Goal: Task Accomplishment & Management: Use online tool/utility

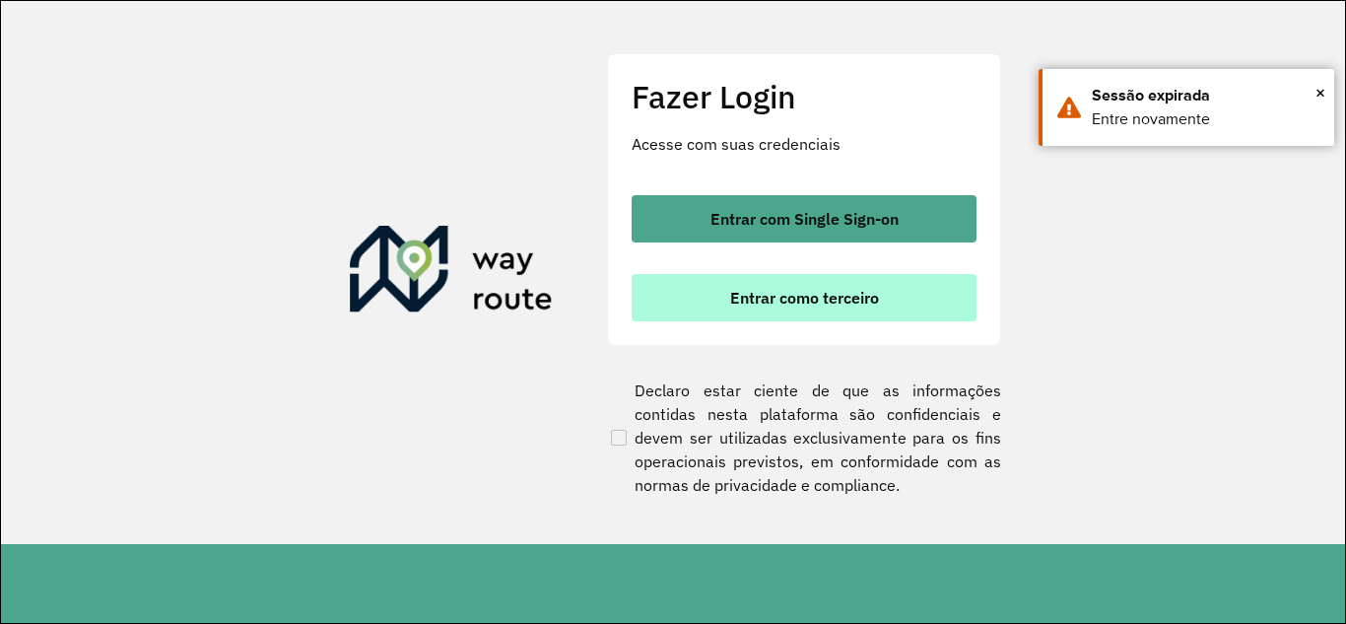
click at [728, 292] on button "Entrar como terceiro" at bounding box center [803, 297] width 345 height 47
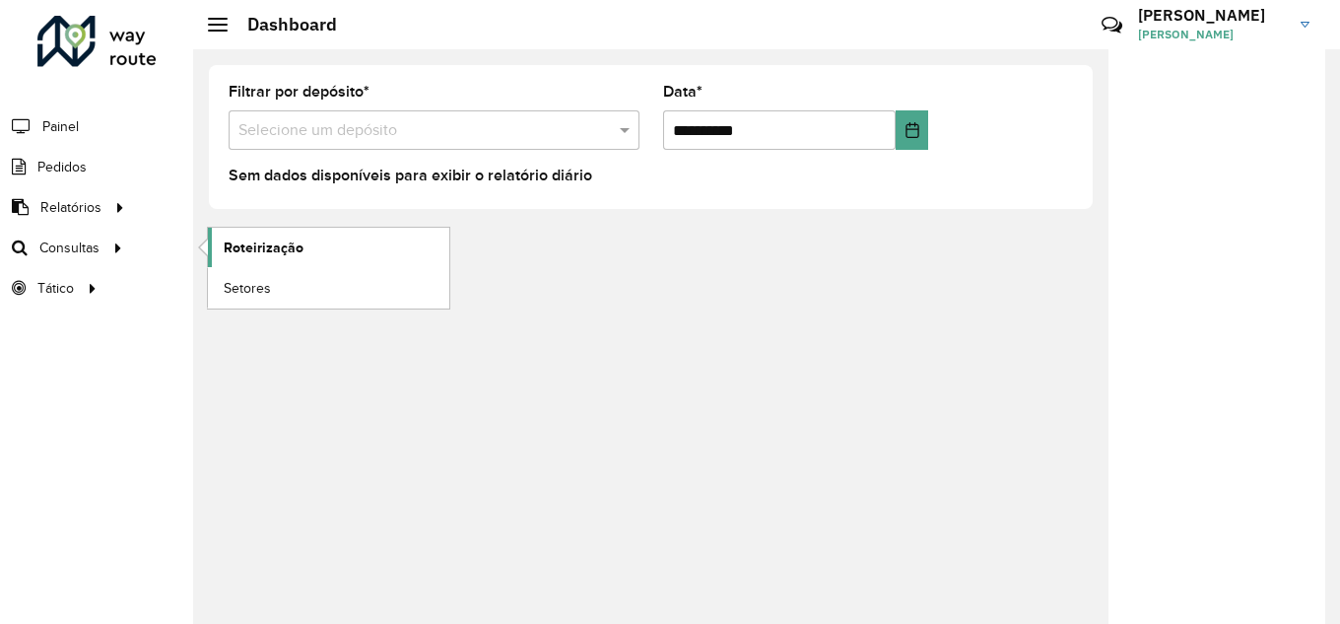
click at [313, 250] on link "Roteirização" at bounding box center [328, 247] width 241 height 39
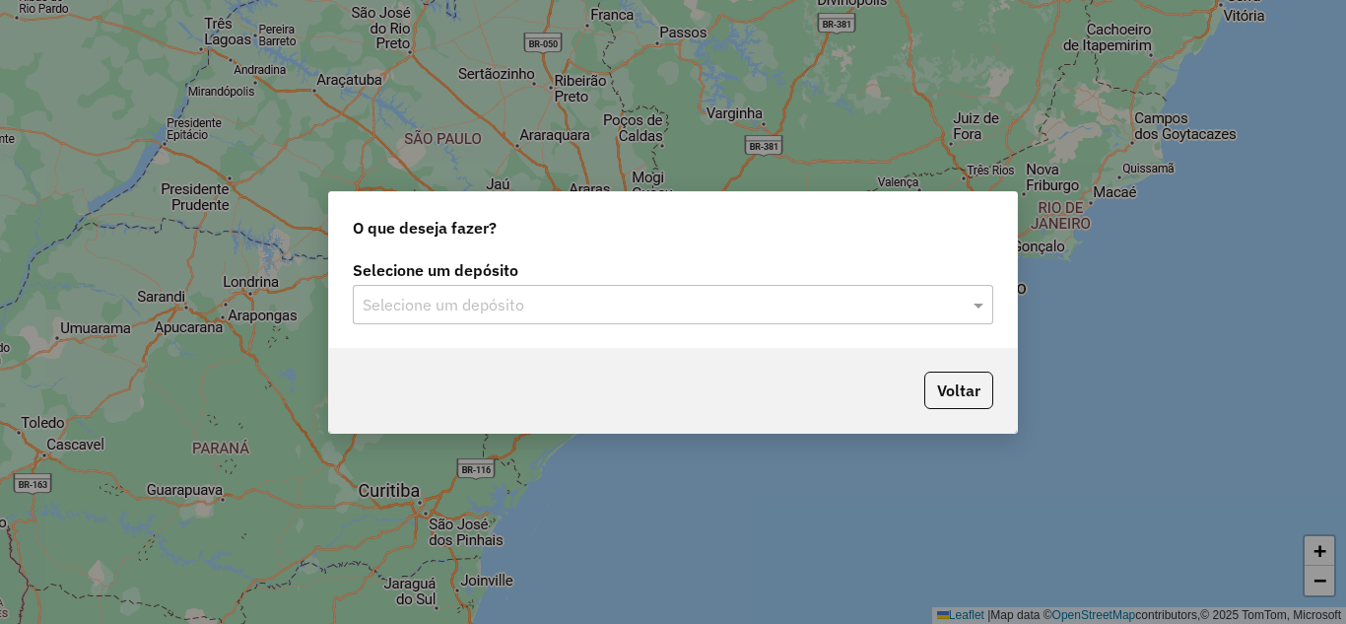
click at [534, 305] on input "text" at bounding box center [652, 306] width 581 height 24
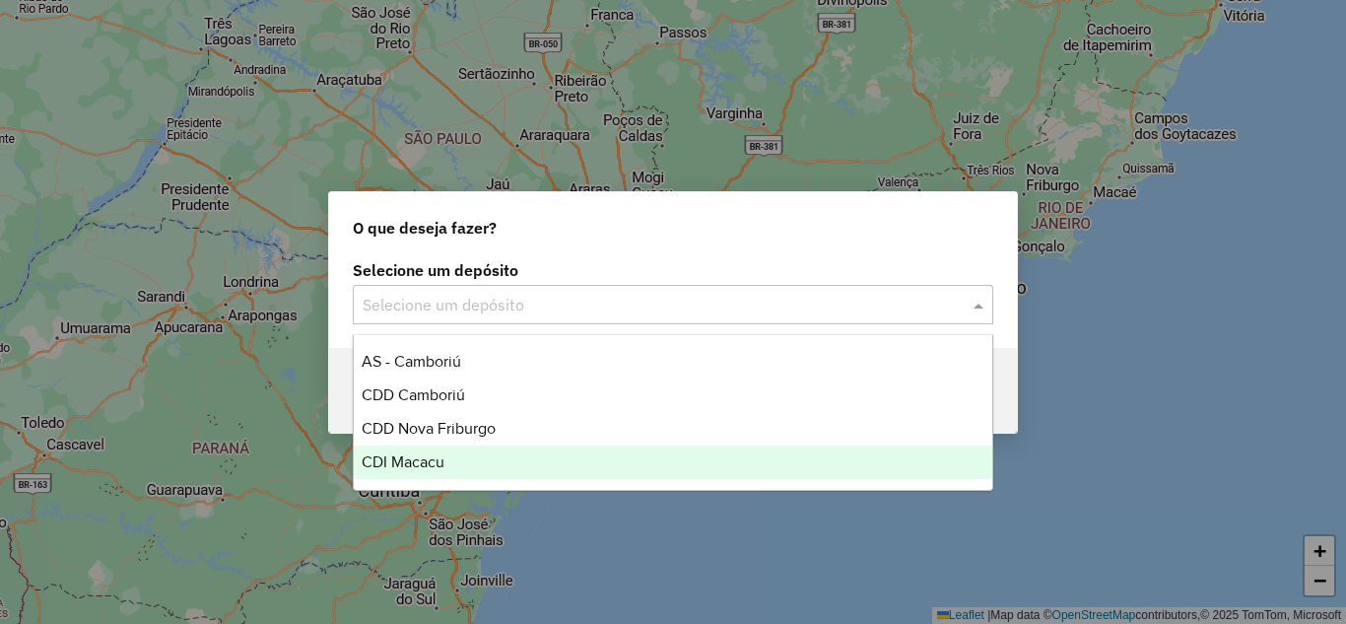
click at [428, 456] on span "CDI Macacu" at bounding box center [403, 461] width 83 height 17
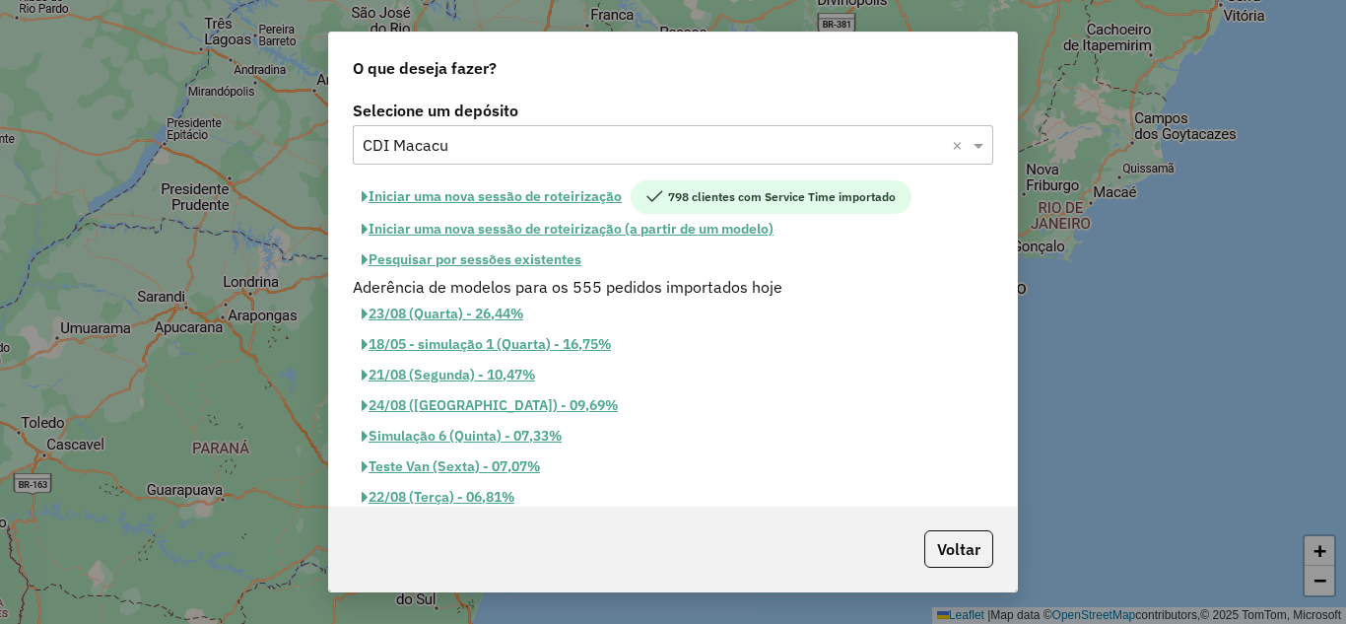
click at [475, 263] on button "Pesquisar por sessões existentes" at bounding box center [471, 259] width 237 height 31
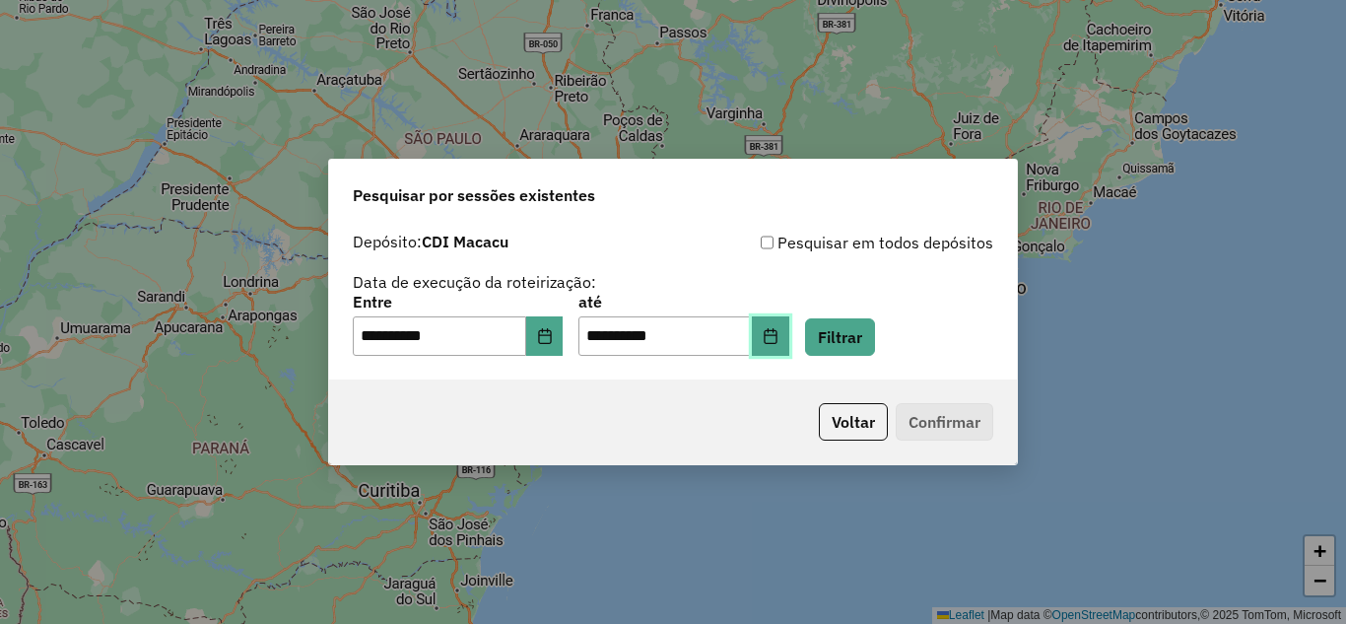
click at [787, 332] on button "Choose Date" at bounding box center [770, 335] width 37 height 39
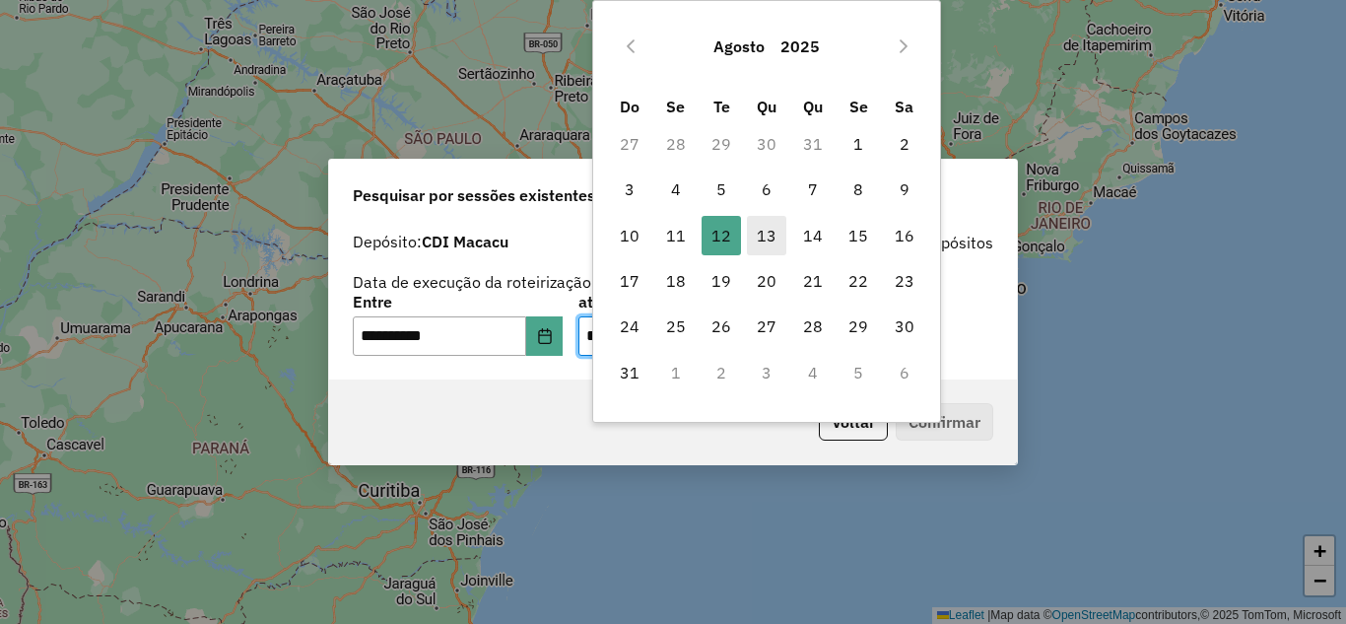
click at [763, 247] on span "13" at bounding box center [766, 235] width 39 height 39
type input "**********"
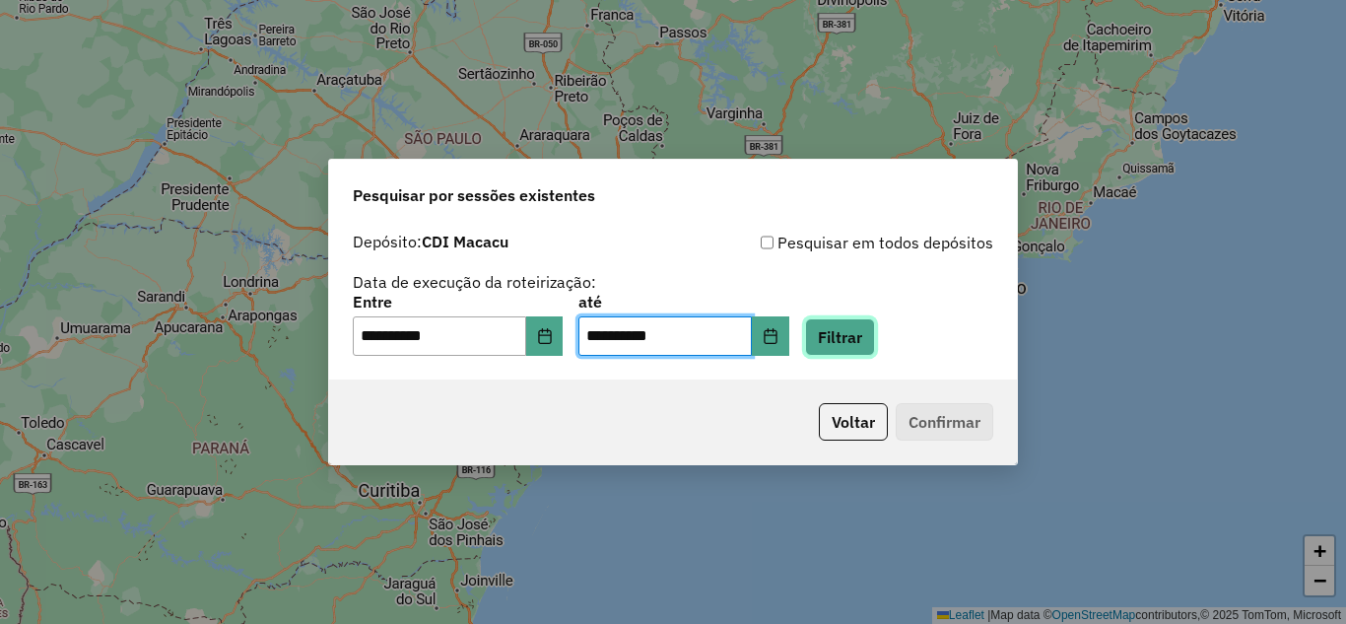
click at [841, 332] on button "Filtrar" at bounding box center [840, 336] width 70 height 37
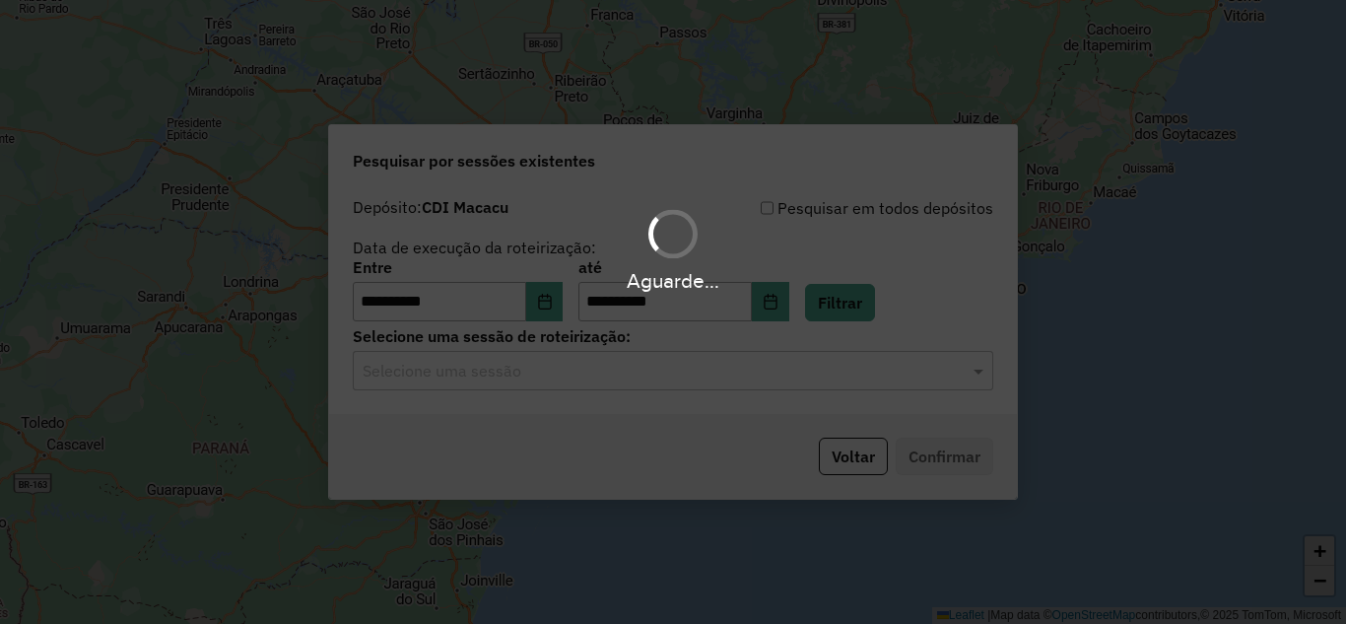
click at [652, 386] on div "Aguarde..." at bounding box center [673, 312] width 1346 height 624
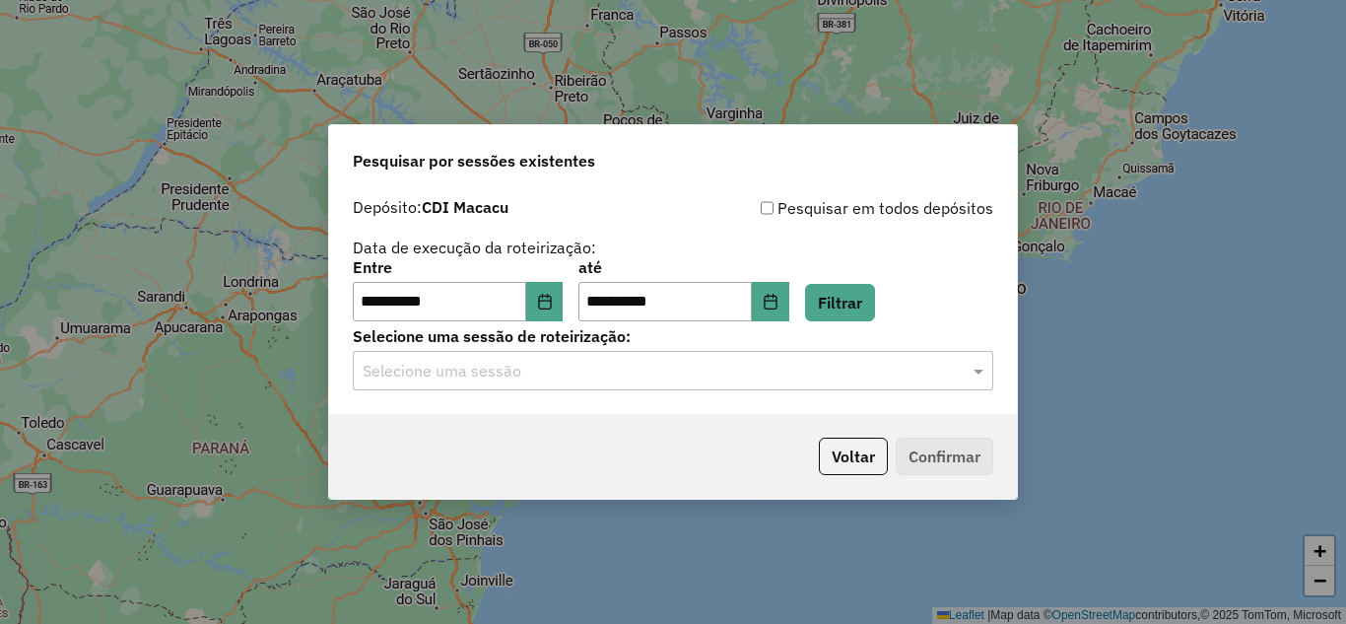
click at [652, 381] on input "text" at bounding box center [652, 372] width 581 height 24
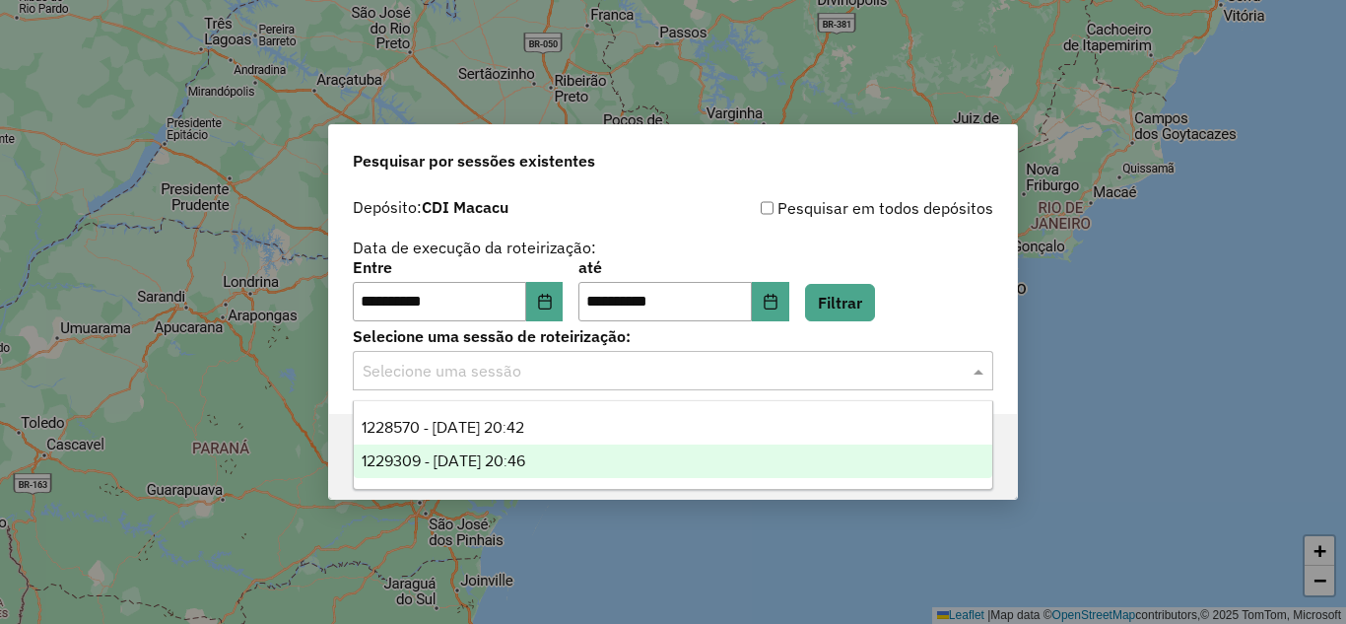
click at [515, 465] on span "1229309 - 13/08/2025 20:46" at bounding box center [444, 460] width 164 height 17
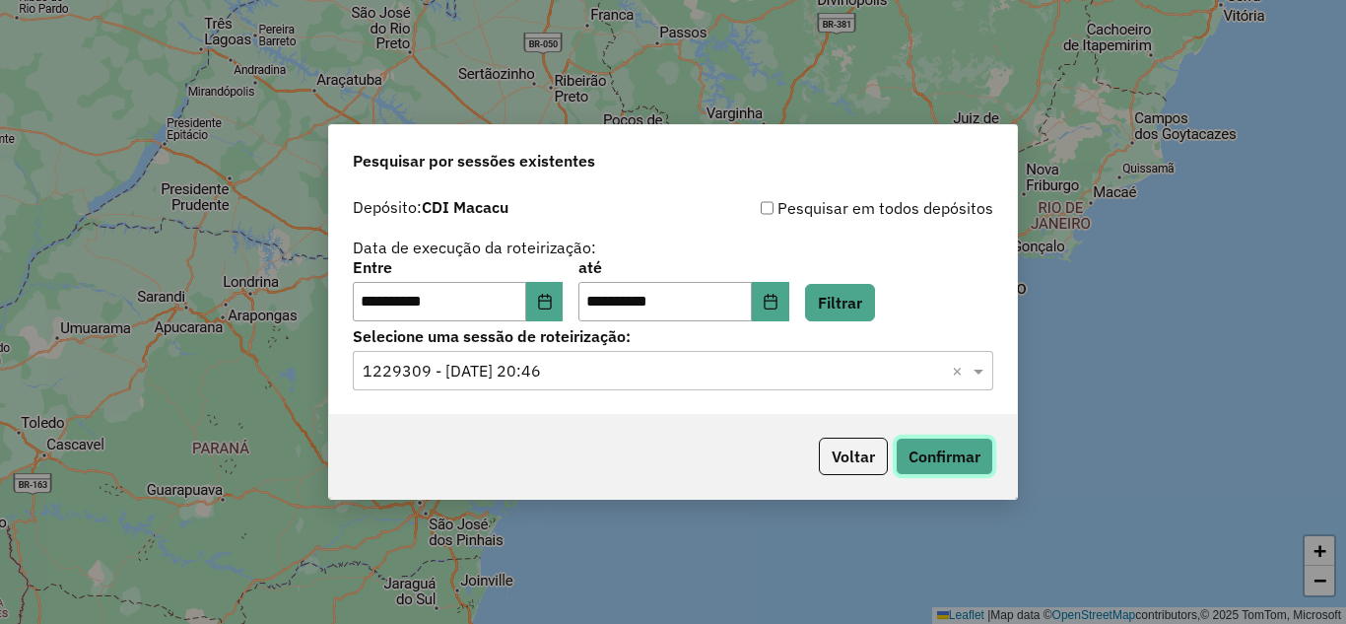
click at [987, 446] on button "Confirmar" at bounding box center [944, 455] width 98 height 37
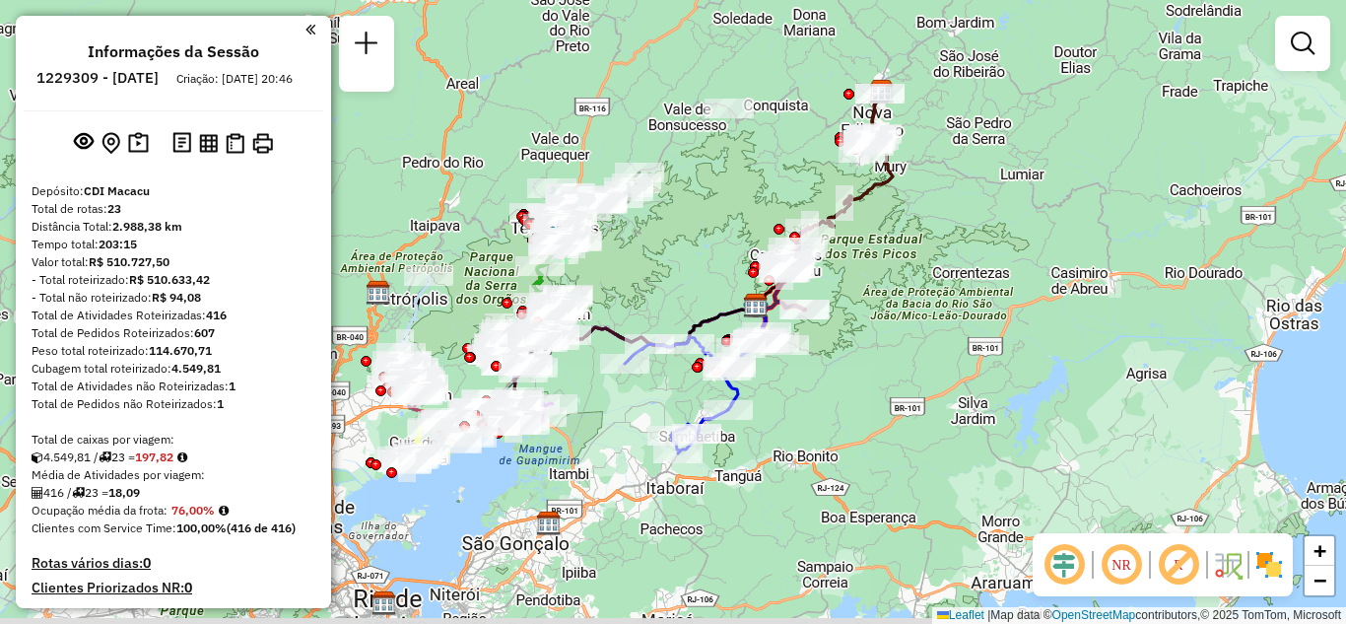
drag, startPoint x: 924, startPoint y: 219, endPoint x: 961, endPoint y: 217, distance: 37.5
click at [961, 217] on div "Janela de atendimento Grade de atendimento Capacidade Transportadoras Veículos …" at bounding box center [673, 312] width 1346 height 624
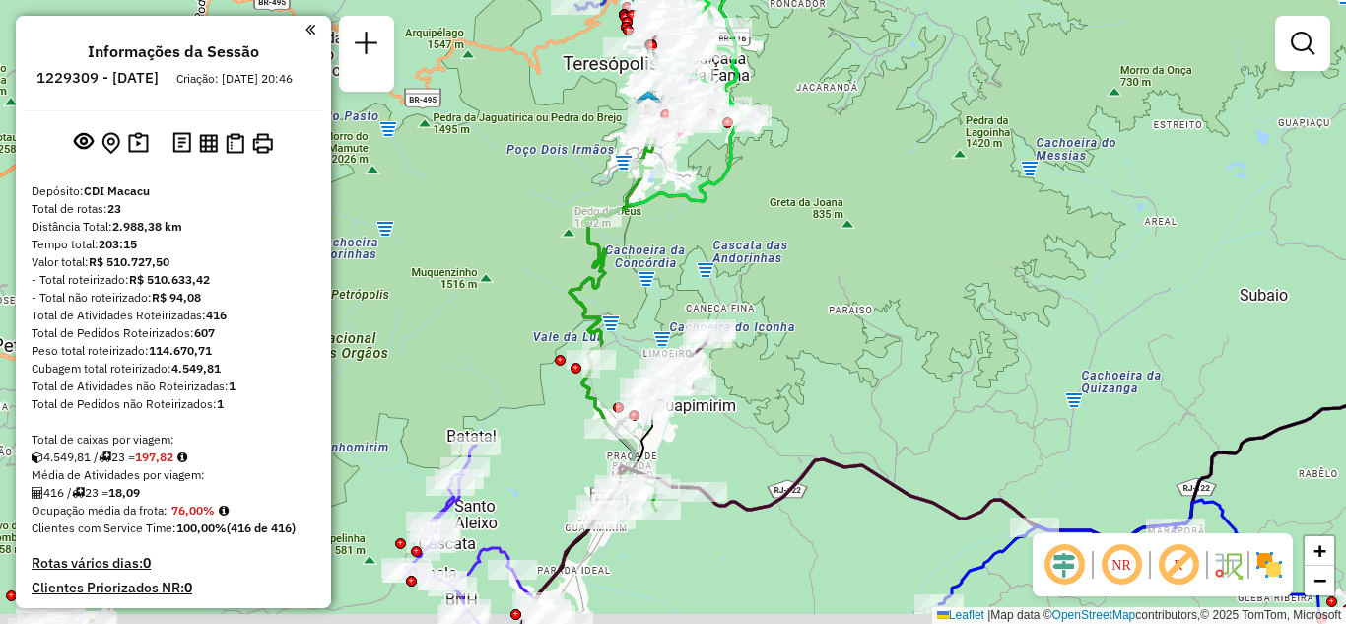
drag, startPoint x: 842, startPoint y: 290, endPoint x: 913, endPoint y: 271, distance: 73.4
click at [903, 276] on div "Janela de atendimento Grade de atendimento Capacidade Transportadoras Veículos …" at bounding box center [673, 312] width 1346 height 624
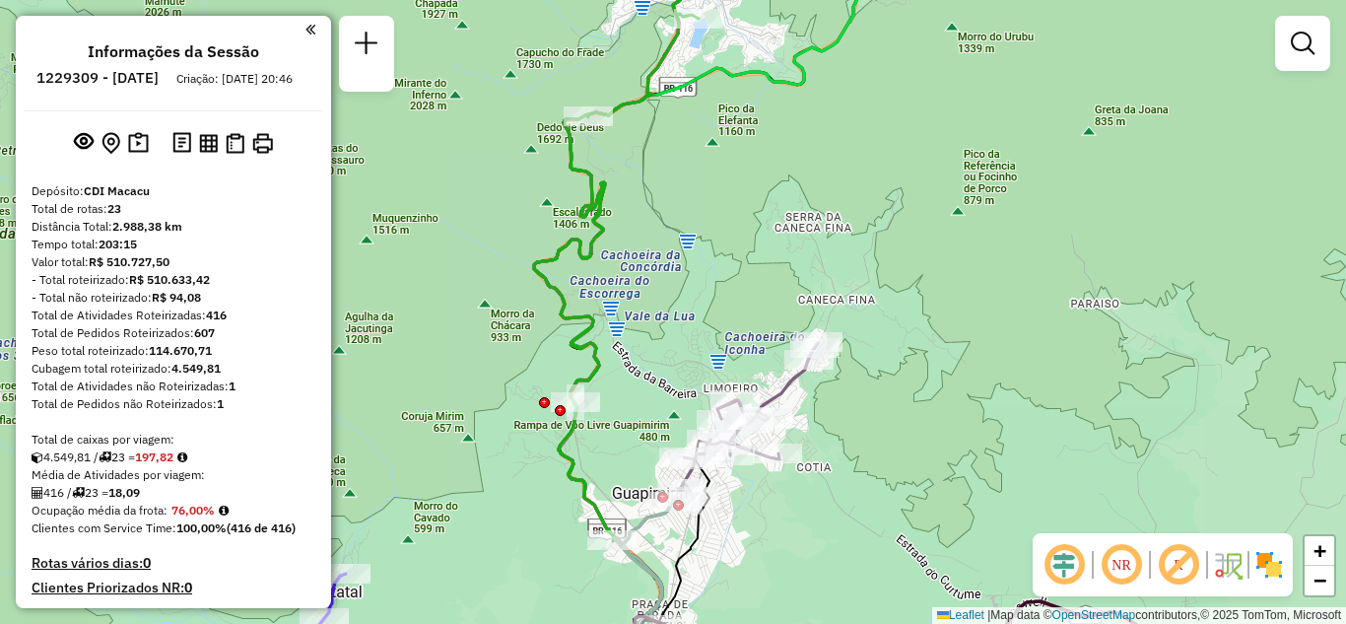
drag, startPoint x: 682, startPoint y: 240, endPoint x: 697, endPoint y: 191, distance: 51.7
click at [697, 191] on div "Janela de atendimento Grade de atendimento Capacidade Transportadoras Veículos …" at bounding box center [673, 312] width 1346 height 624
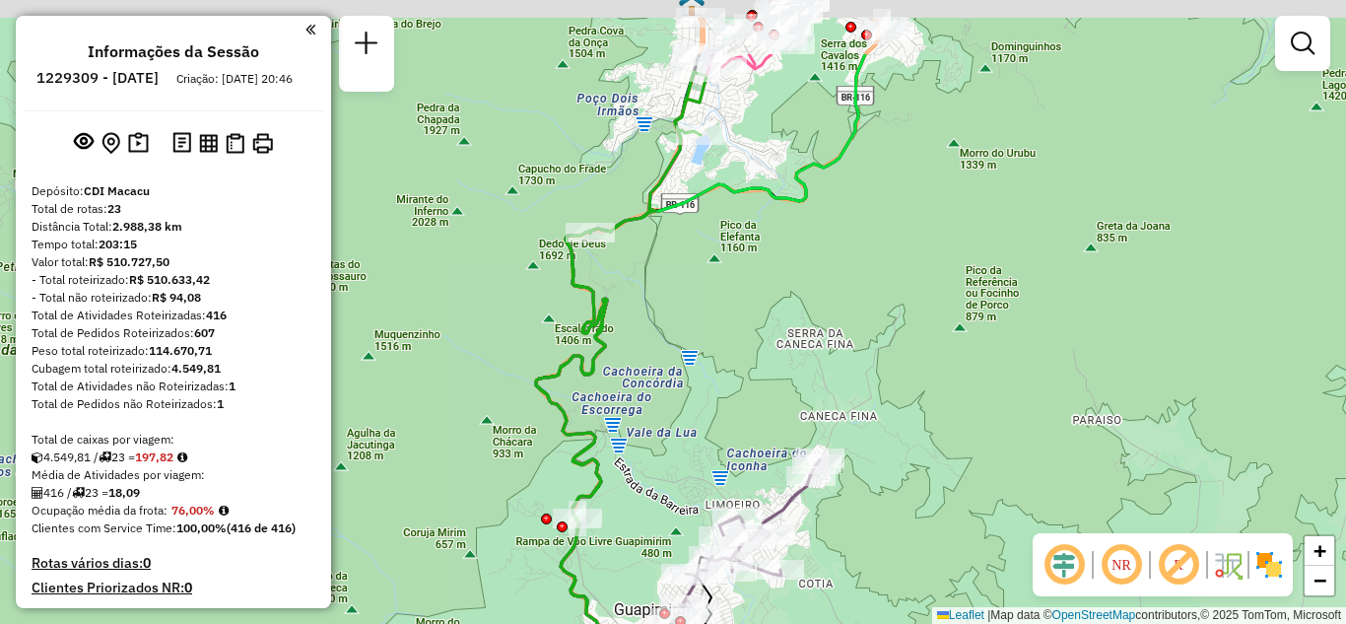
drag, startPoint x: 732, startPoint y: 223, endPoint x: 734, endPoint y: 325, distance: 102.5
click at [734, 325] on div "Janela de atendimento Grade de atendimento Capacidade Transportadoras Veículos …" at bounding box center [673, 312] width 1346 height 624
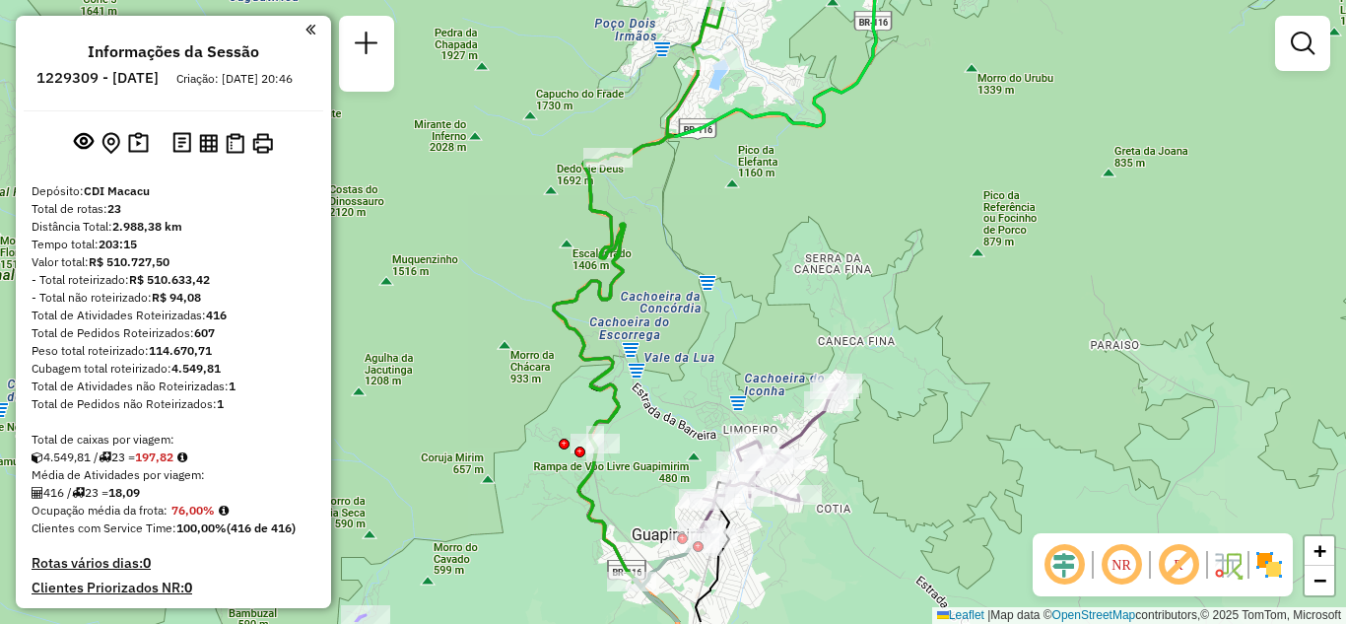
drag, startPoint x: 800, startPoint y: 306, endPoint x: 818, endPoint y: 253, distance: 56.1
click at [818, 253] on div "Janela de atendimento Grade de atendimento Capacidade Transportadoras Veículos …" at bounding box center [673, 312] width 1346 height 624
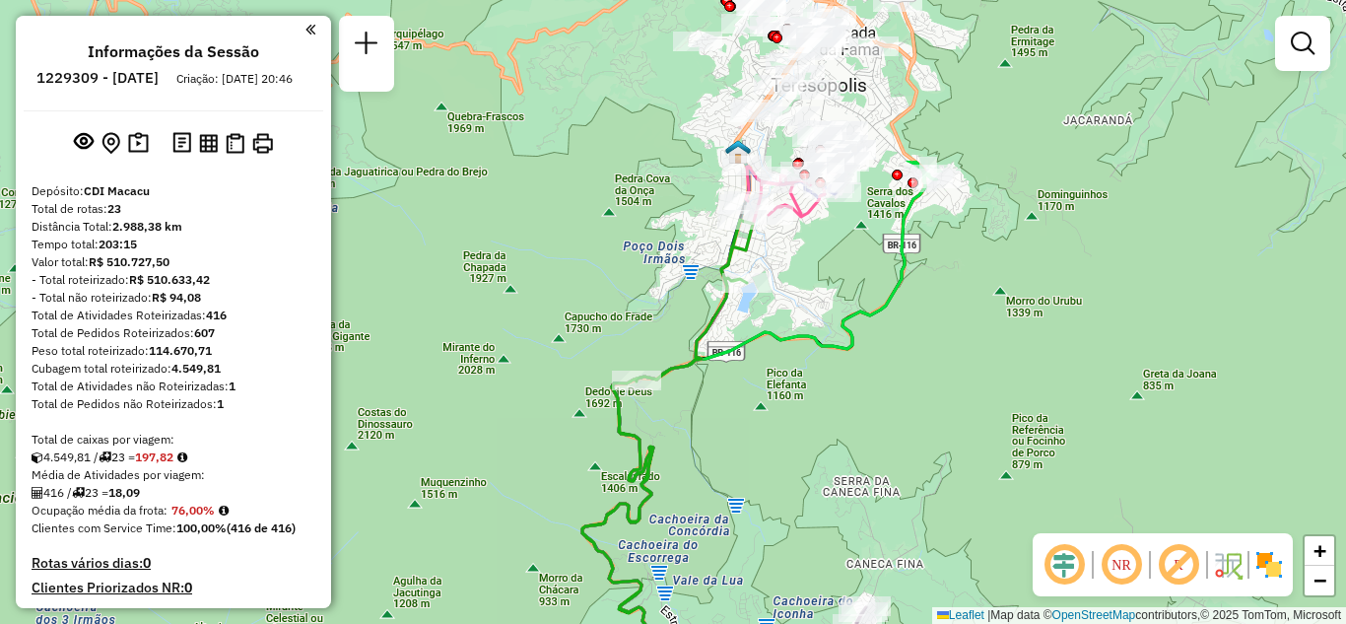
drag, startPoint x: 830, startPoint y: 480, endPoint x: 844, endPoint y: 571, distance: 92.6
click at [844, 571] on div "Janela de atendimento Grade de atendimento Capacidade Transportadoras Veículos …" at bounding box center [673, 312] width 1346 height 624
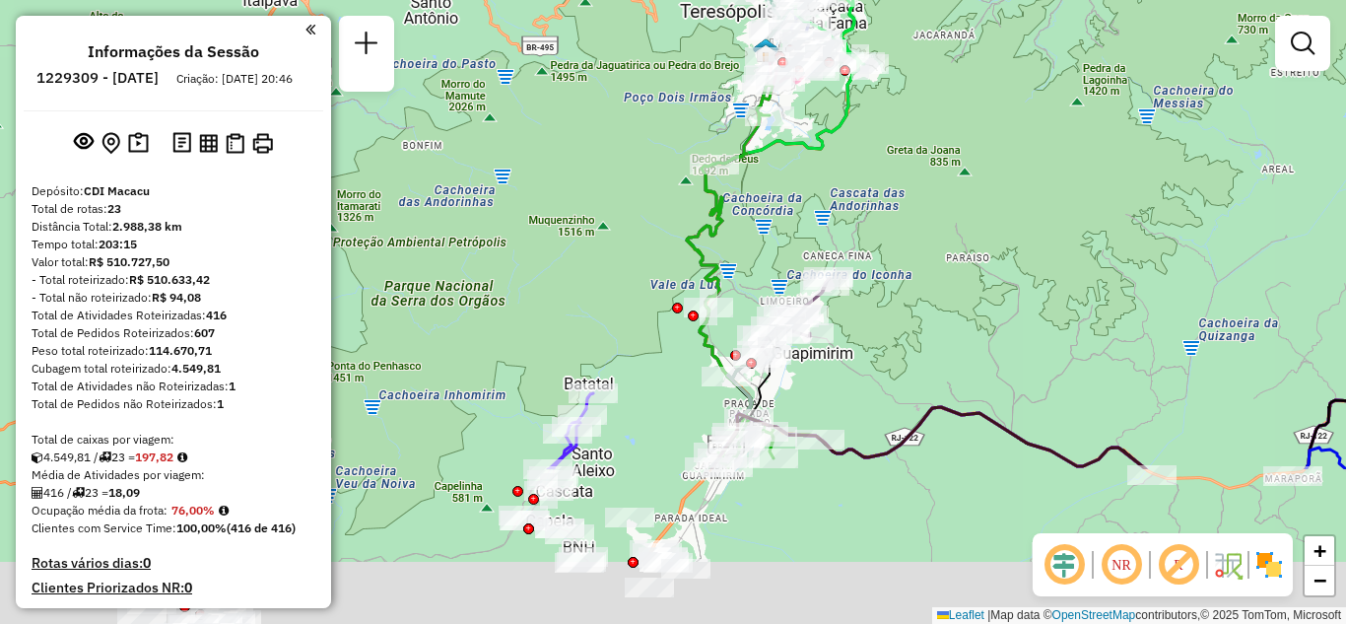
drag, startPoint x: 806, startPoint y: 349, endPoint x: 786, endPoint y: 129, distance: 220.5
click at [790, 147] on div "Janela de atendimento Grade de atendimento Capacidade Transportadoras Veículos …" at bounding box center [673, 312] width 1346 height 624
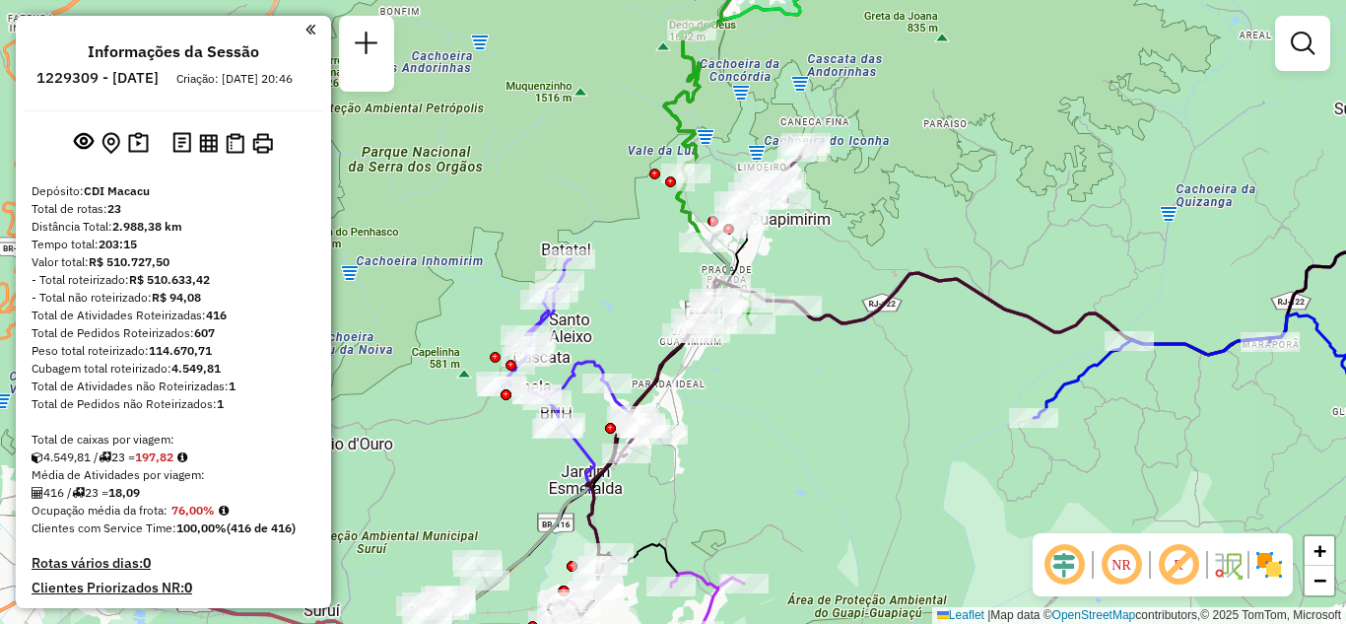
click at [606, 124] on div "Janela de atendimento Grade de atendimento Capacidade Transportadoras Veículos …" at bounding box center [673, 312] width 1346 height 624
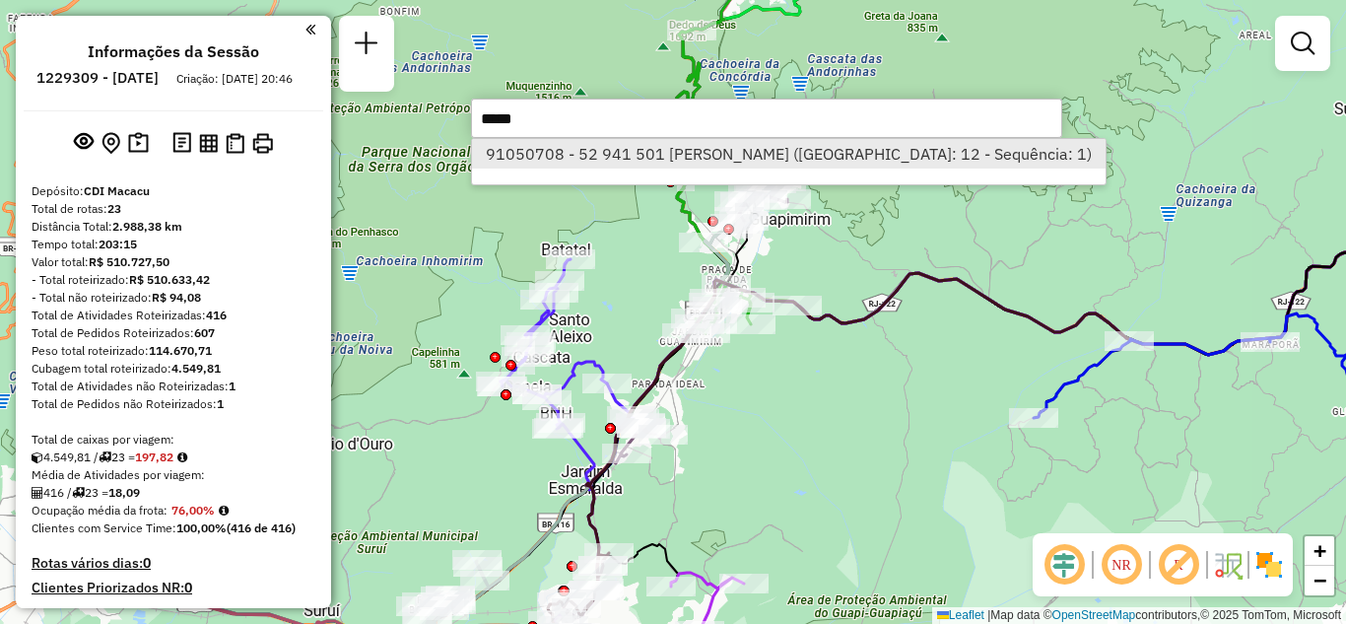
type input "*****"
click at [621, 149] on li "91050708 - 52 941 501 [PERSON_NAME] ([GEOGRAPHIC_DATA]: 12 - Sequência: 1)" at bounding box center [788, 154] width 632 height 30
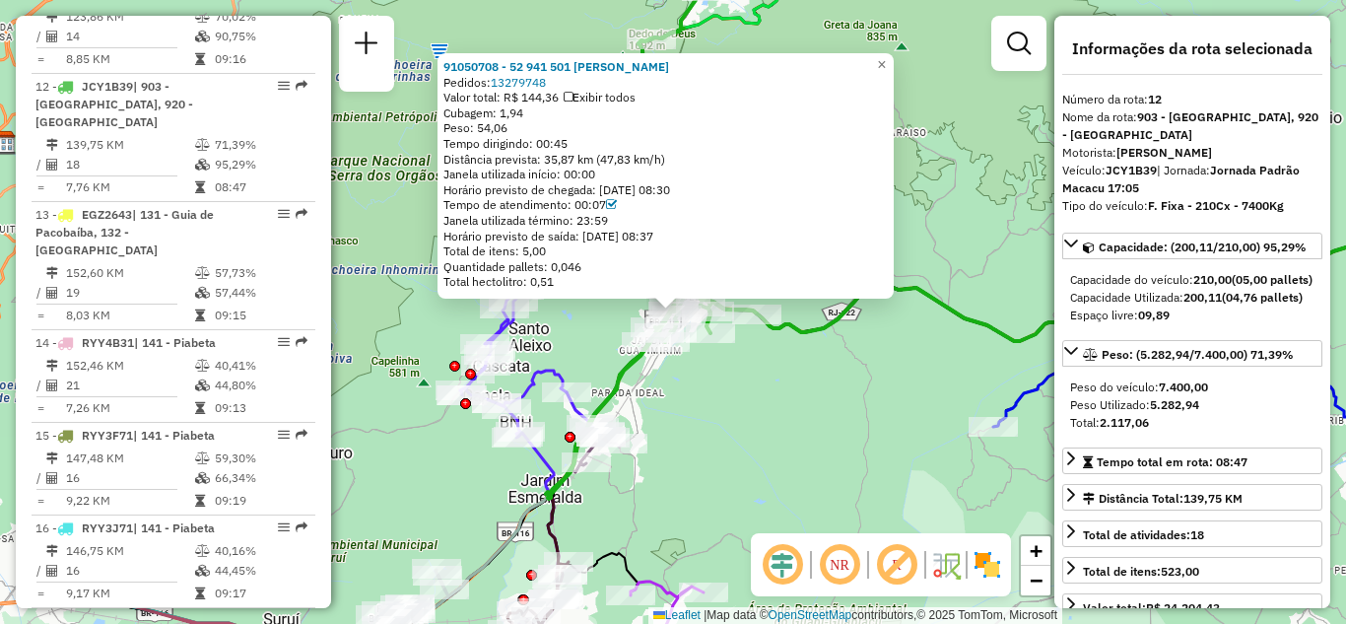
scroll to position [1883, 0]
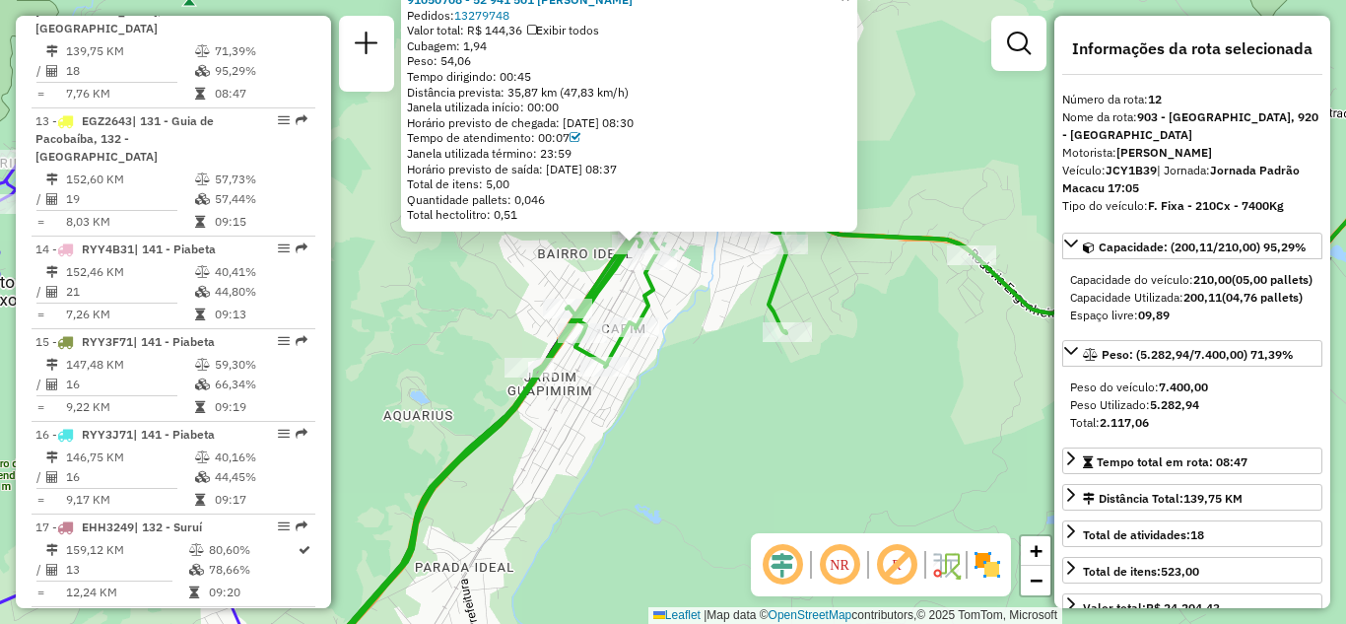
click at [623, 289] on div "91050708 - 52 941 501 [PERSON_NAME]: 13279748 Valor total: R$ 144,36 Exibir tod…" at bounding box center [673, 312] width 1346 height 624
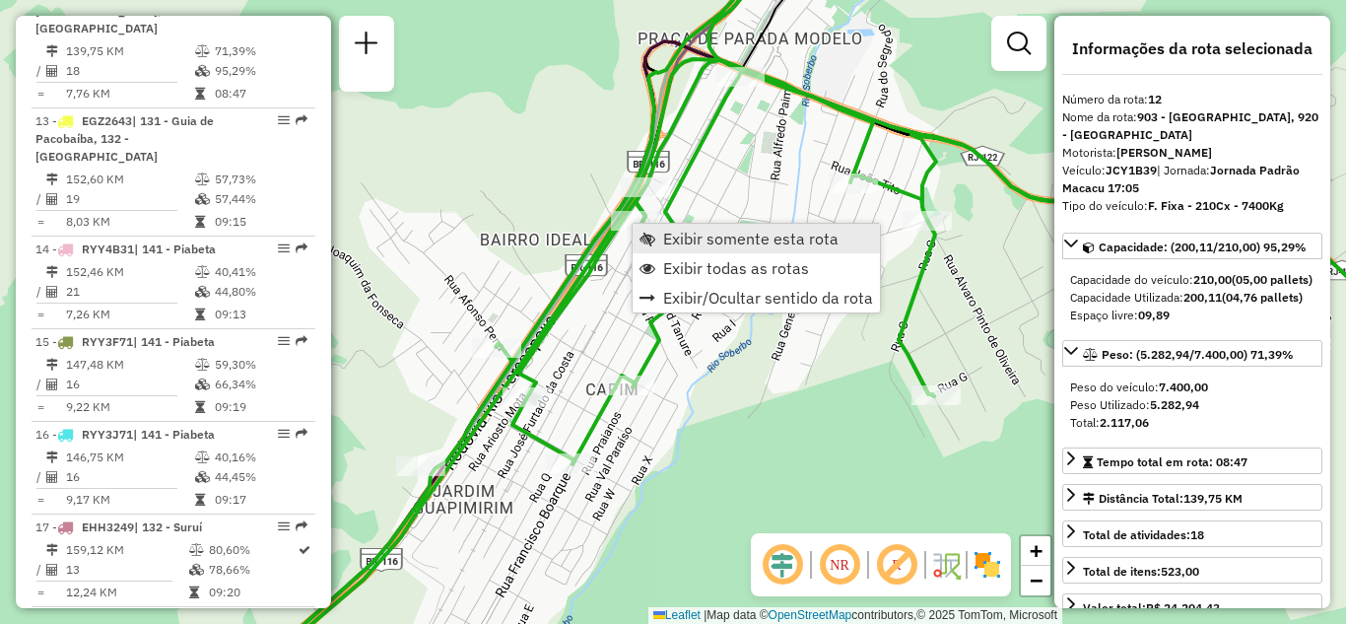
click at [665, 236] on span "Exibir somente esta rota" at bounding box center [750, 238] width 175 height 16
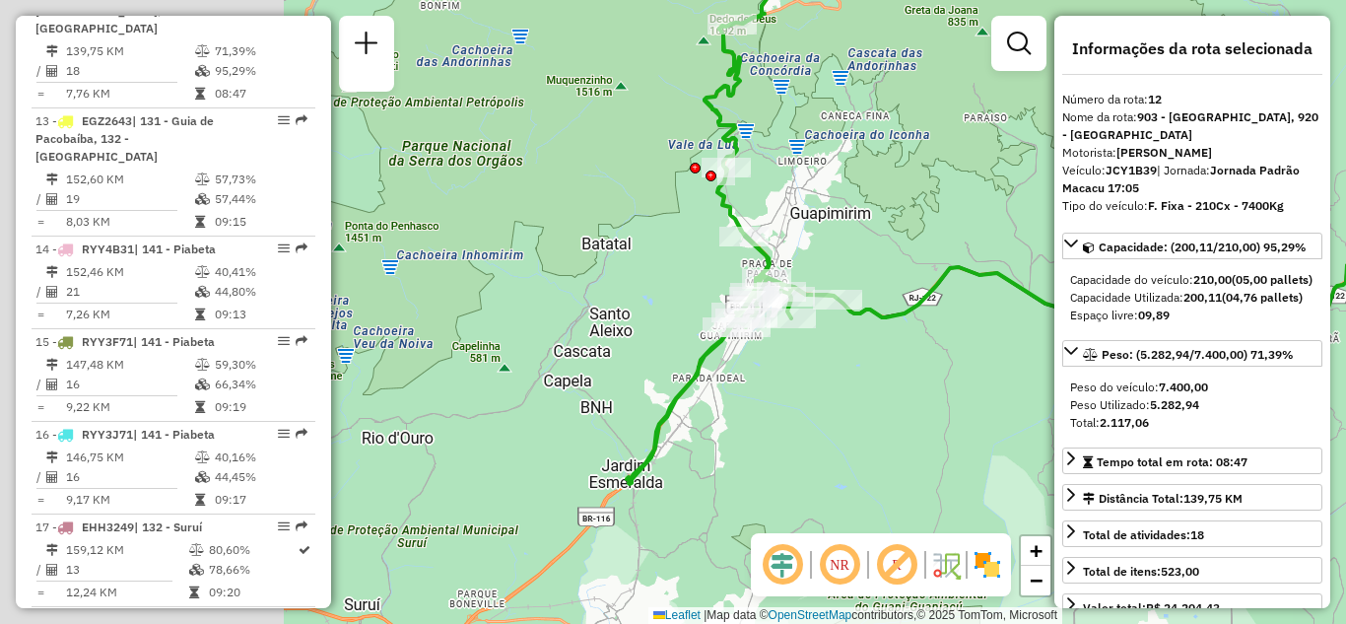
drag, startPoint x: 648, startPoint y: 298, endPoint x: 1183, endPoint y: 186, distance: 546.5
click at [1191, 185] on hb-router-mapa "Informações da Sessão 1229309 - [DATE] Criação: [DATE] 20:46 Depósito: CDI Maca…" at bounding box center [673, 312] width 1346 height 624
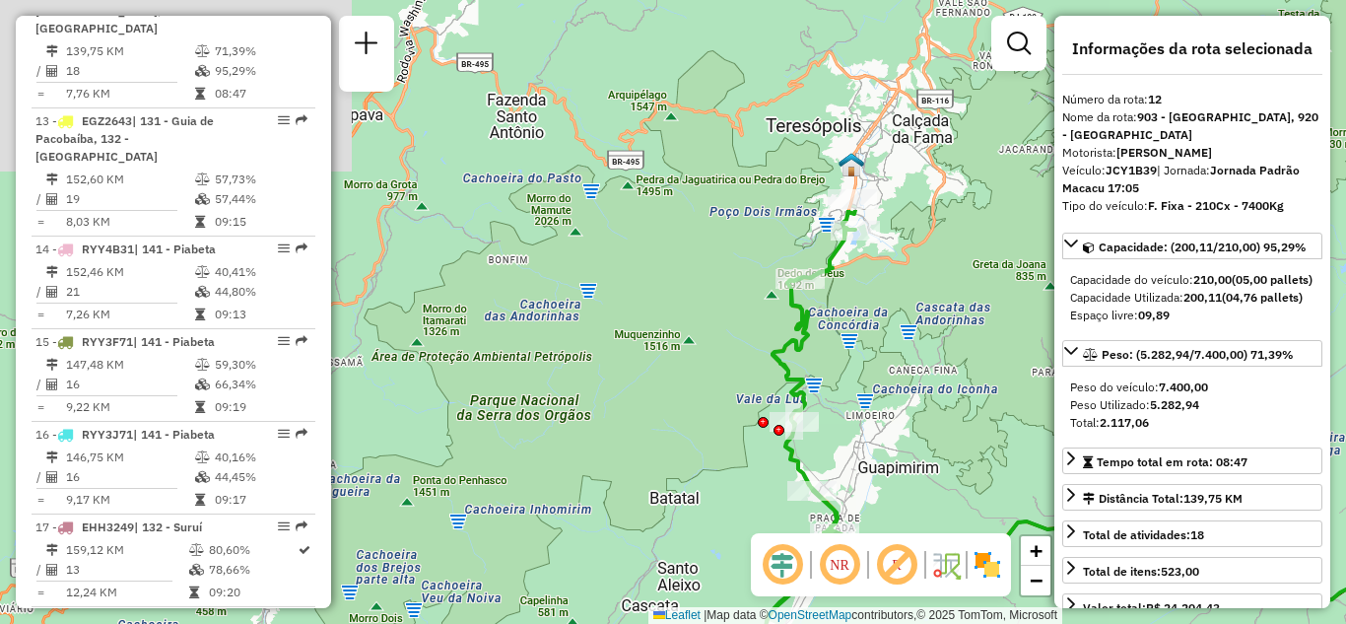
drag, startPoint x: 962, startPoint y: 321, endPoint x: 941, endPoint y: 454, distance: 134.7
click at [941, 454] on div "Janela de atendimento Grade de atendimento Capacidade Transportadoras Veículos …" at bounding box center [673, 312] width 1346 height 624
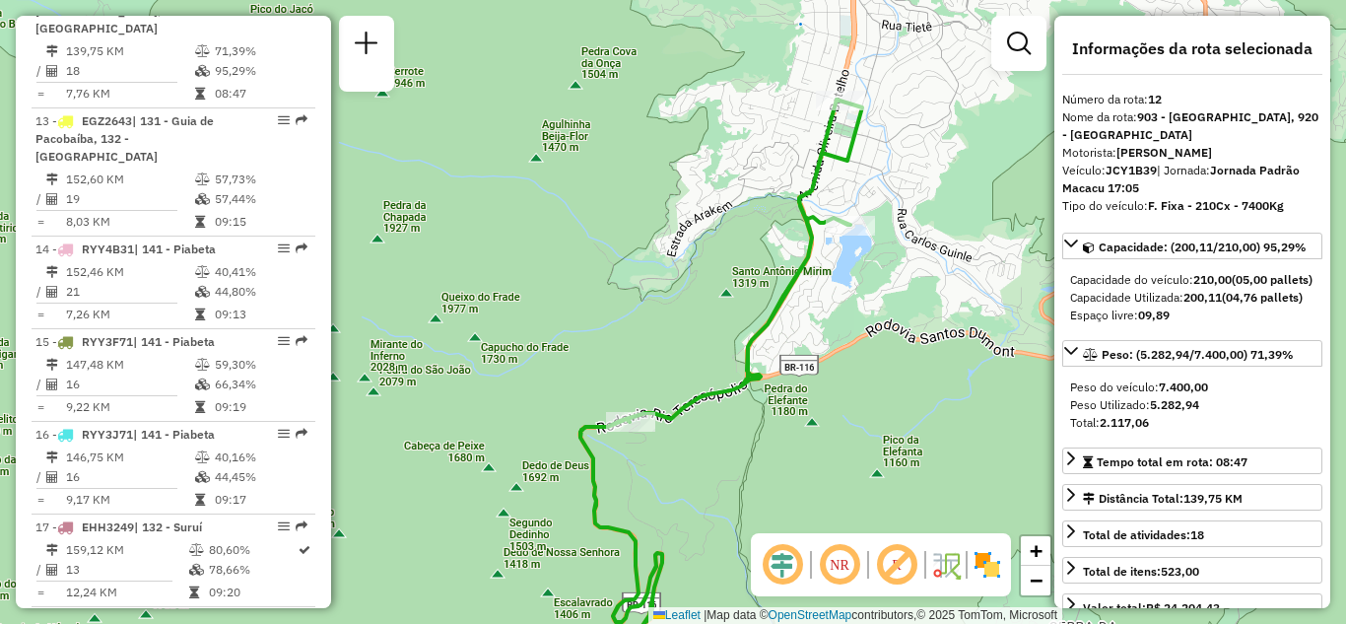
drag, startPoint x: 850, startPoint y: 390, endPoint x: 842, endPoint y: 481, distance: 91.0
click at [842, 481] on div "Janela de atendimento Grade de atendimento Capacidade Transportadoras Veículos …" at bounding box center [673, 312] width 1346 height 624
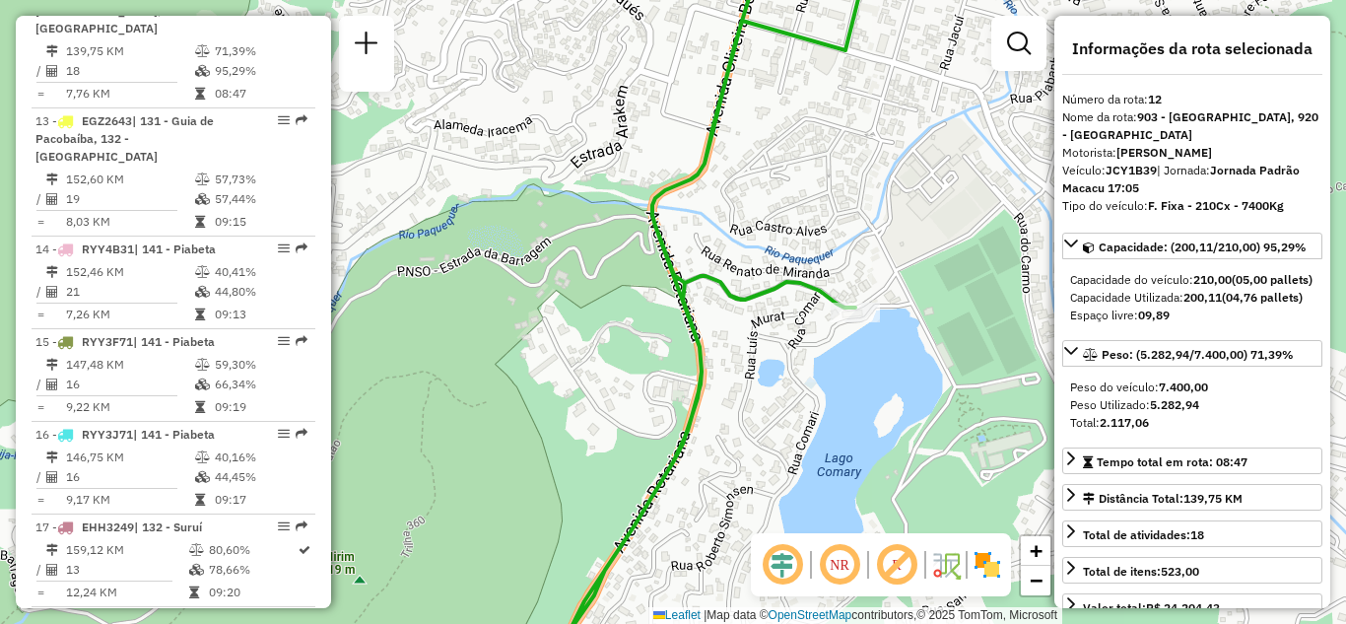
drag, startPoint x: 888, startPoint y: 209, endPoint x: 889, endPoint y: 533, distance: 324.1
click at [895, 533] on hb-router-mapa "Informações da Sessão 1229309 - [DATE] Criação: [DATE] 20:46 Depósito: CDI Maca…" at bounding box center [673, 312] width 1346 height 624
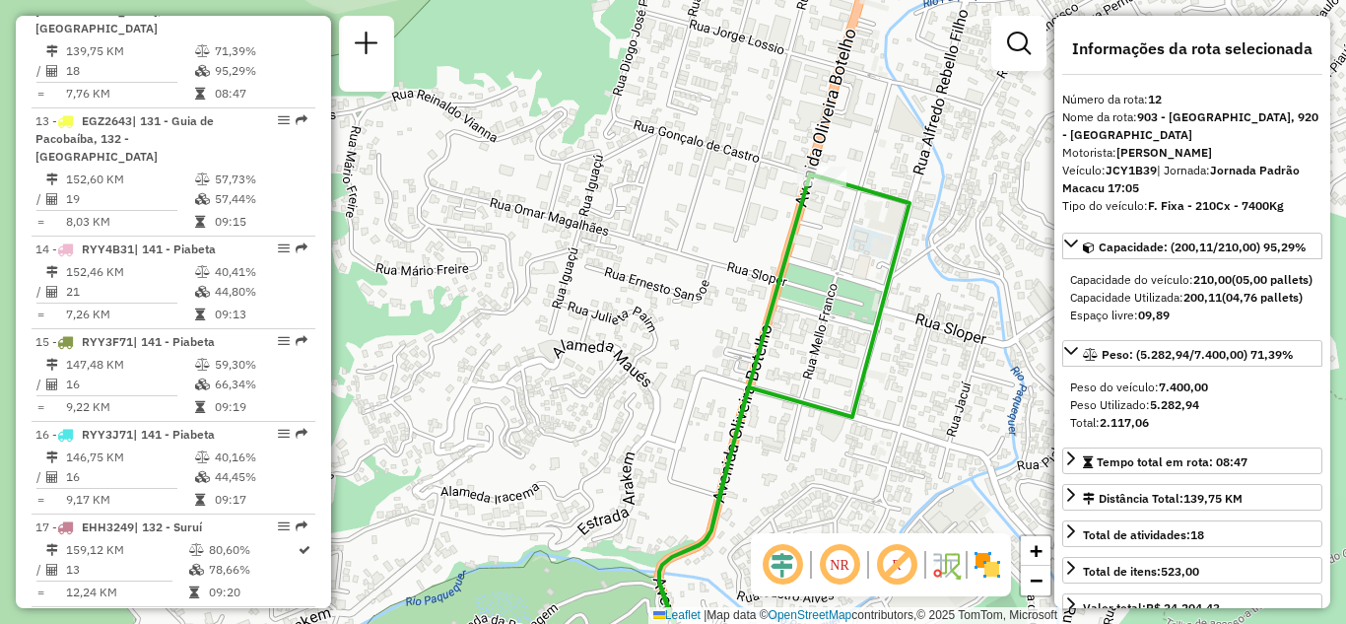
drag, startPoint x: 801, startPoint y: 240, endPoint x: 801, endPoint y: 303, distance: 63.0
click at [801, 303] on div "Janela de atendimento Grade de atendimento Capacidade Transportadoras Veículos …" at bounding box center [673, 312] width 1346 height 624
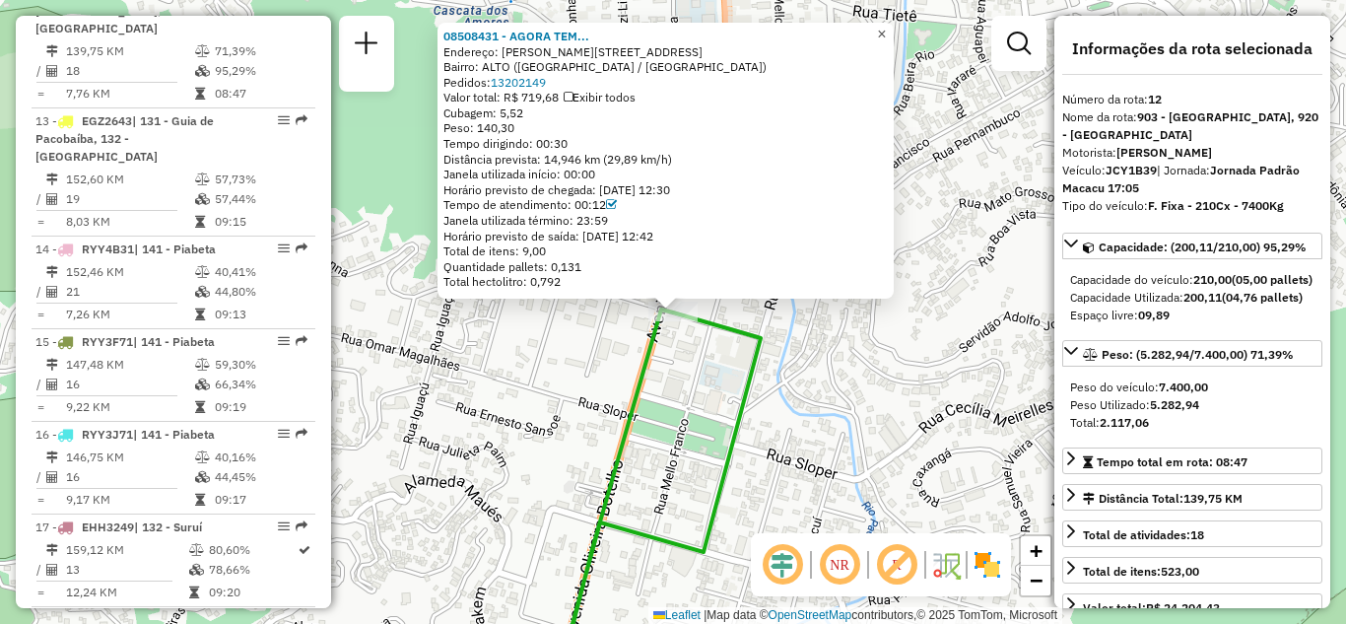
click at [886, 28] on span "×" at bounding box center [881, 34] width 9 height 17
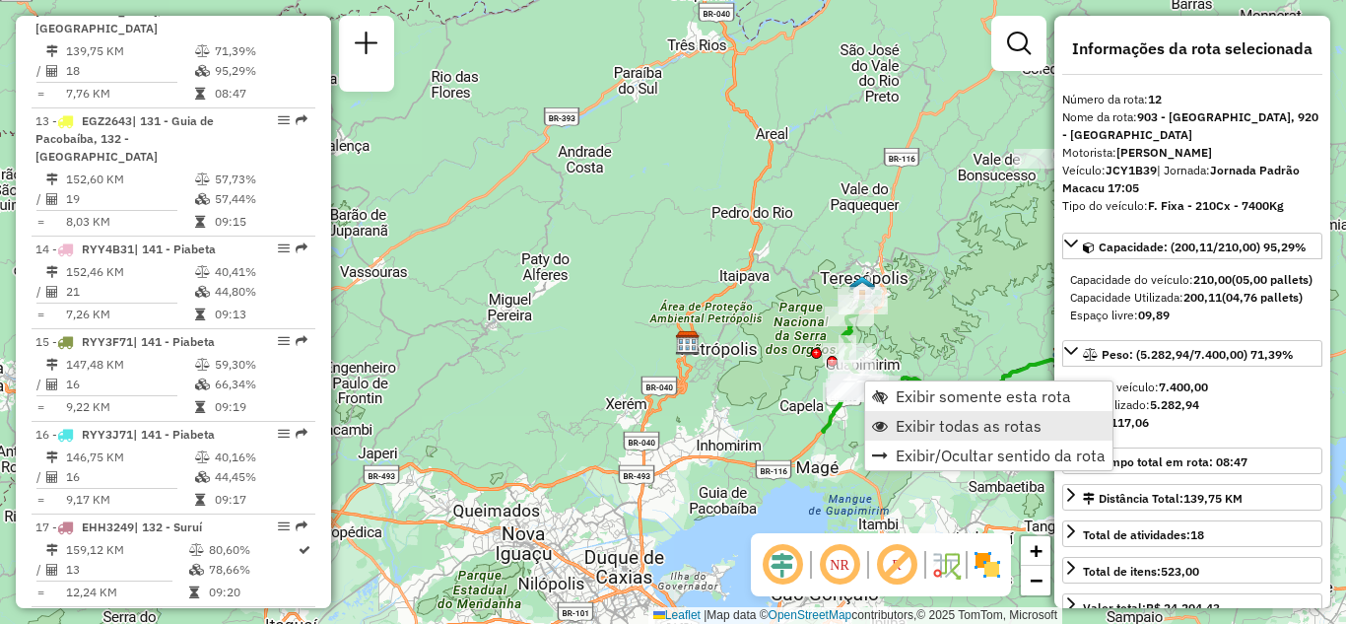
click at [898, 420] on span "Exibir todas as rotas" at bounding box center [968, 426] width 146 height 16
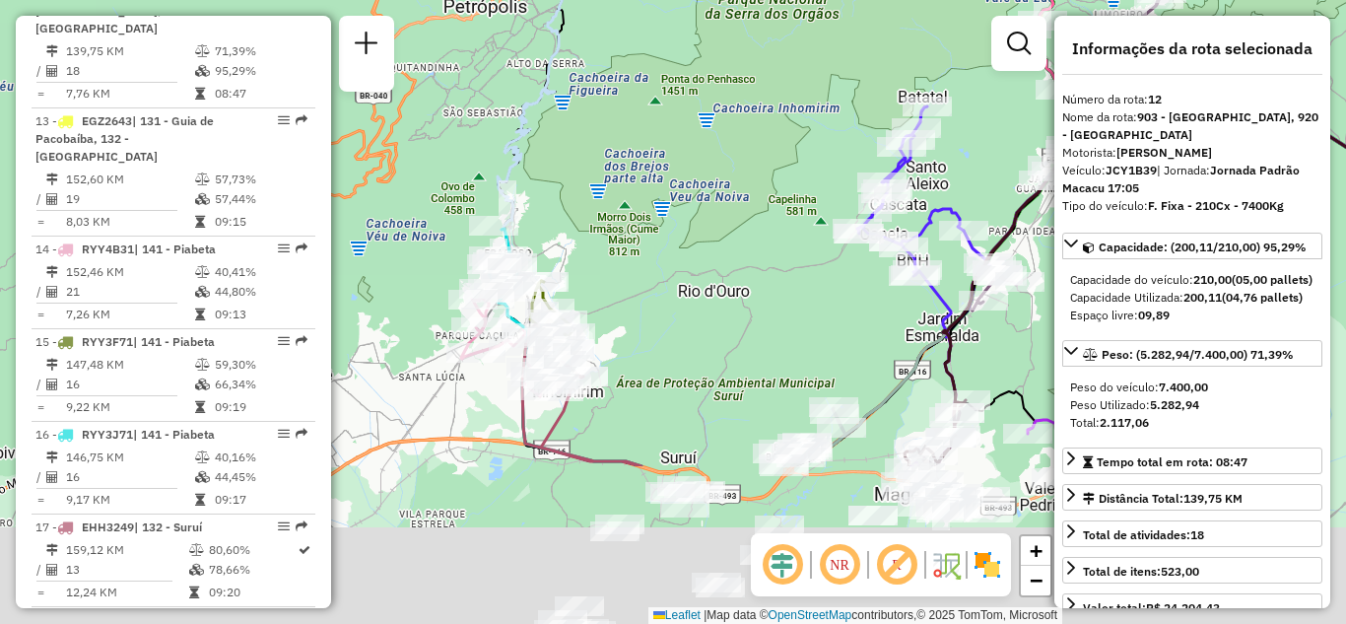
drag, startPoint x: 725, startPoint y: 221, endPoint x: 703, endPoint y: 31, distance: 191.3
click at [703, 31] on div "Janela de atendimento Grade de atendimento Capacidade Transportadoras Veículos …" at bounding box center [673, 312] width 1346 height 624
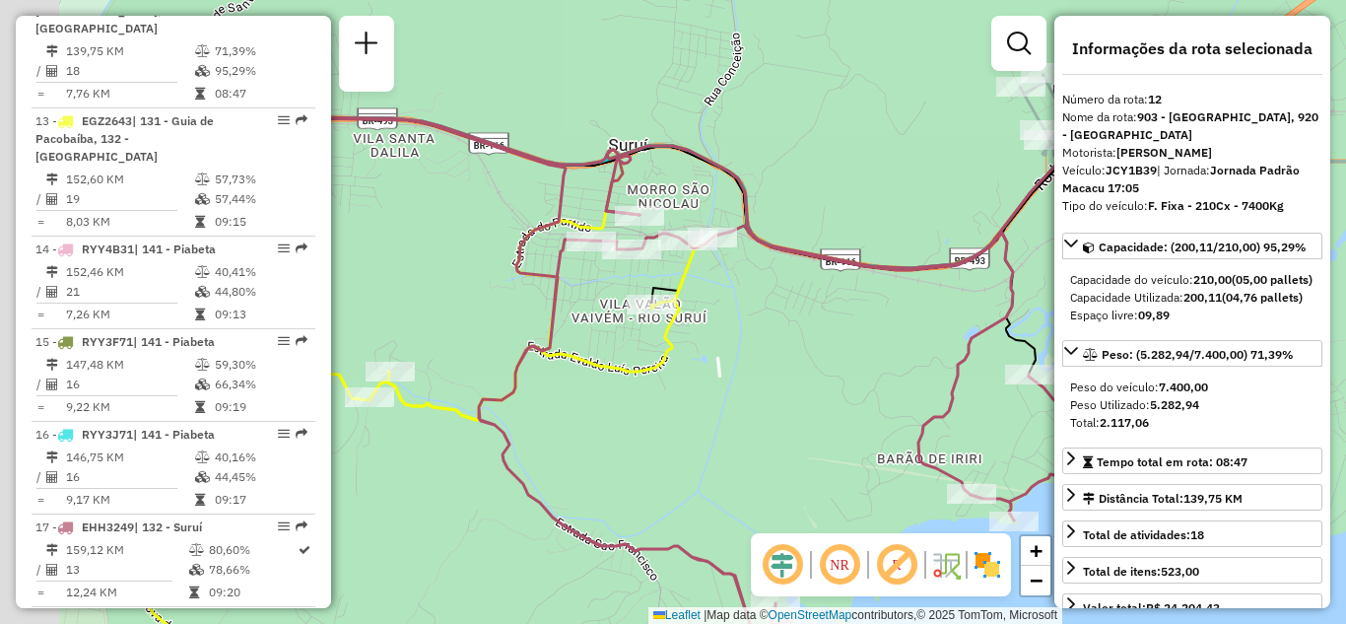
drag, startPoint x: 704, startPoint y: 302, endPoint x: 899, endPoint y: 433, distance: 235.0
click at [901, 434] on div "Janela de atendimento Grade de atendimento Capacidade Transportadoras Veículos …" at bounding box center [673, 312] width 1346 height 624
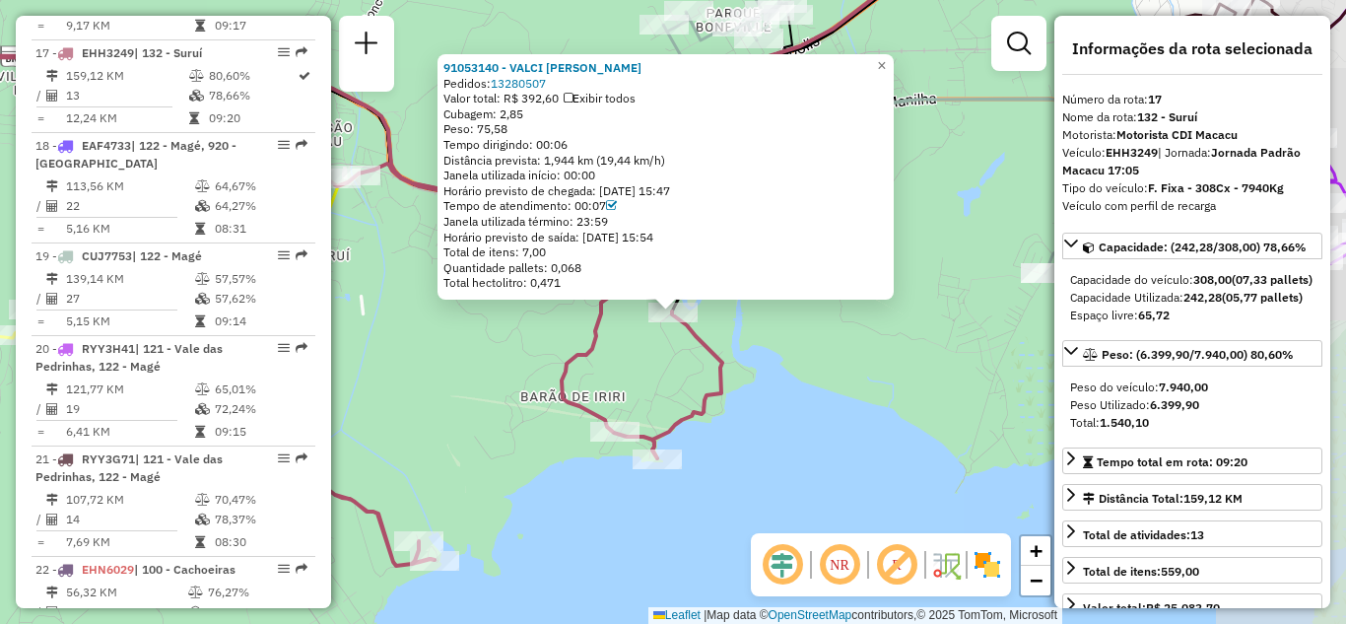
scroll to position [2382, 0]
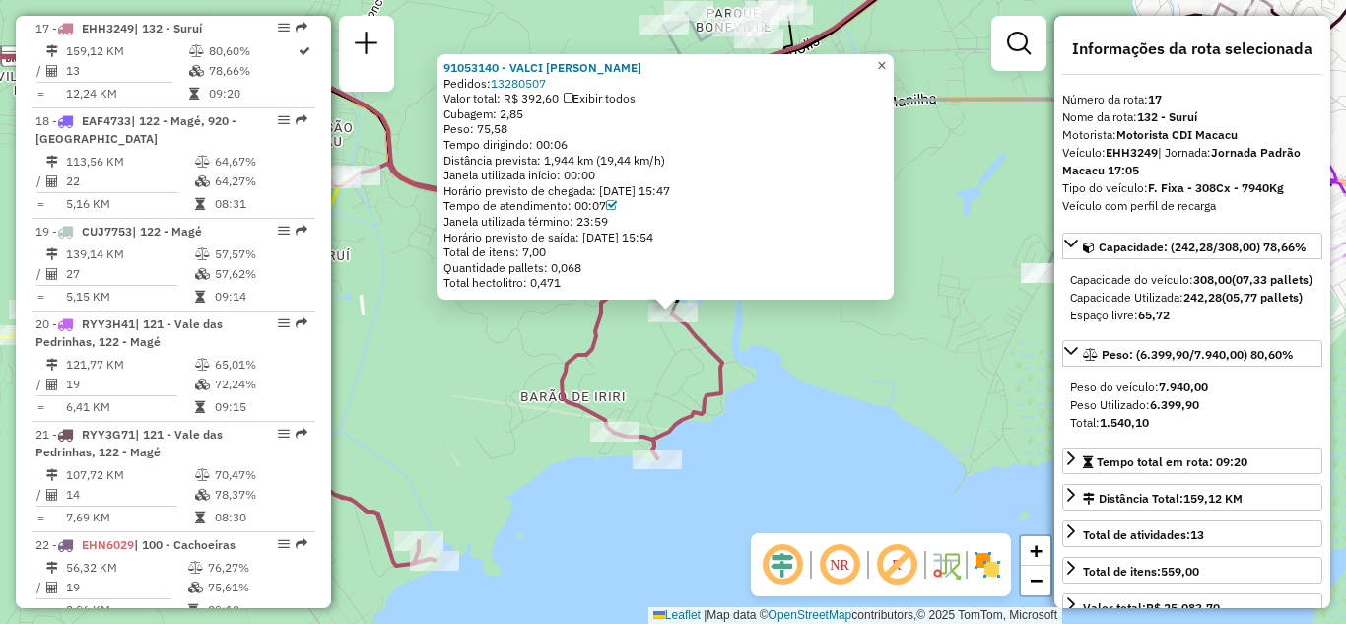
click at [886, 57] on span "×" at bounding box center [881, 65] width 9 height 17
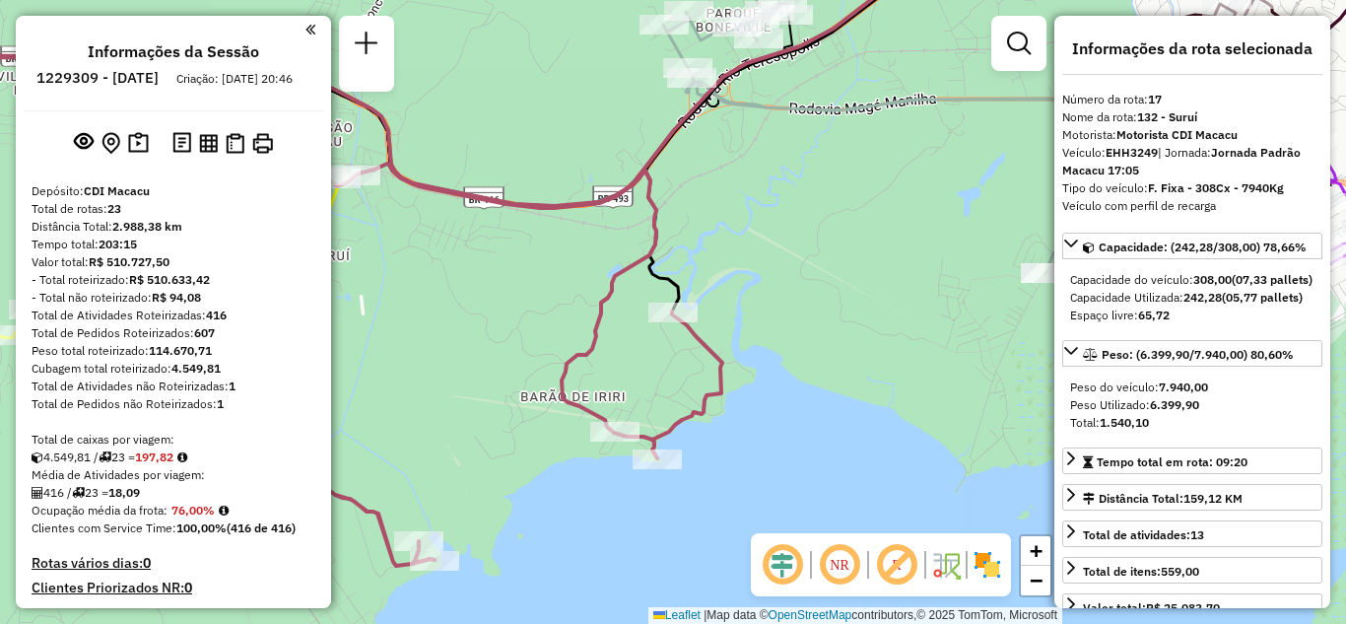
scroll to position [1508, 0]
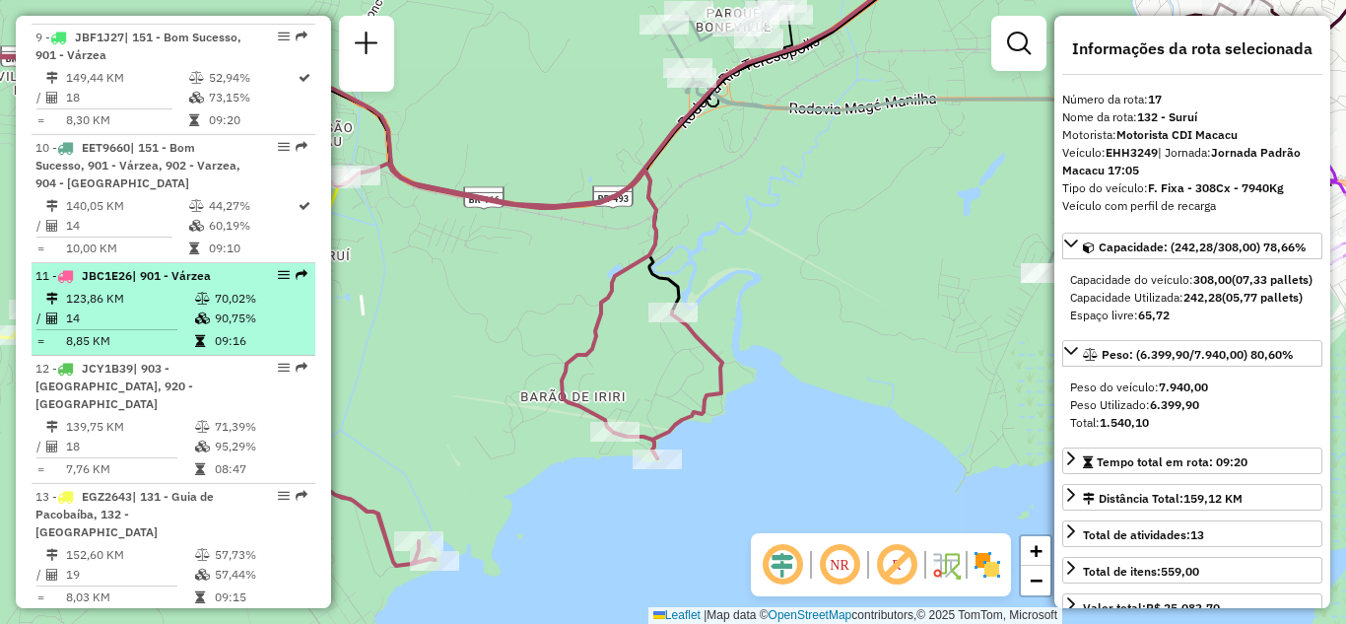
click at [278, 281] on em at bounding box center [284, 275] width 12 height 12
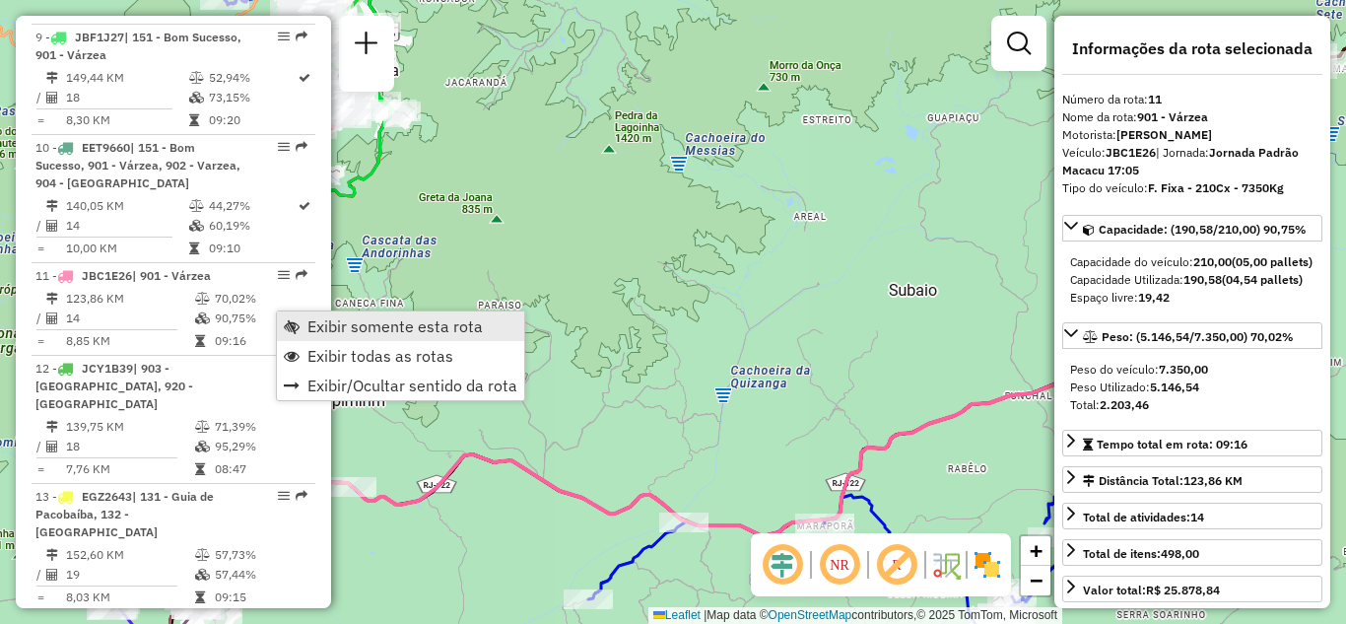
click at [302, 321] on link "Exibir somente esta rota" at bounding box center [400, 326] width 247 height 30
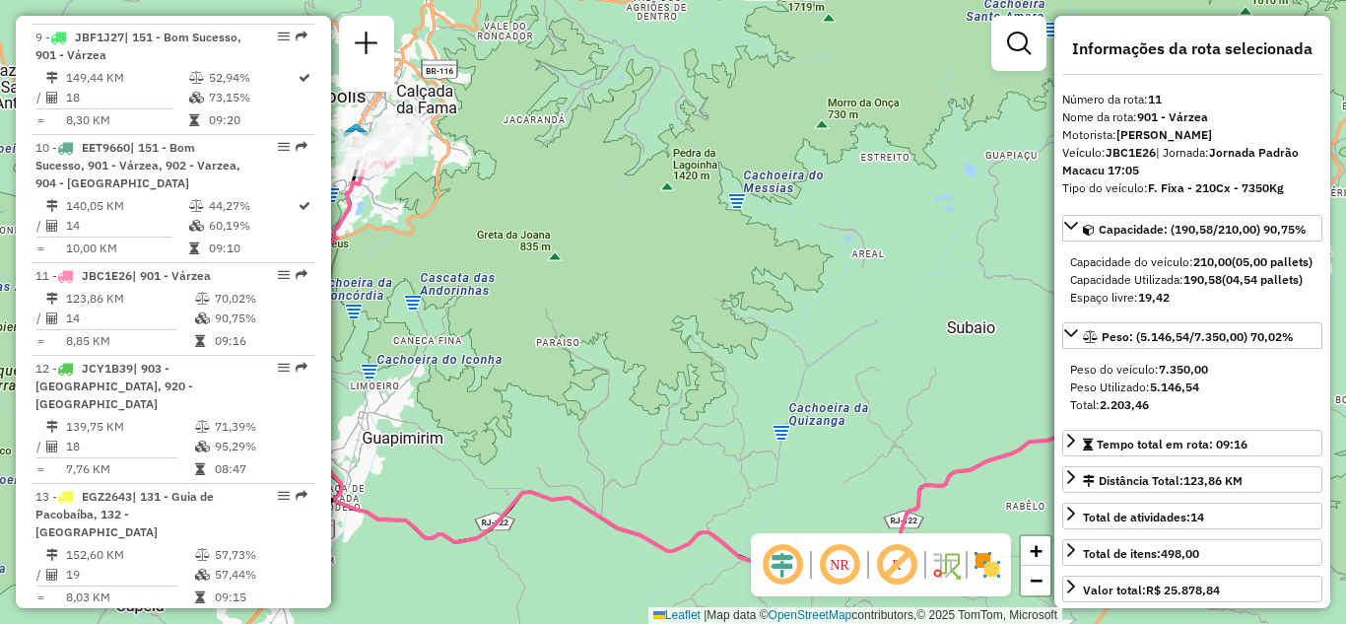
drag, startPoint x: 527, startPoint y: 269, endPoint x: 704, endPoint y: 420, distance: 232.7
click at [703, 419] on div "Janela de atendimento Grade de atendimento Capacidade Transportadoras Veículos …" at bounding box center [673, 312] width 1346 height 624
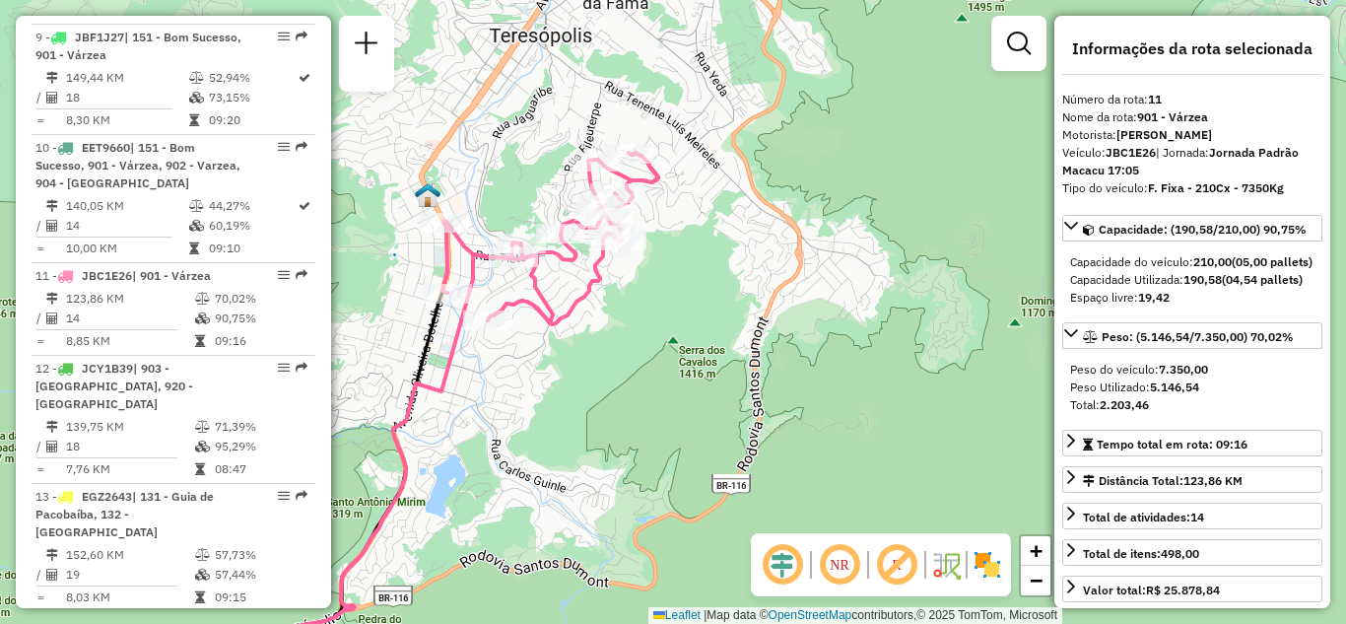
drag, startPoint x: 527, startPoint y: 391, endPoint x: 530, endPoint y: 421, distance: 29.7
click at [528, 421] on div "Janela de atendimento Grade de atendimento Capacidade Transportadoras Veículos …" at bounding box center [673, 312] width 1346 height 624
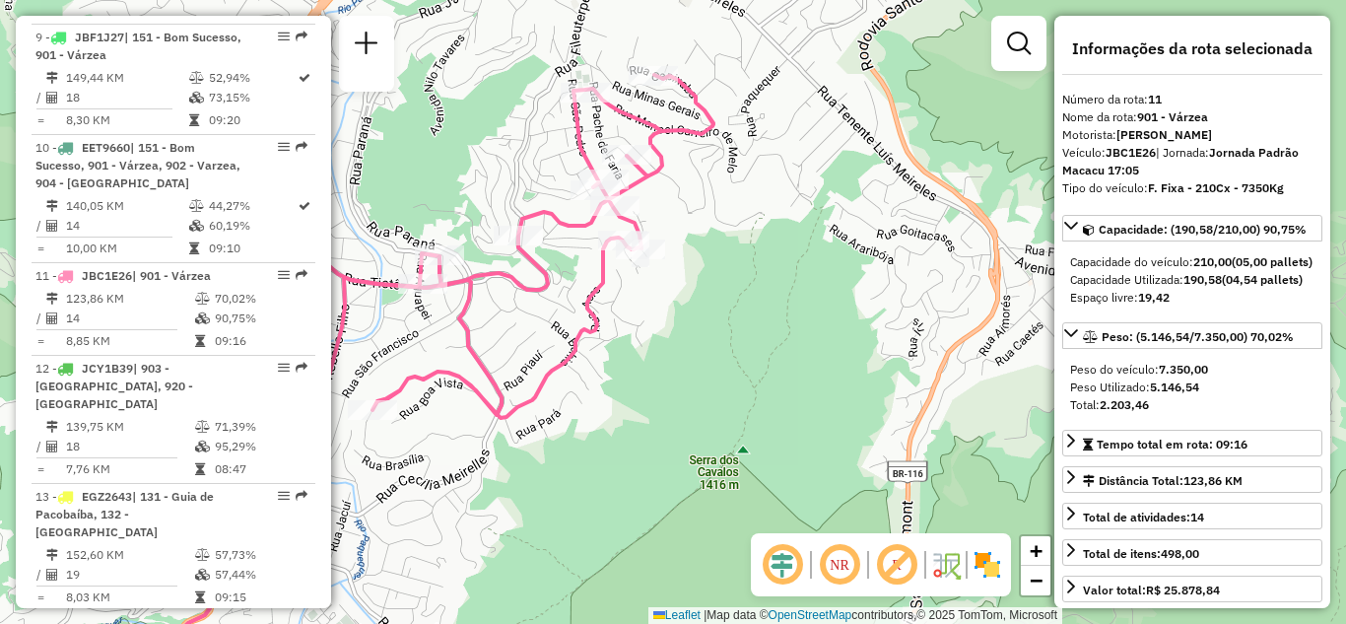
drag, startPoint x: 660, startPoint y: 441, endPoint x: 767, endPoint y: 432, distance: 107.7
click at [767, 432] on div "Janela de atendimento Grade de atendimento Capacidade Transportadoras Veículos …" at bounding box center [673, 312] width 1346 height 624
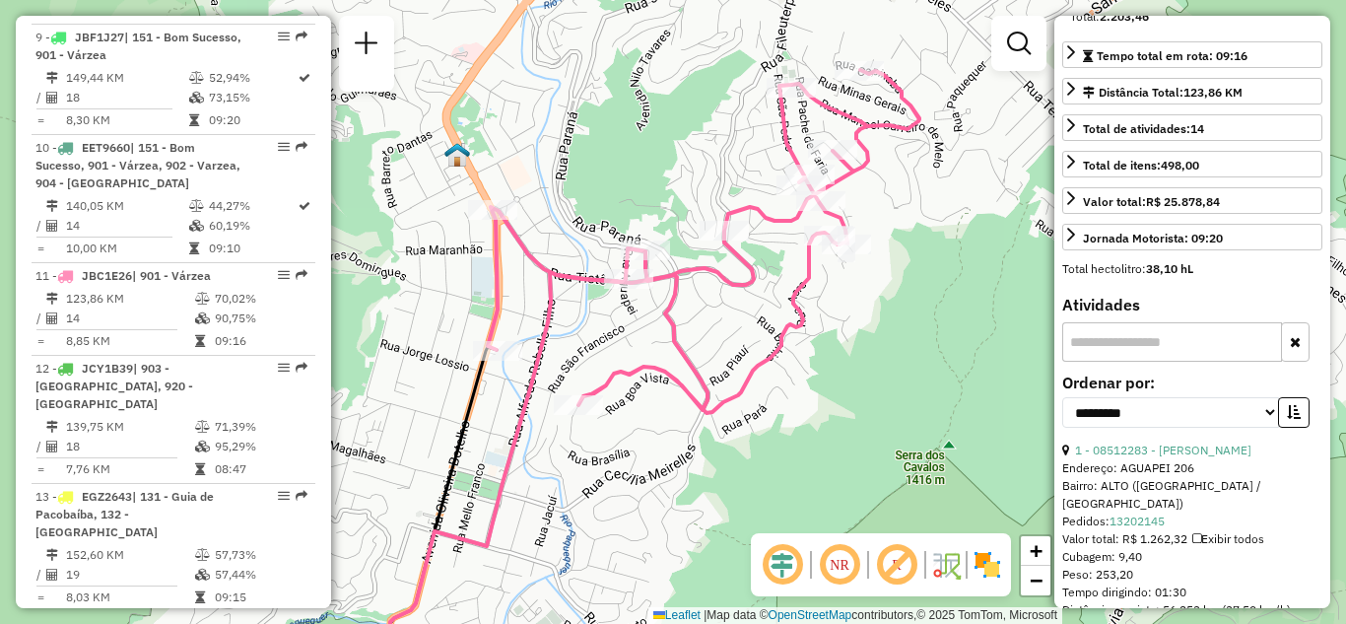
scroll to position [493, 0]
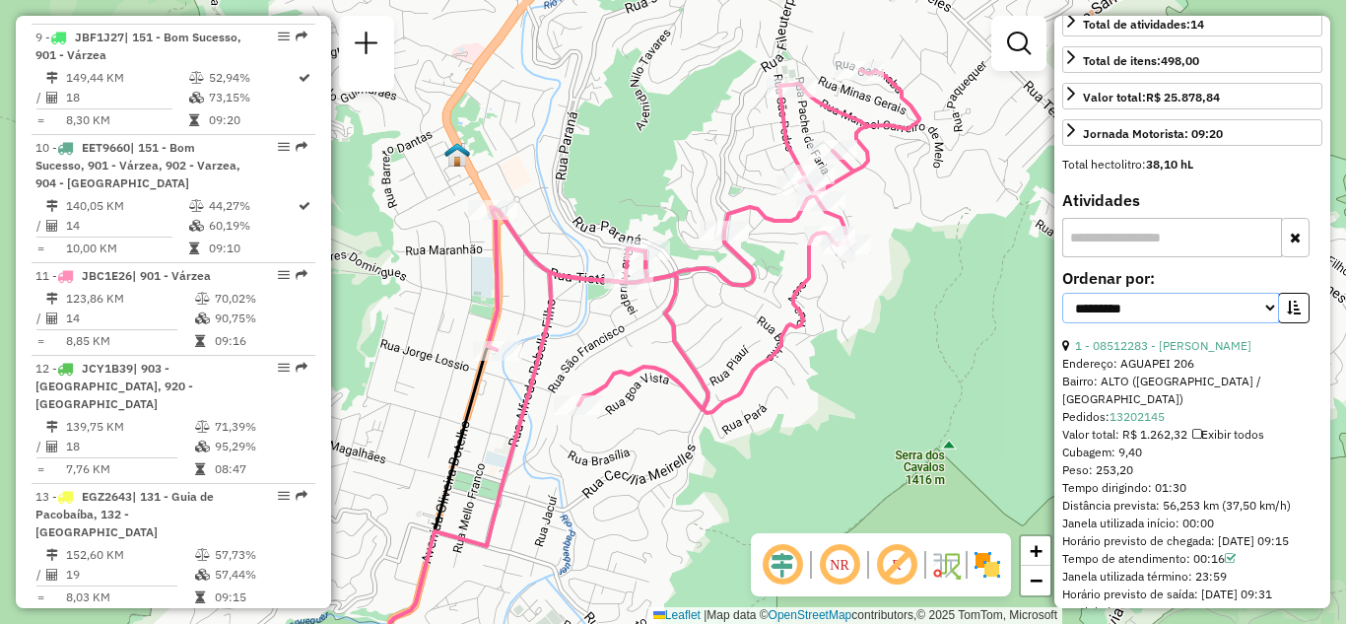
click at [1258, 323] on select "**********" at bounding box center [1170, 308] width 217 height 31
select select "*********"
click at [1062, 323] on select "**********" at bounding box center [1170, 308] width 217 height 31
click at [1280, 323] on button "button" at bounding box center [1294, 308] width 32 height 31
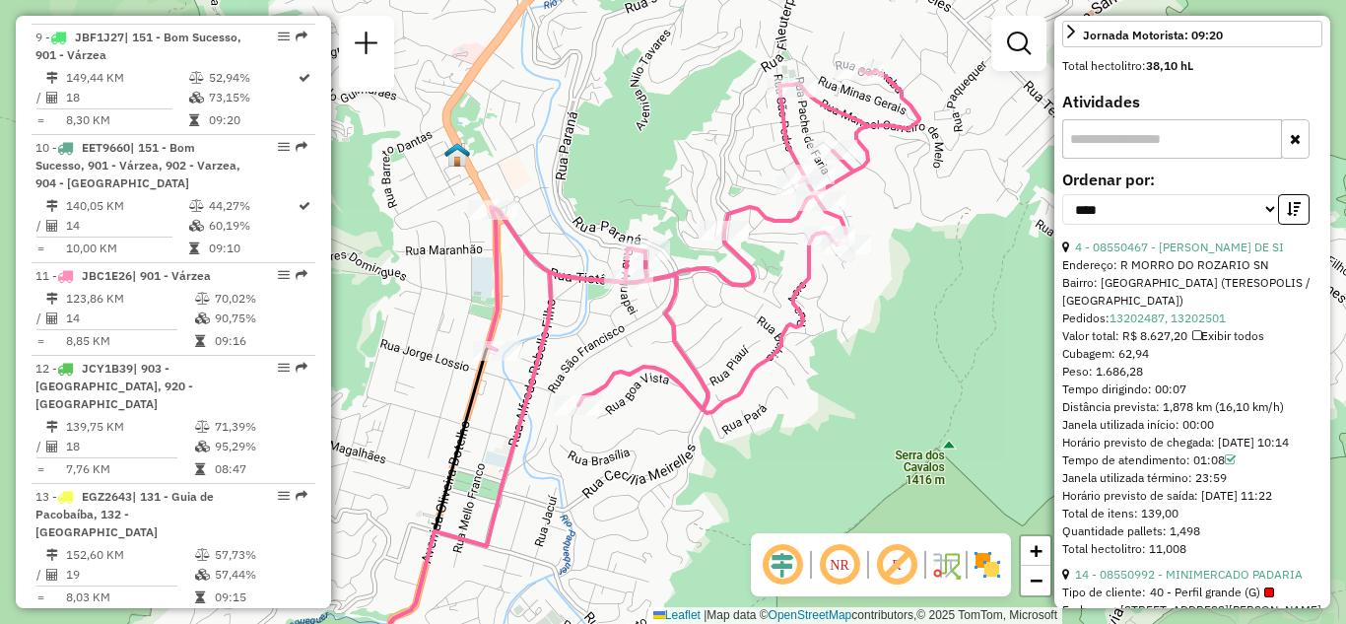
scroll to position [690, 0]
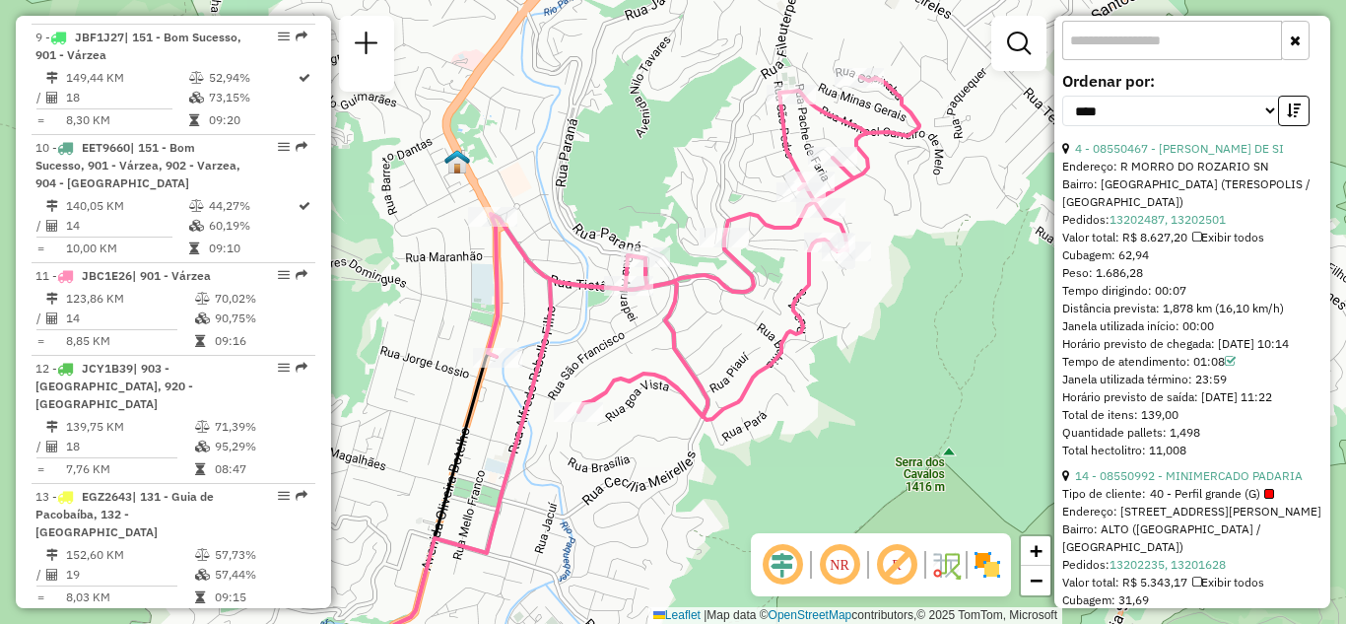
drag, startPoint x: 780, startPoint y: 313, endPoint x: 780, endPoint y: 361, distance: 47.3
click at [780, 361] on div "Janela de atendimento Grade de atendimento Capacidade Transportadoras Veículos …" at bounding box center [673, 312] width 1346 height 624
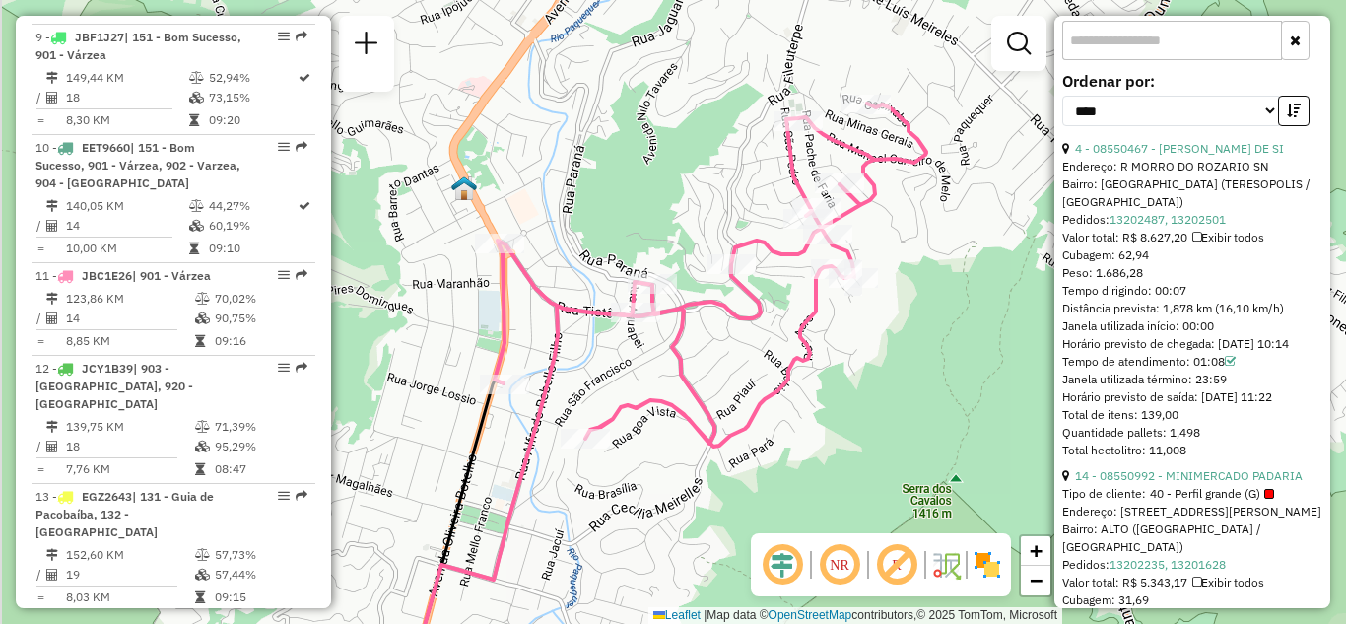
drag, startPoint x: 708, startPoint y: 360, endPoint x: 736, endPoint y: 341, distance: 33.3
click at [736, 341] on div "Janela de atendimento Grade de atendimento Capacidade Transportadoras Veículos …" at bounding box center [673, 312] width 1346 height 624
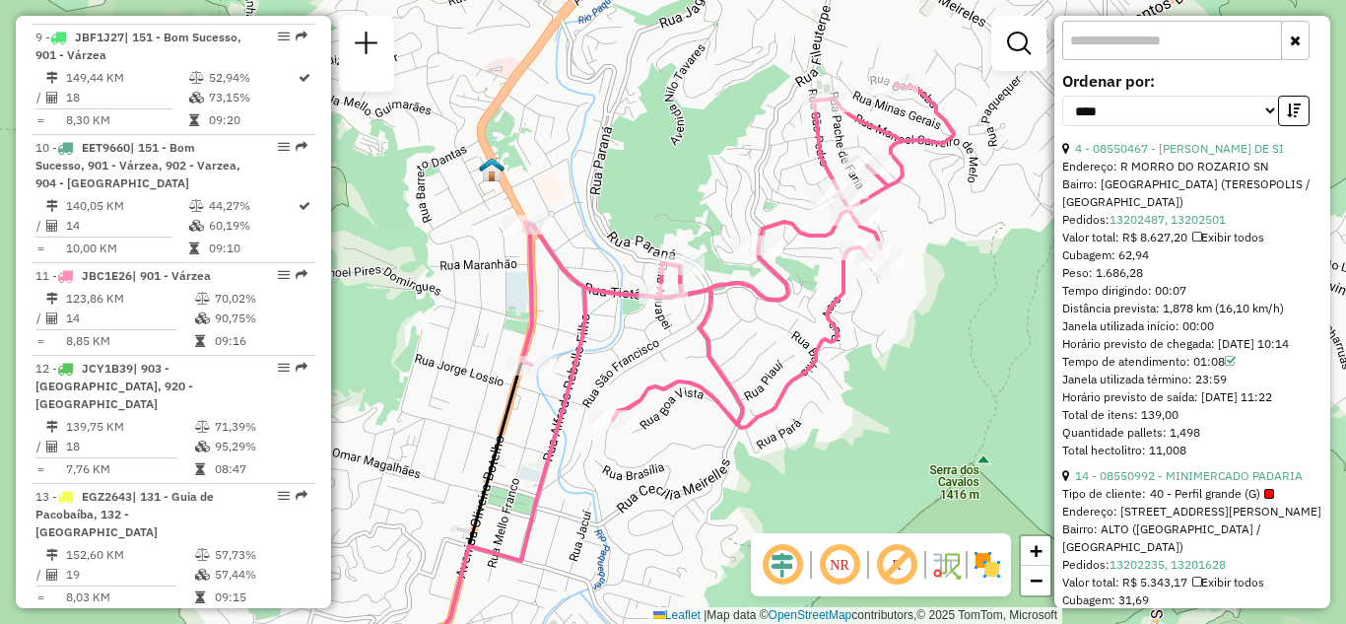
scroll to position [1067, 0]
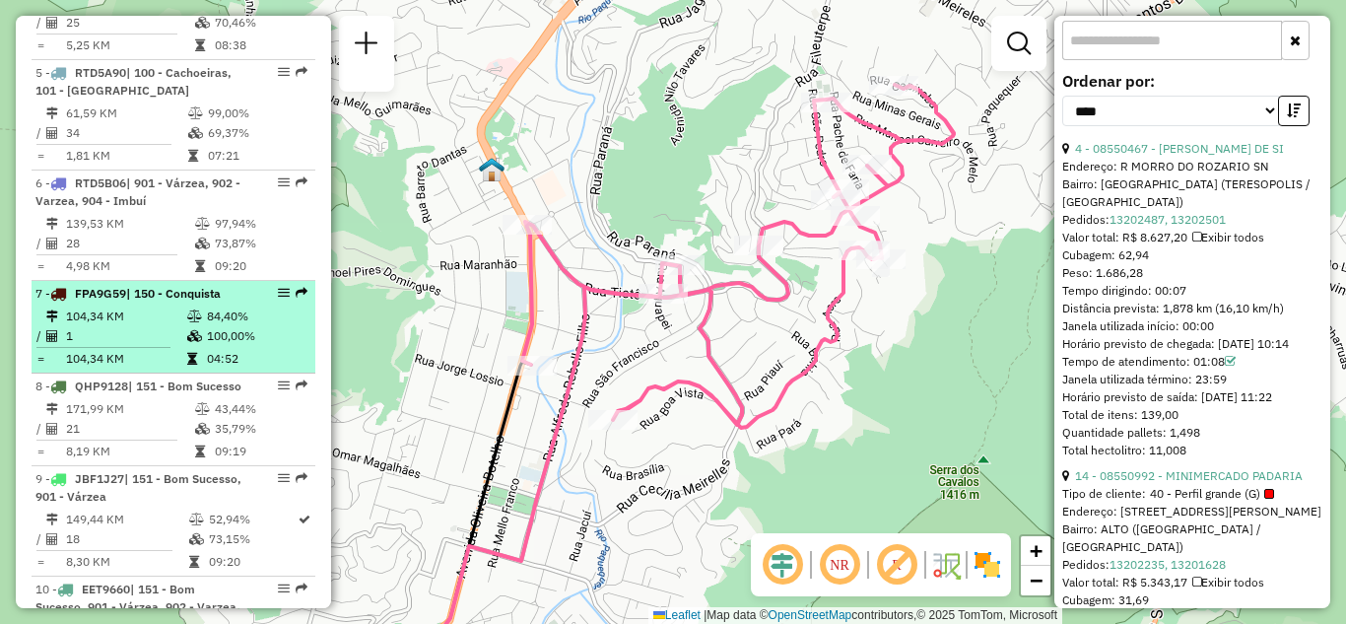
click at [278, 298] on em at bounding box center [284, 293] width 12 height 12
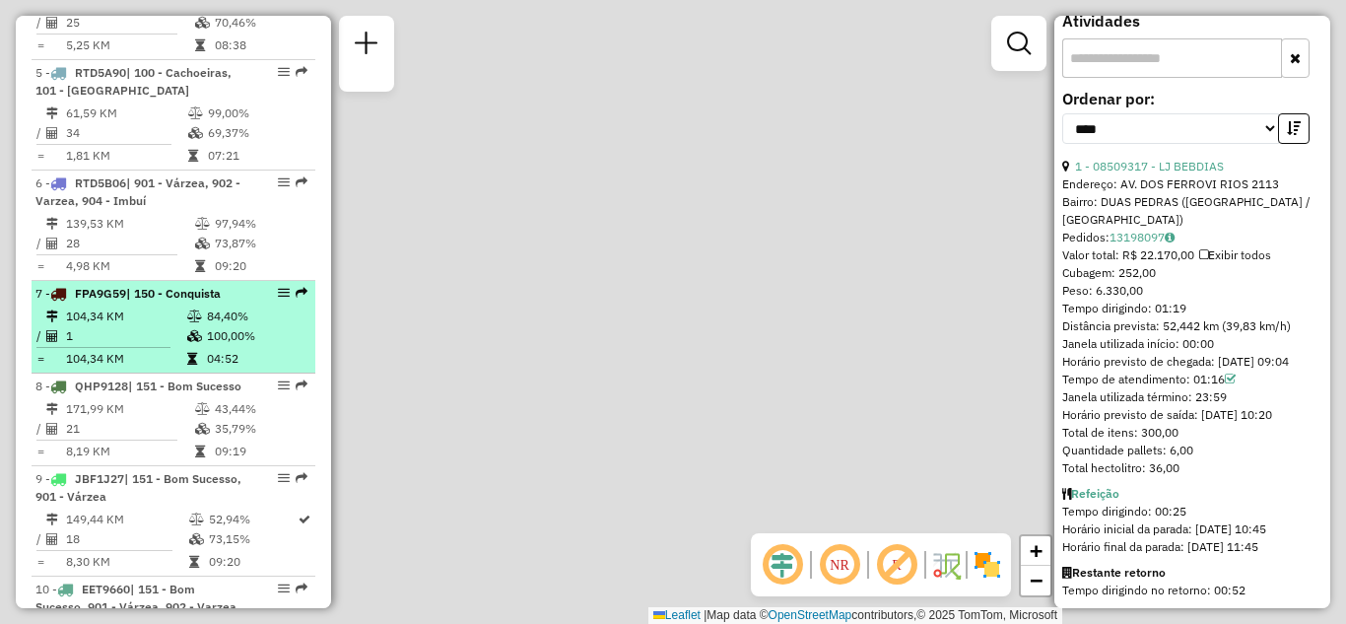
scroll to position [725, 0]
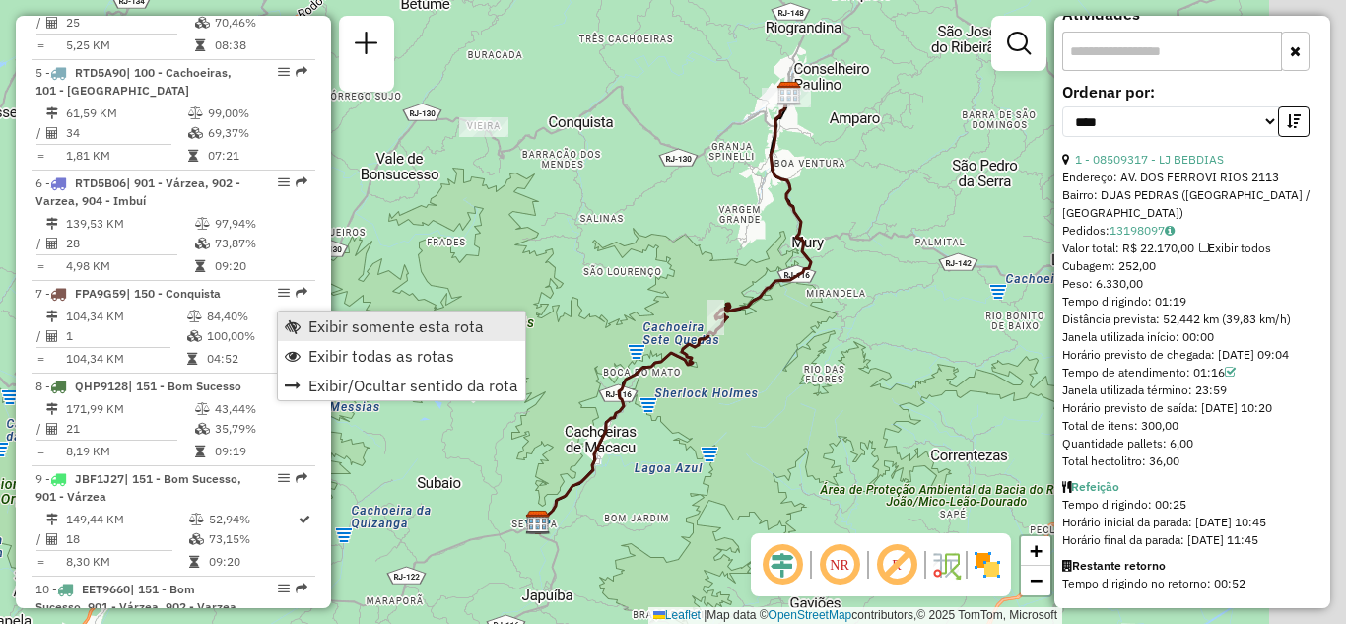
click at [313, 321] on span "Exibir somente esta rota" at bounding box center [395, 326] width 175 height 16
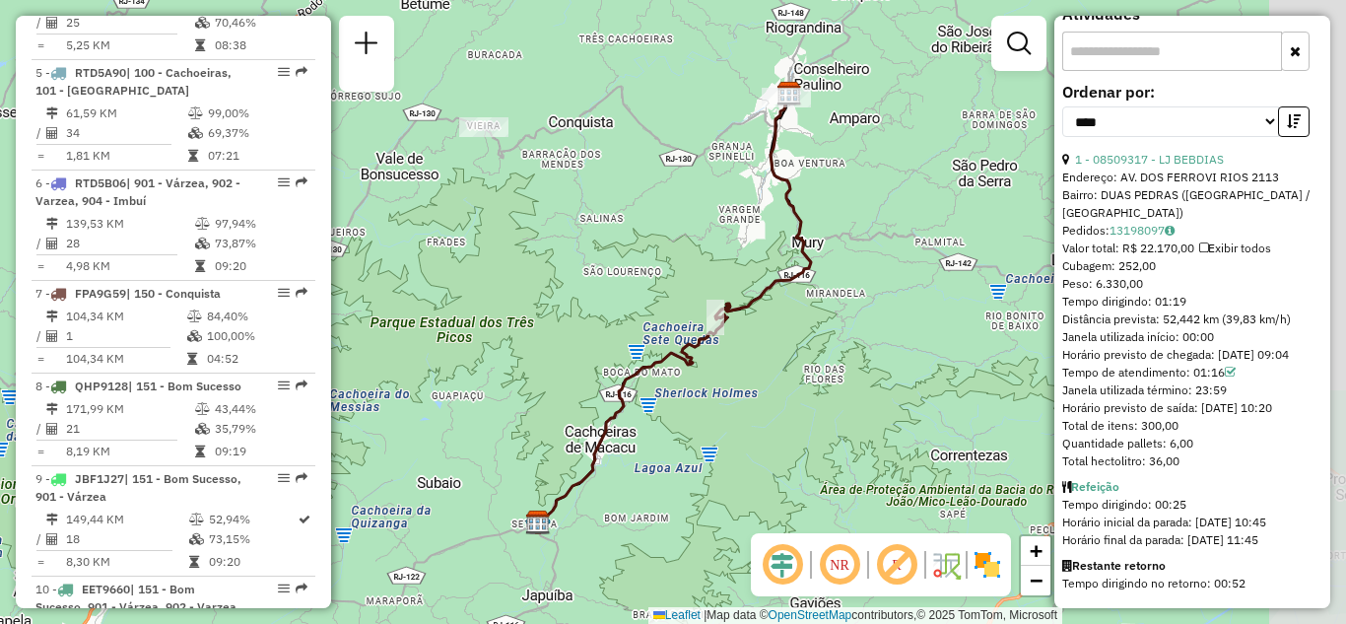
drag, startPoint x: 658, startPoint y: 181, endPoint x: 656, endPoint y: 242, distance: 61.1
click at [663, 234] on div "Janela de atendimento Grade de atendimento Capacidade Transportadoras Veículos …" at bounding box center [673, 312] width 1346 height 624
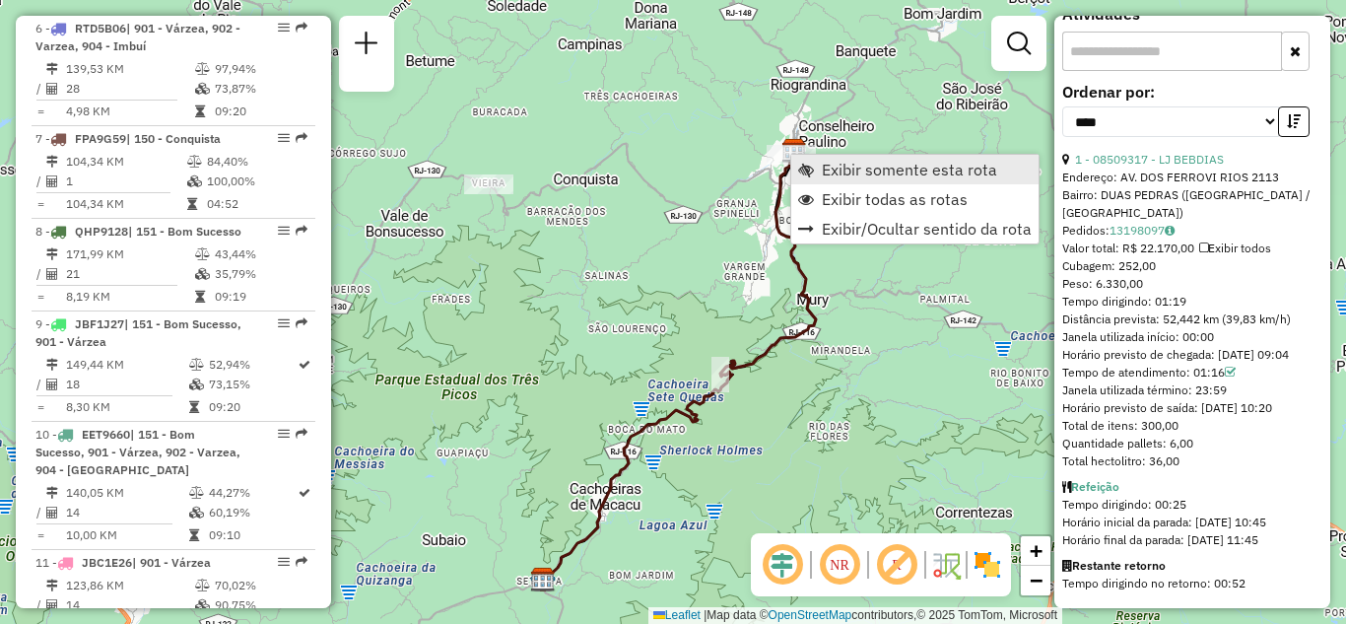
scroll to position [1350, 0]
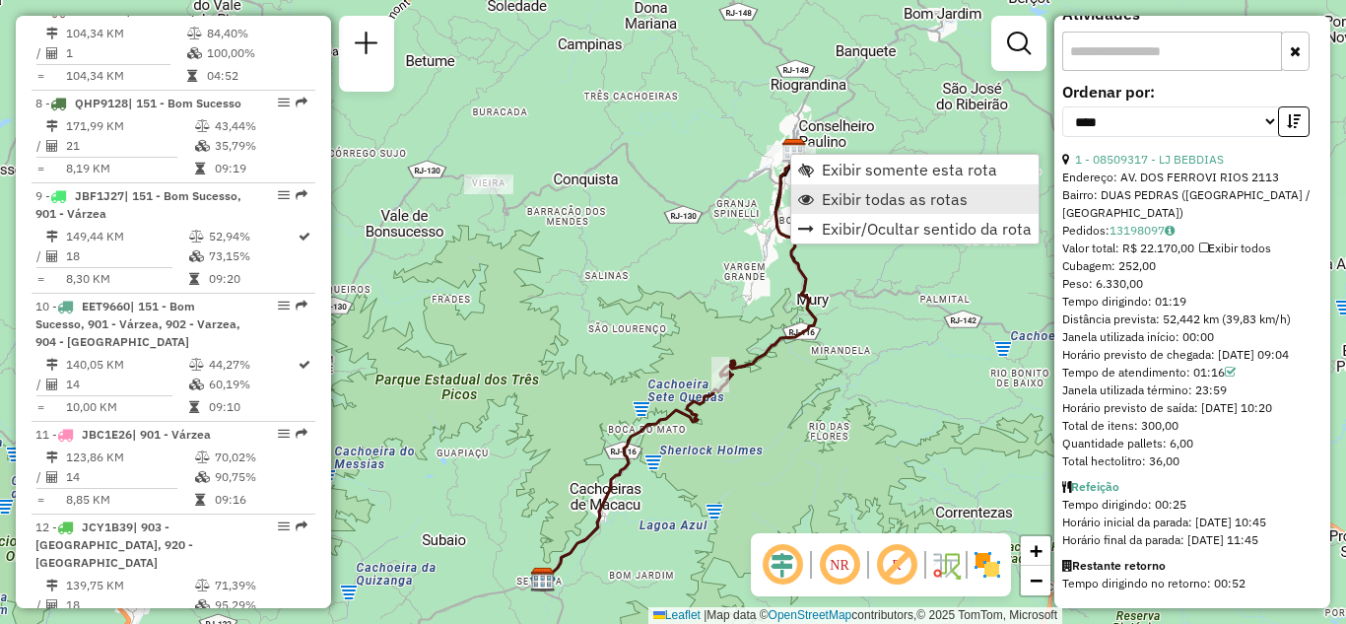
click at [836, 205] on span "Exibir todas as rotas" at bounding box center [895, 199] width 146 height 16
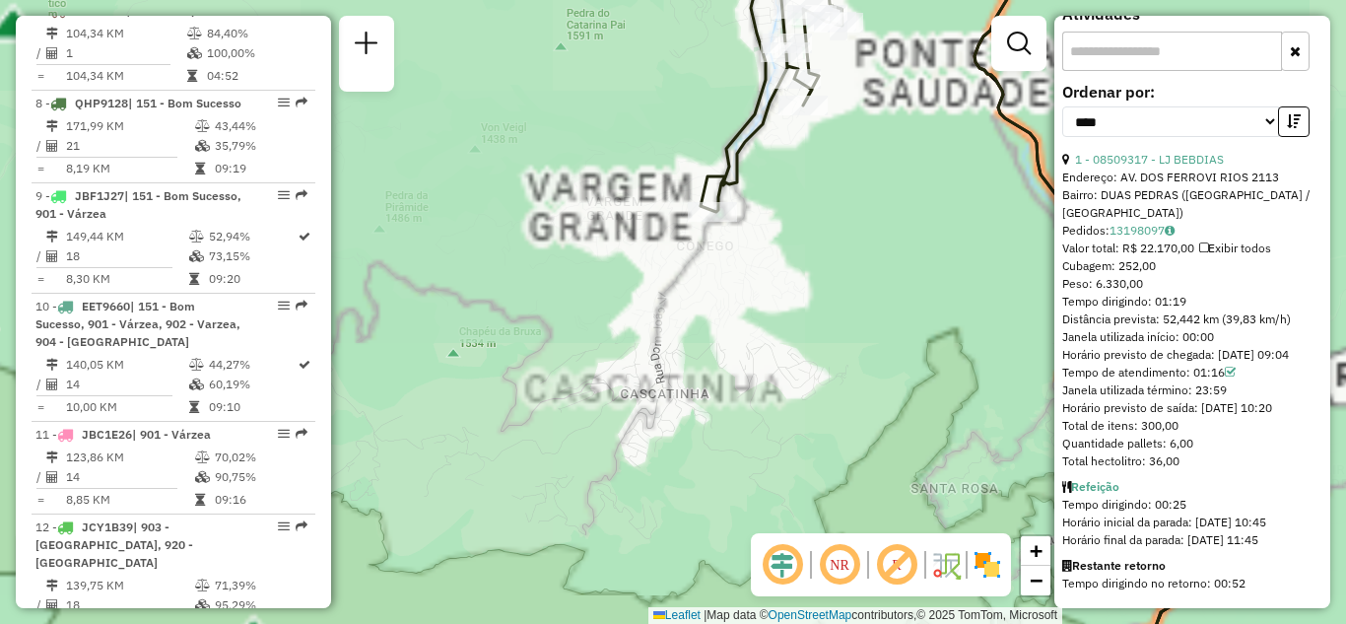
drag, startPoint x: 777, startPoint y: 299, endPoint x: 756, endPoint y: 420, distance: 122.1
click at [751, 441] on div "Janela de atendimento Grade de atendimento Capacidade Transportadoras Veículos …" at bounding box center [673, 312] width 1346 height 624
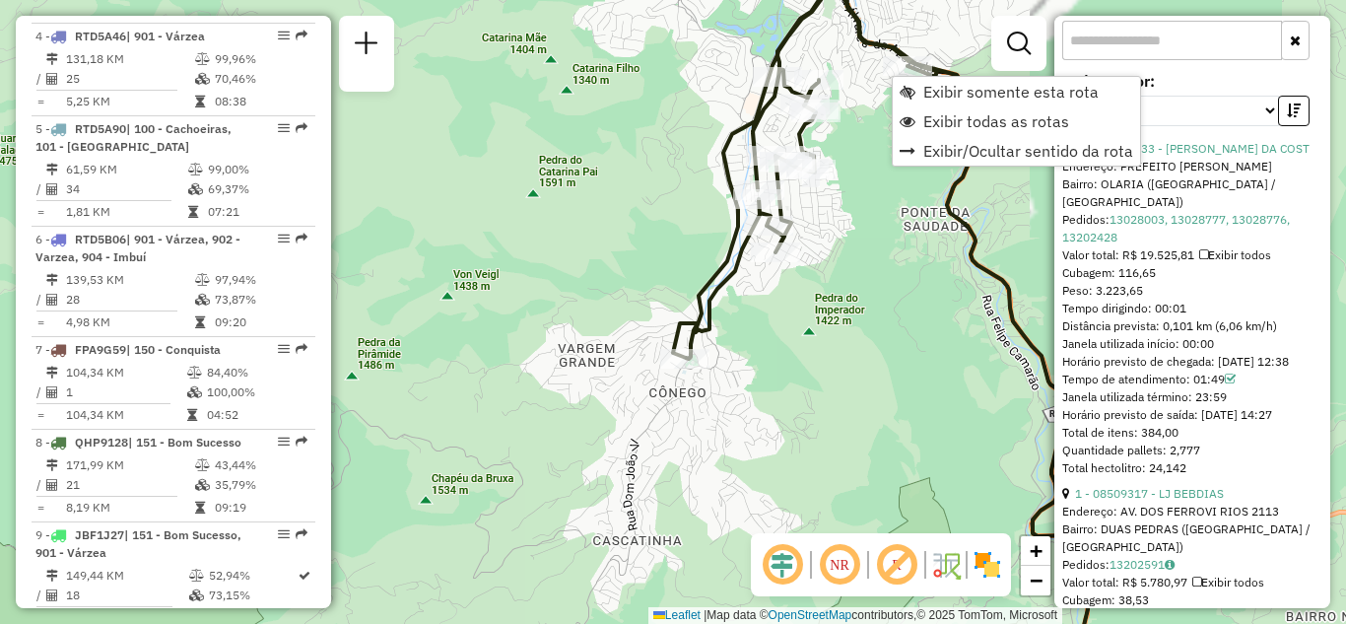
scroll to position [926, 0]
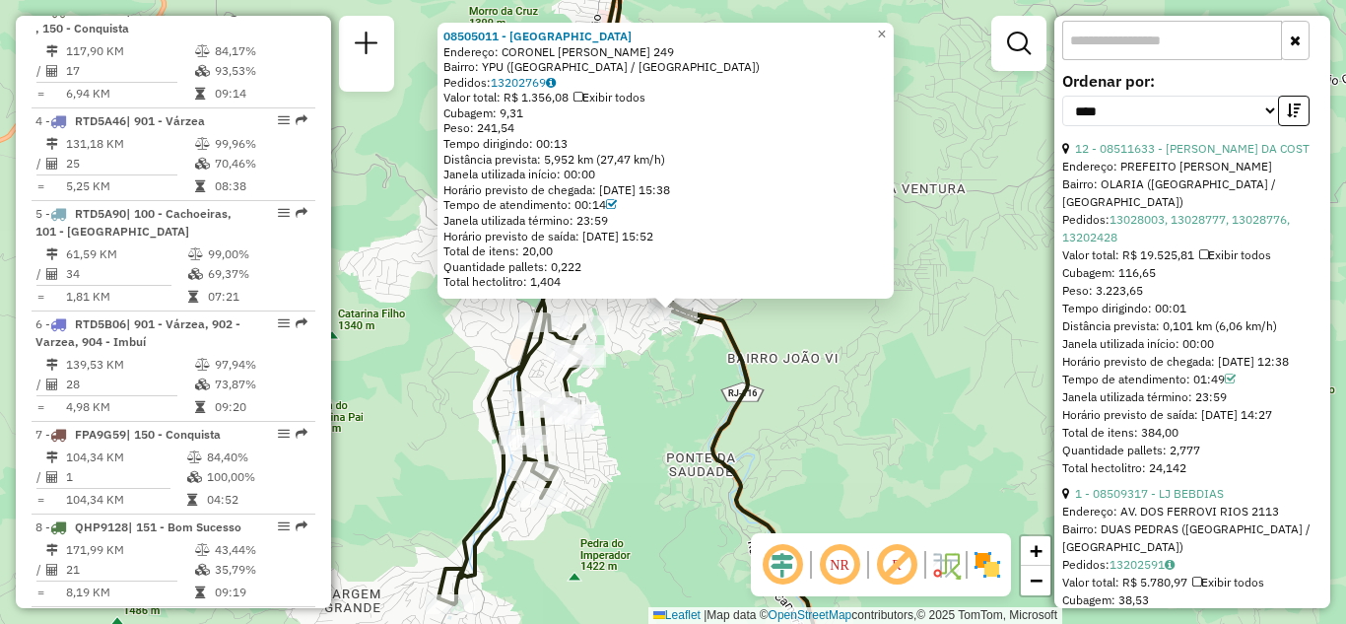
drag, startPoint x: 770, startPoint y: 158, endPoint x: 829, endPoint y: 288, distance: 142.8
click at [775, 302] on div "08505011 - BAR DA [GEOGRAPHIC_DATA]: [GEOGRAPHIC_DATA] 249 Bairro: YPU ([GEOGRA…" at bounding box center [673, 312] width 1346 height 624
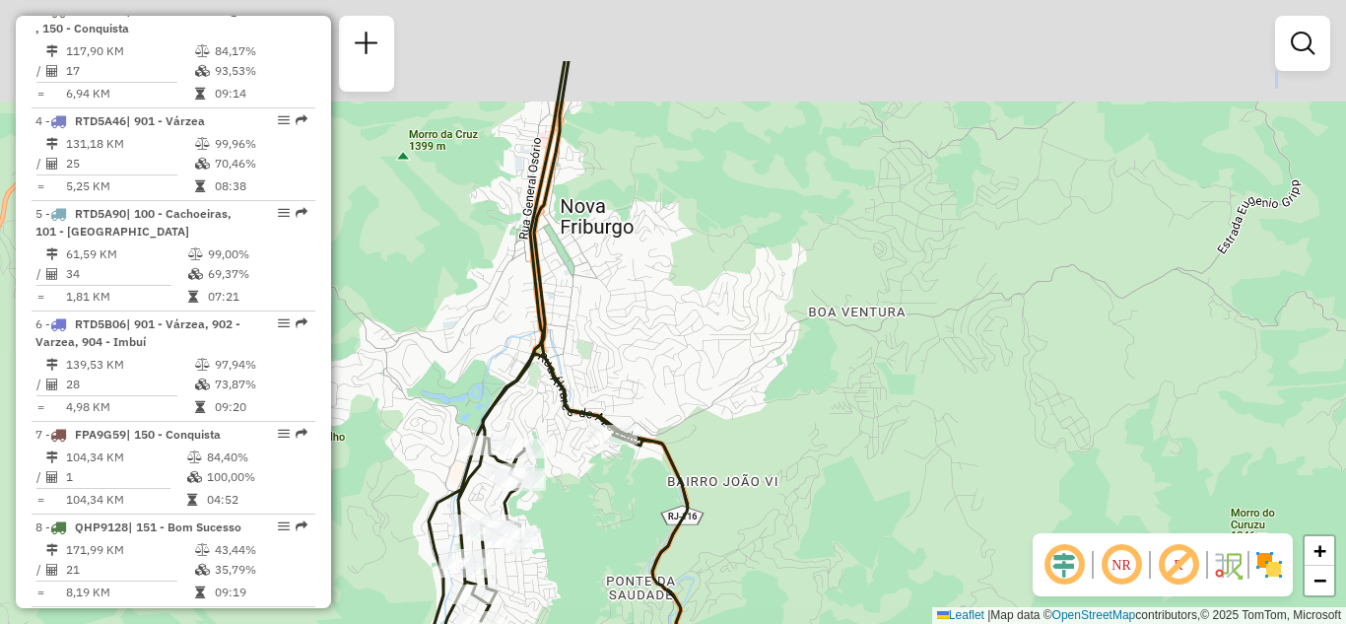
drag, startPoint x: 900, startPoint y: 357, endPoint x: 832, endPoint y: 283, distance: 100.4
click at [897, 359] on div "Janela de atendimento Grade de atendimento Capacidade Transportadoras Veículos …" at bounding box center [673, 312] width 1346 height 624
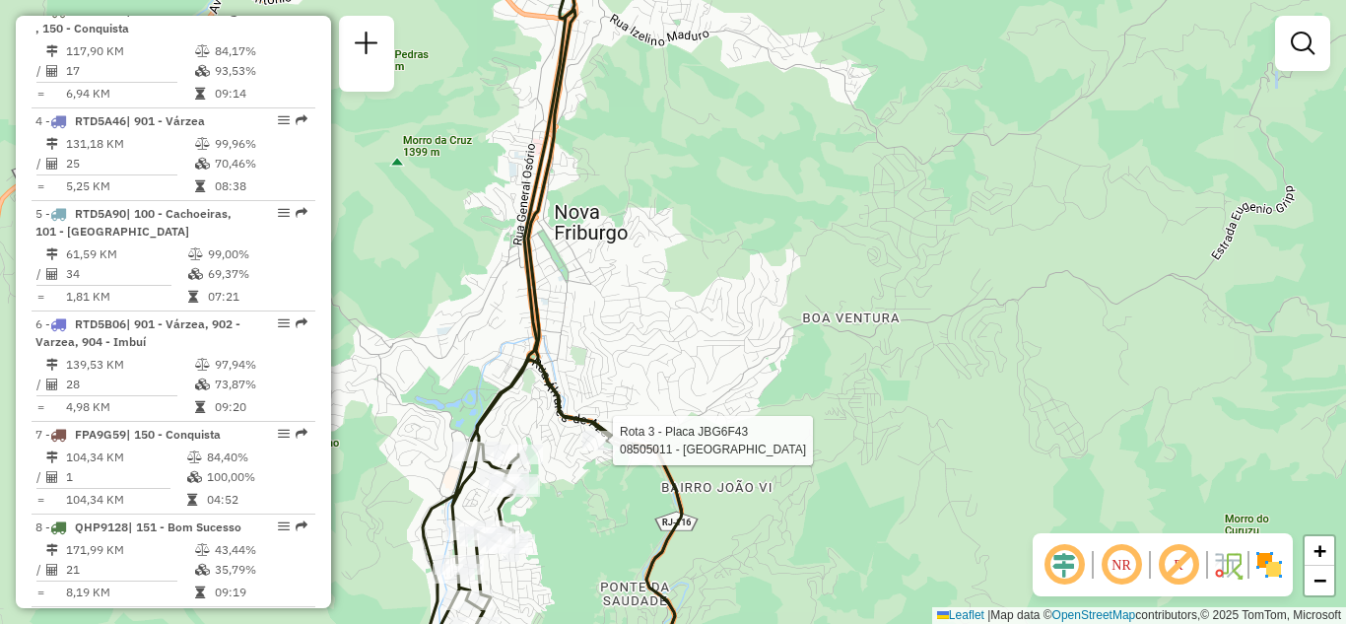
select select "*********"
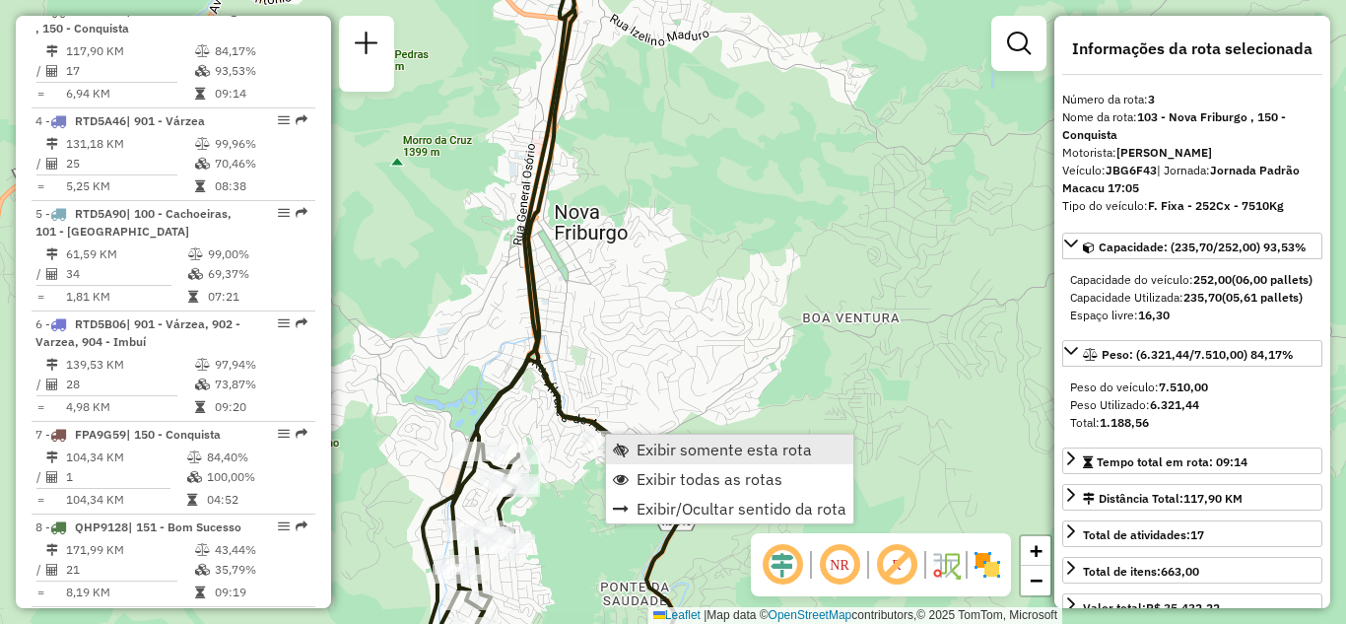
click at [678, 461] on link "Exibir somente esta rota" at bounding box center [729, 449] width 247 height 30
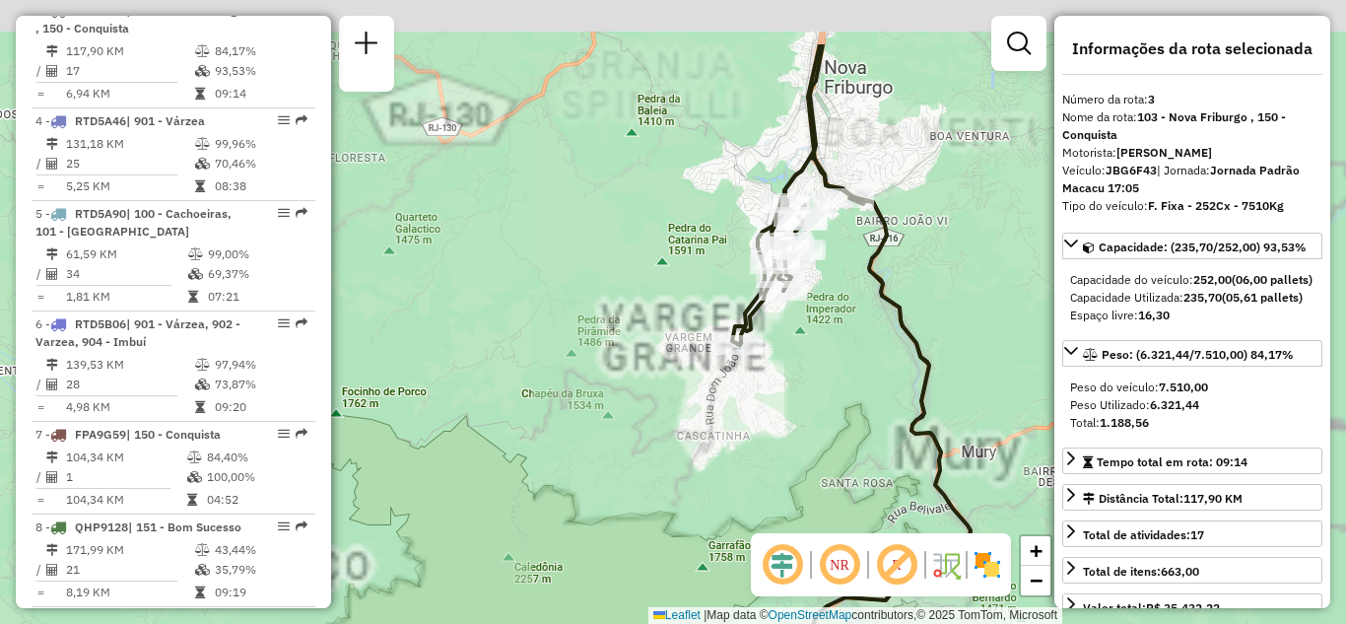
drag, startPoint x: 642, startPoint y: 420, endPoint x: 628, endPoint y: 474, distance: 55.9
click at [628, 473] on div "Janela de atendimento Grade de atendimento Capacidade Transportadoras Veículos …" at bounding box center [673, 312] width 1346 height 624
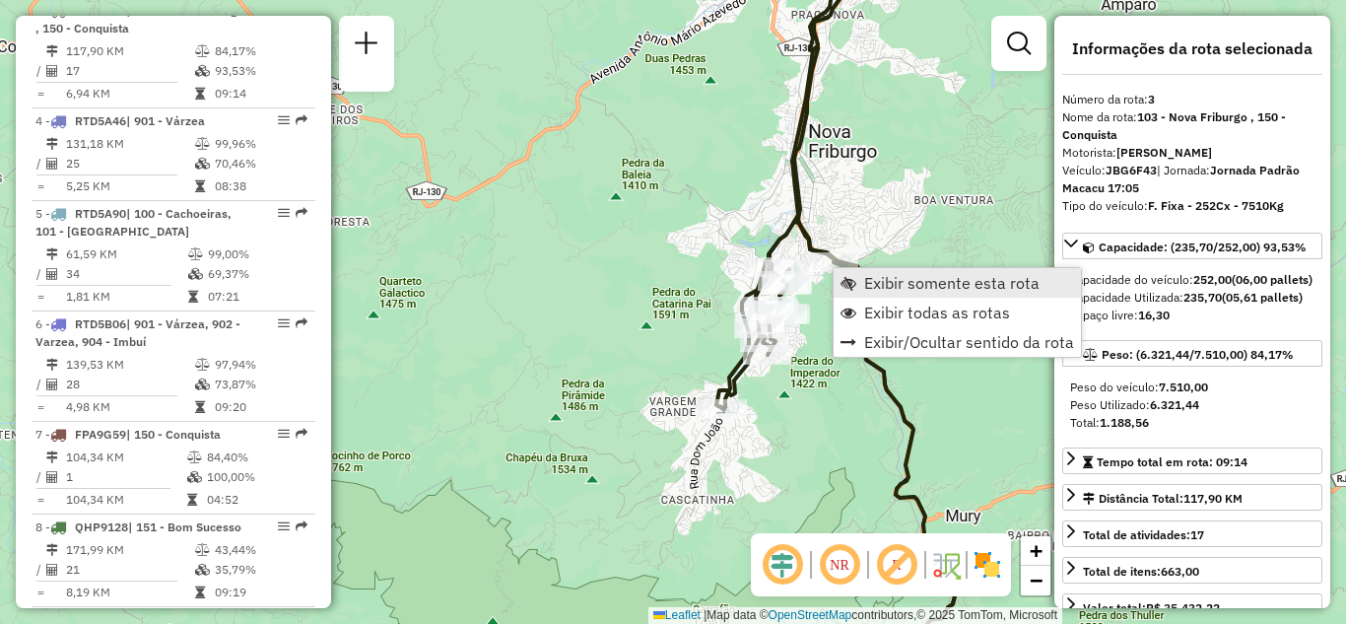
click at [885, 282] on span "Exibir somente esta rota" at bounding box center [951, 283] width 175 height 16
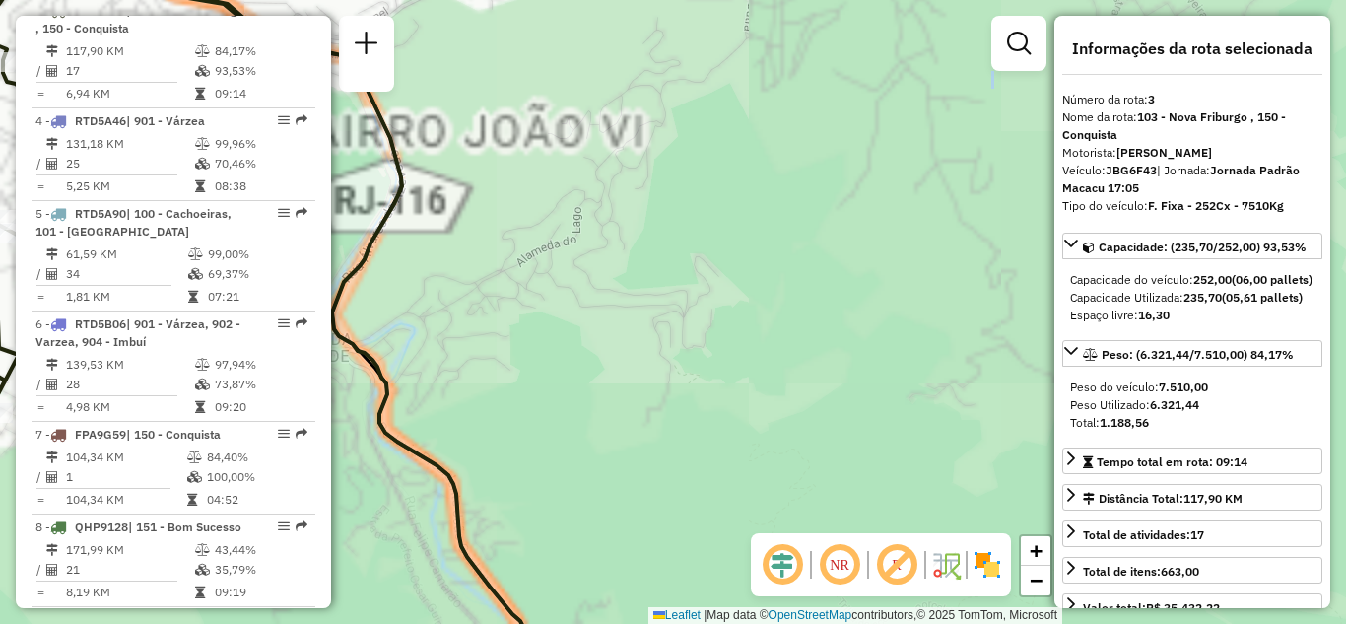
drag, startPoint x: 626, startPoint y: 229, endPoint x: 869, endPoint y: 455, distance: 331.7
click at [869, 445] on div "Janela de atendimento Grade de atendimento Capacidade Transportadoras Veículos …" at bounding box center [673, 312] width 1346 height 624
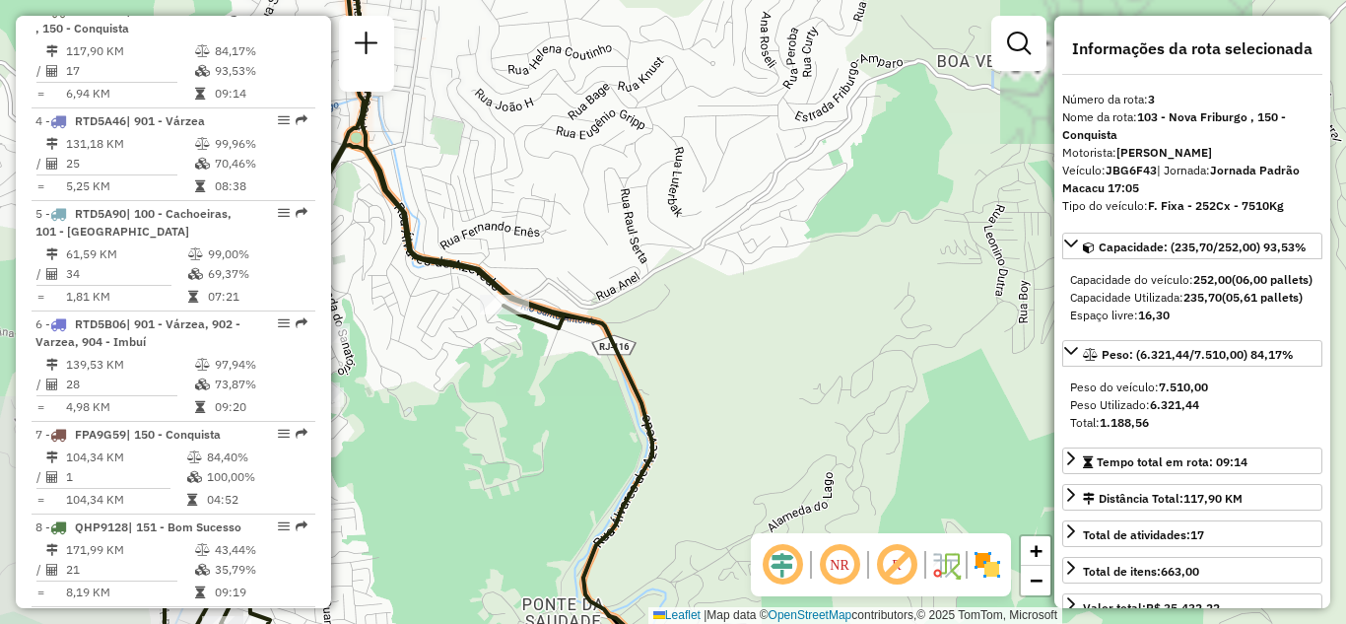
drag, startPoint x: 627, startPoint y: 443, endPoint x: 875, endPoint y: 670, distance: 335.3
click at [875, 623] on html "Aguarde... Pop-up bloqueado! Seu navegador bloqueou automáticamente a abertura …" at bounding box center [673, 312] width 1346 height 624
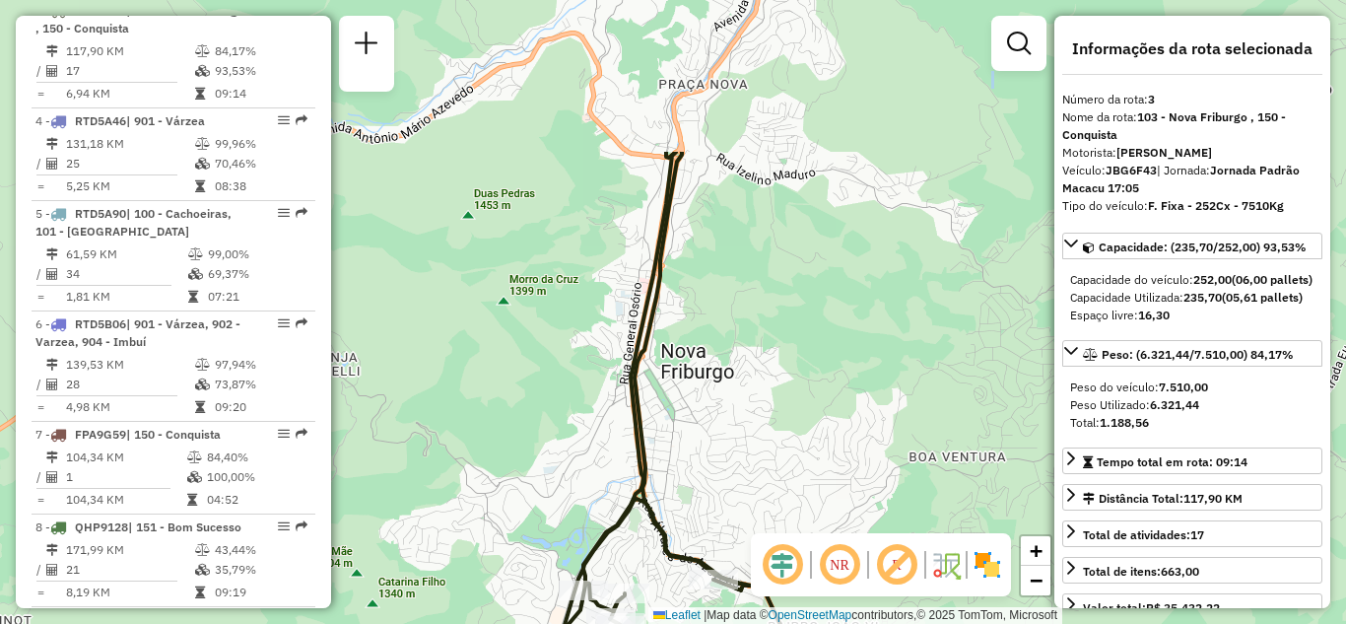
drag, startPoint x: 682, startPoint y: 249, endPoint x: 675, endPoint y: 377, distance: 128.2
click at [685, 432] on div "Janela de atendimento Grade de atendimento Capacidade Transportadoras Veículos …" at bounding box center [673, 312] width 1346 height 624
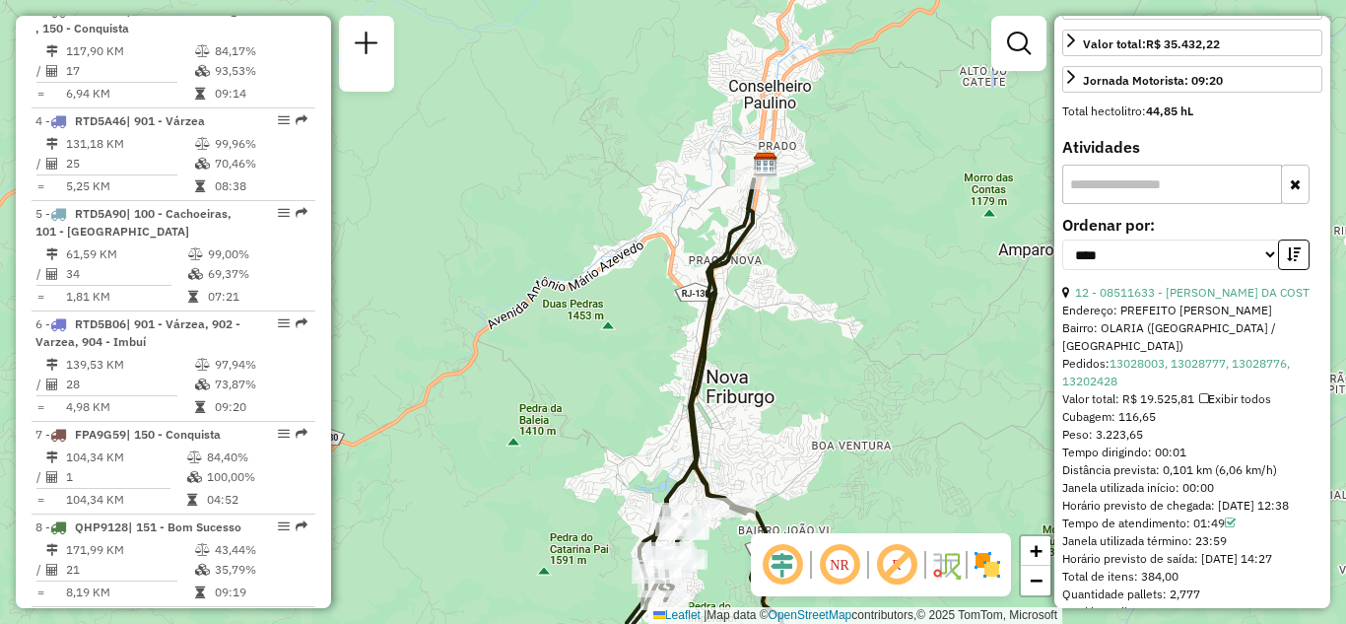
scroll to position [591, 0]
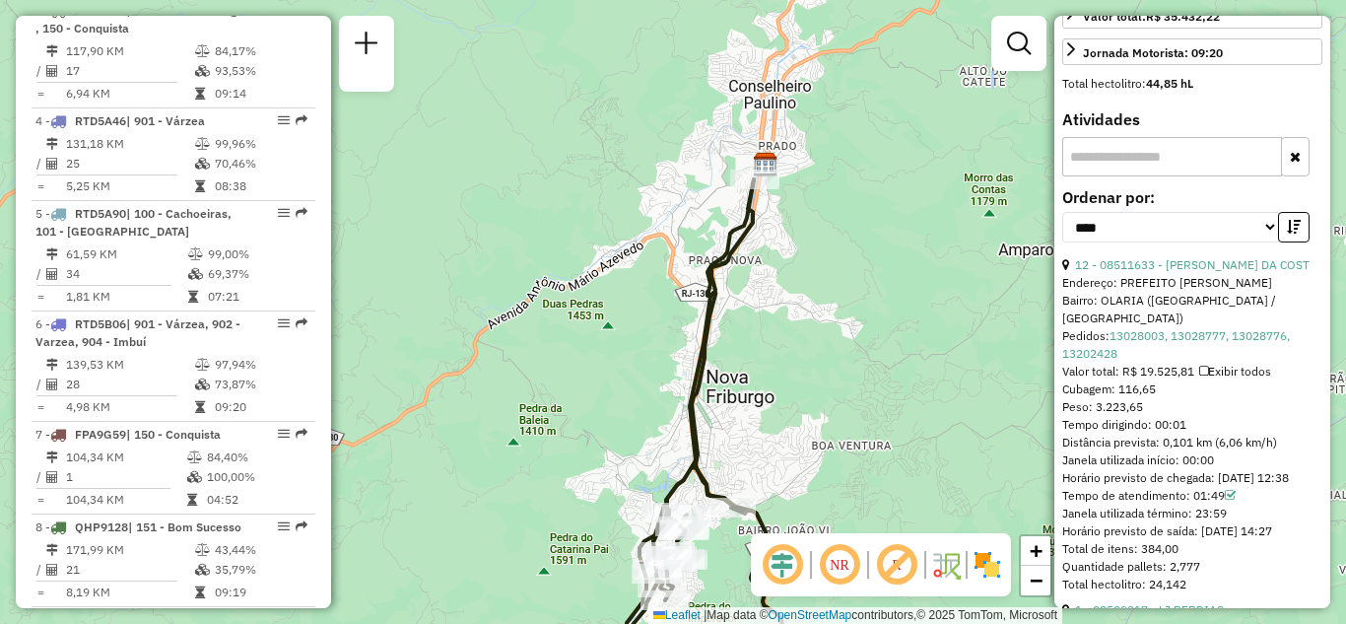
drag, startPoint x: 854, startPoint y: 272, endPoint x: 857, endPoint y: 258, distance: 14.1
click at [857, 258] on div "Janela de atendimento Grade de atendimento Capacidade Transportadoras Veículos …" at bounding box center [673, 312] width 1346 height 624
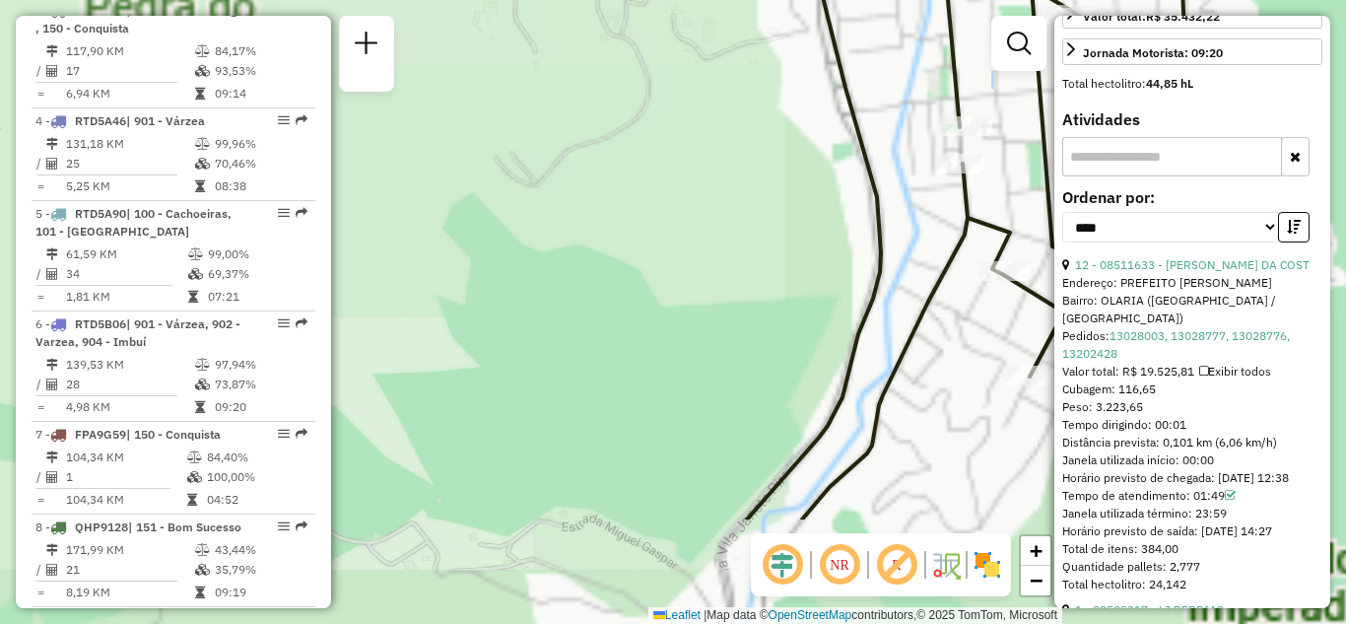
drag, startPoint x: 659, startPoint y: 426, endPoint x: 425, endPoint y: 46, distance: 445.9
click at [428, 47] on div "Janela de atendimento Grade de atendimento Capacidade Transportadoras Veículos …" at bounding box center [673, 312] width 1346 height 624
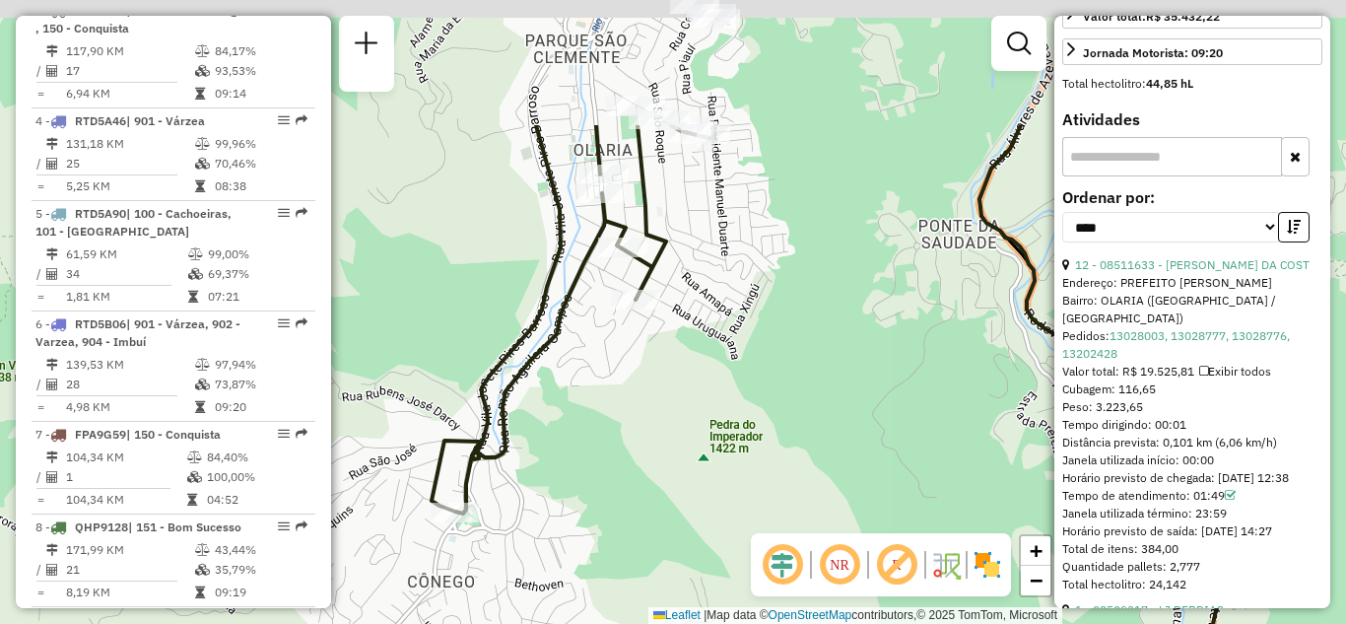
drag, startPoint x: 585, startPoint y: 451, endPoint x: 585, endPoint y: 486, distance: 34.5
click at [585, 486] on div "Janela de atendimento Grade de atendimento Capacidade Transportadoras Veículos …" at bounding box center [673, 312] width 1346 height 624
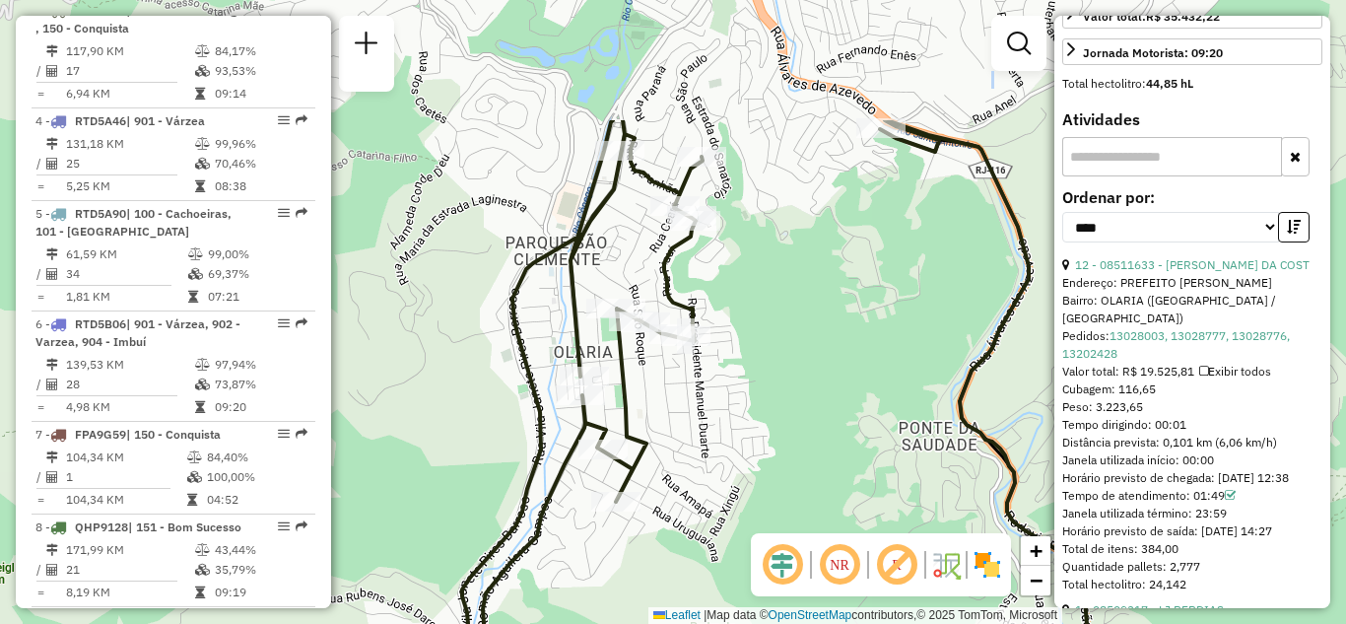
drag, startPoint x: 691, startPoint y: 319, endPoint x: 686, endPoint y: 382, distance: 63.3
click at [686, 382] on div "Janela de atendimento Grade de atendimento Capacidade Transportadoras Veículos …" at bounding box center [673, 312] width 1346 height 624
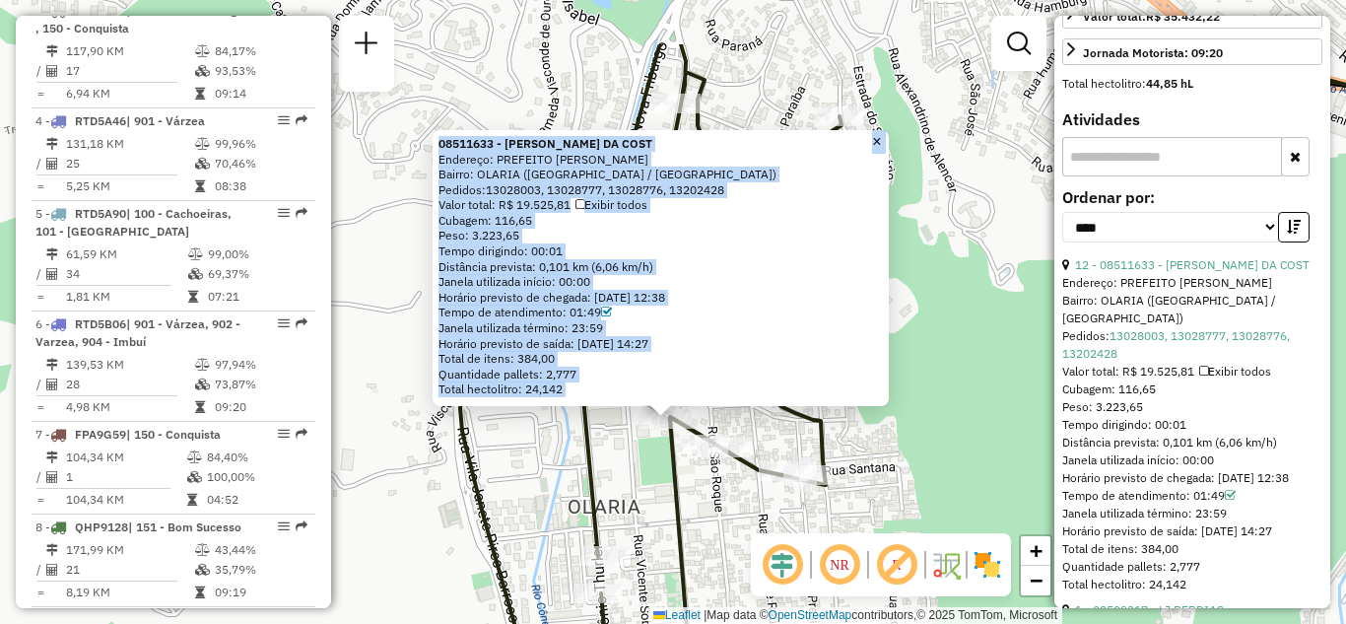
drag, startPoint x: 907, startPoint y: 260, endPoint x: 902, endPoint y: 346, distance: 85.8
click at [902, 346] on div "08511633 - [PERSON_NAME] DA COST Endereço: PREFEITO [PERSON_NAME]: OLARIA ([GEO…" at bounding box center [673, 312] width 1346 height 624
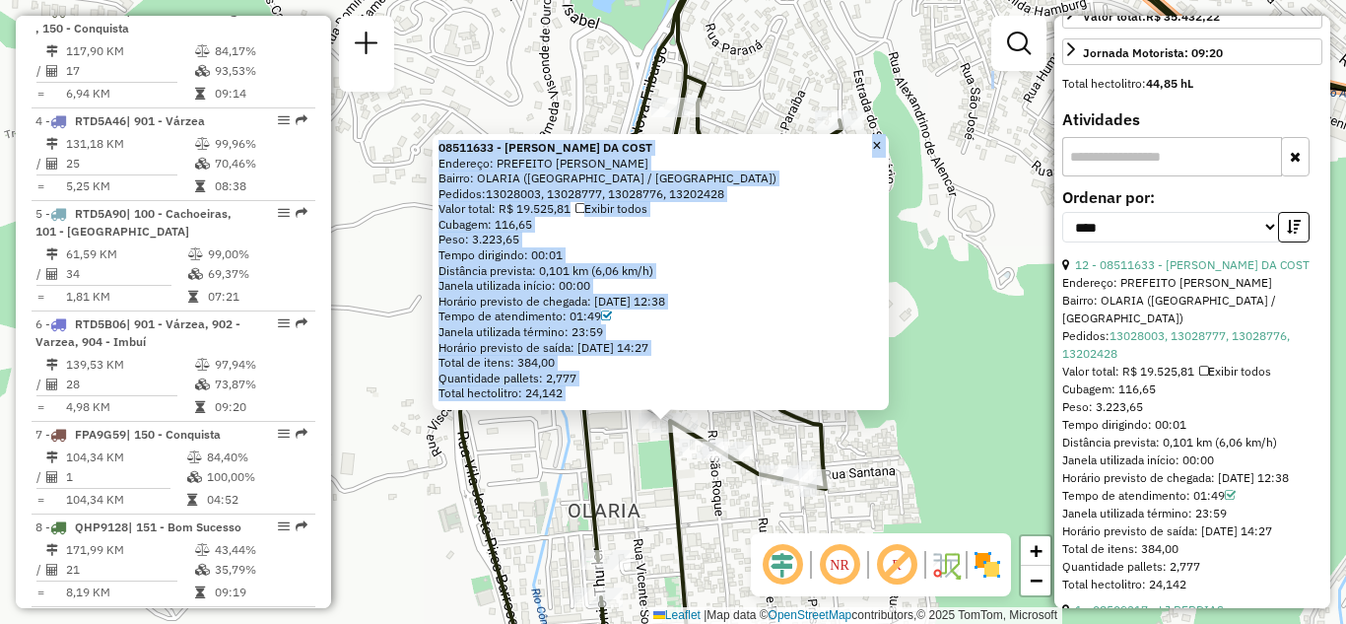
click at [926, 337] on div "08511633 - [PERSON_NAME] DA COST Endereço: PREFEITO [PERSON_NAME]: OLARIA ([GEO…" at bounding box center [673, 312] width 1346 height 624
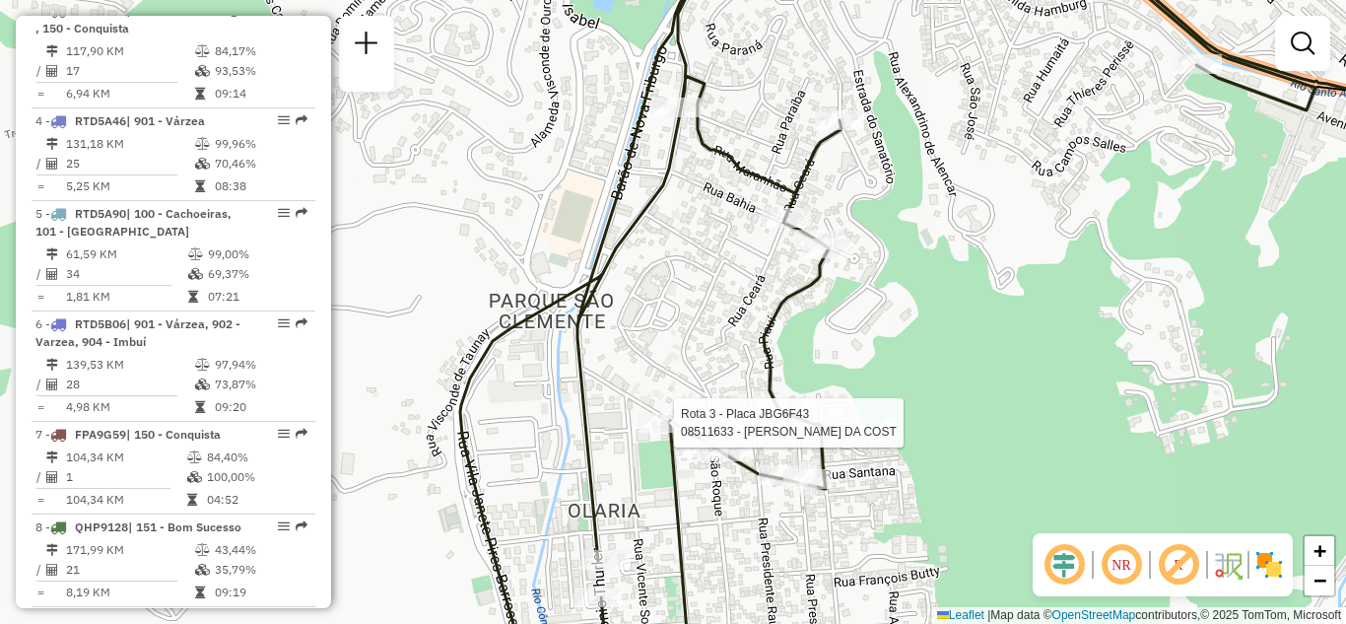
select select "*********"
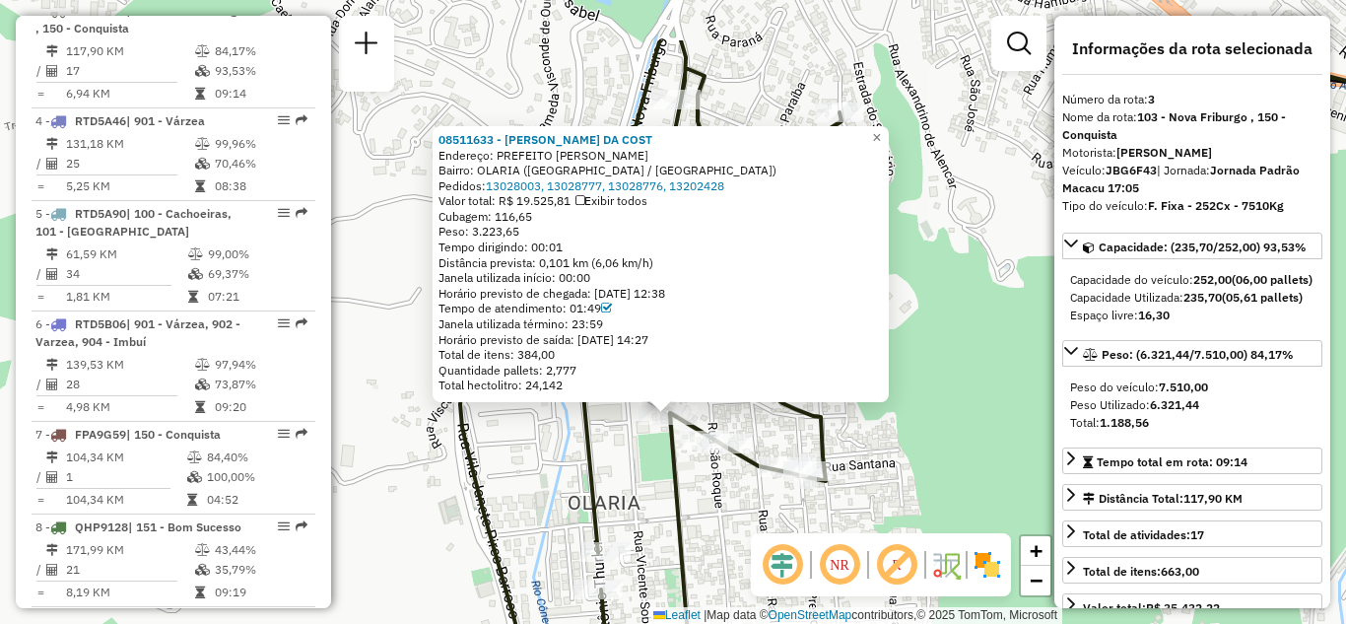
drag, startPoint x: 923, startPoint y: 299, endPoint x: 917, endPoint y: 406, distance: 106.5
click at [917, 406] on div "08511633 - [PERSON_NAME] DA COST Endereço: PREFEITO [PERSON_NAME]: OLARIA ([GEO…" at bounding box center [673, 312] width 1346 height 624
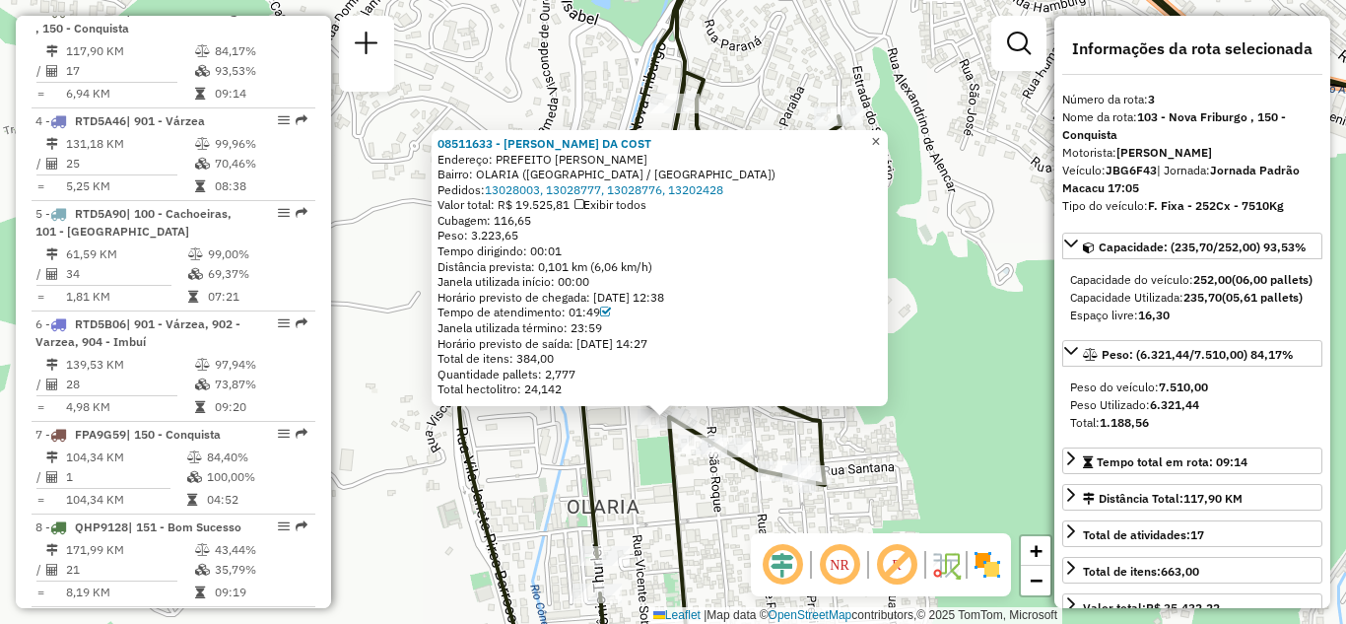
click at [888, 146] on link "×" at bounding box center [876, 142] width 24 height 24
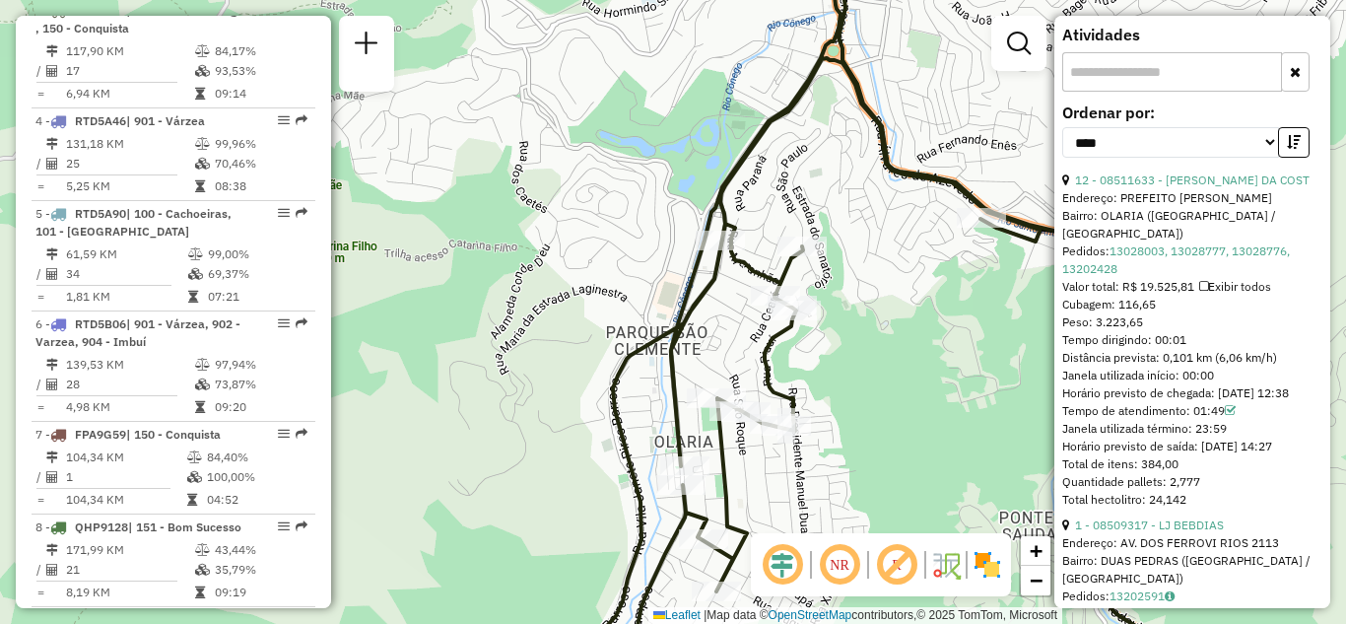
scroll to position [690, 0]
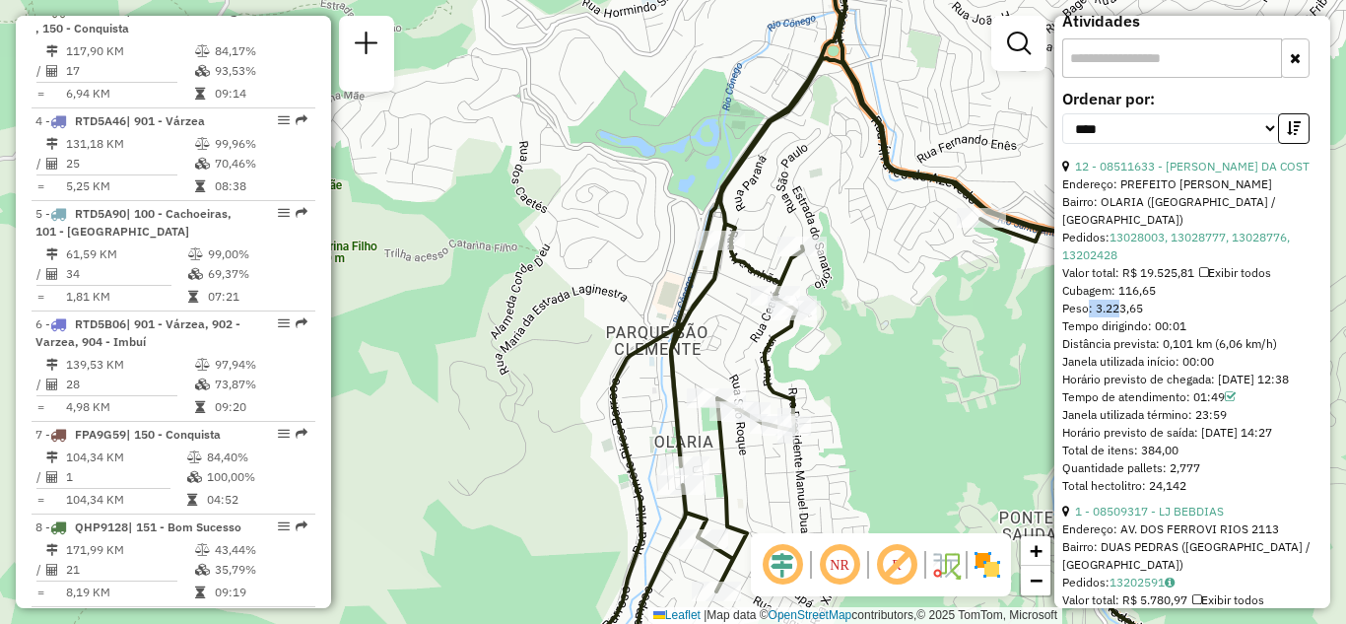
drag, startPoint x: 1087, startPoint y: 327, endPoint x: 1120, endPoint y: 327, distance: 32.5
click at [1120, 317] on div "Peso: 3.223,65" at bounding box center [1192, 308] width 260 height 18
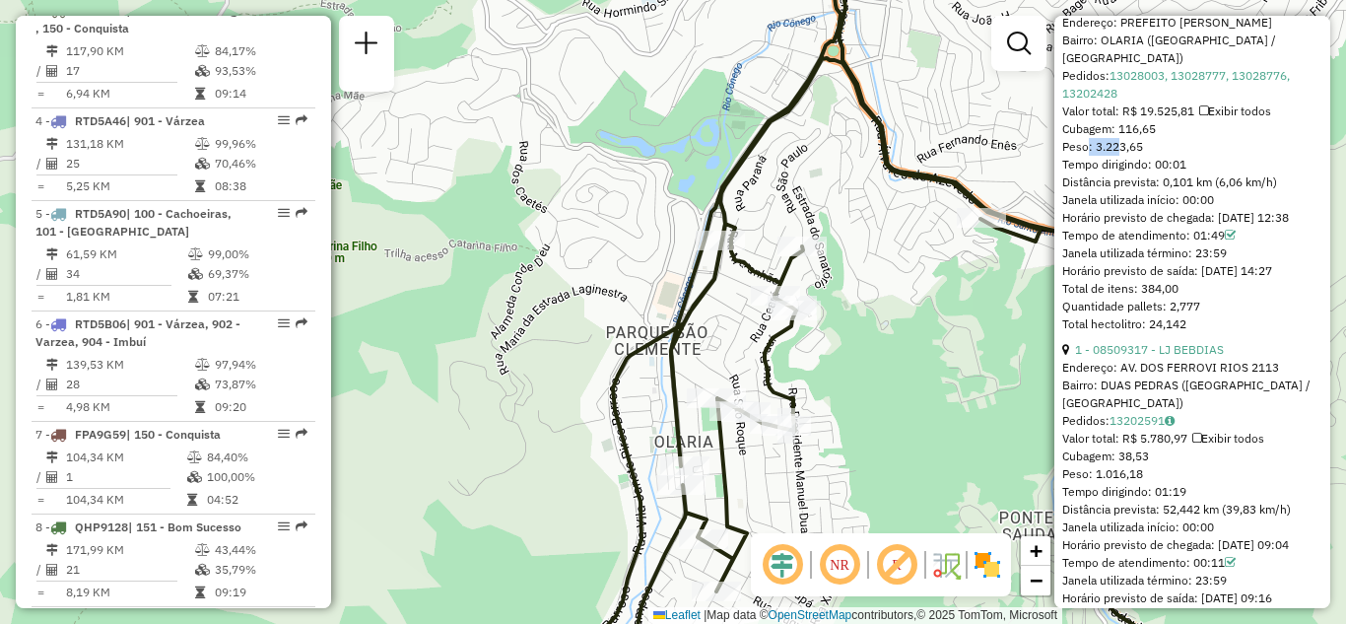
scroll to position [887, 0]
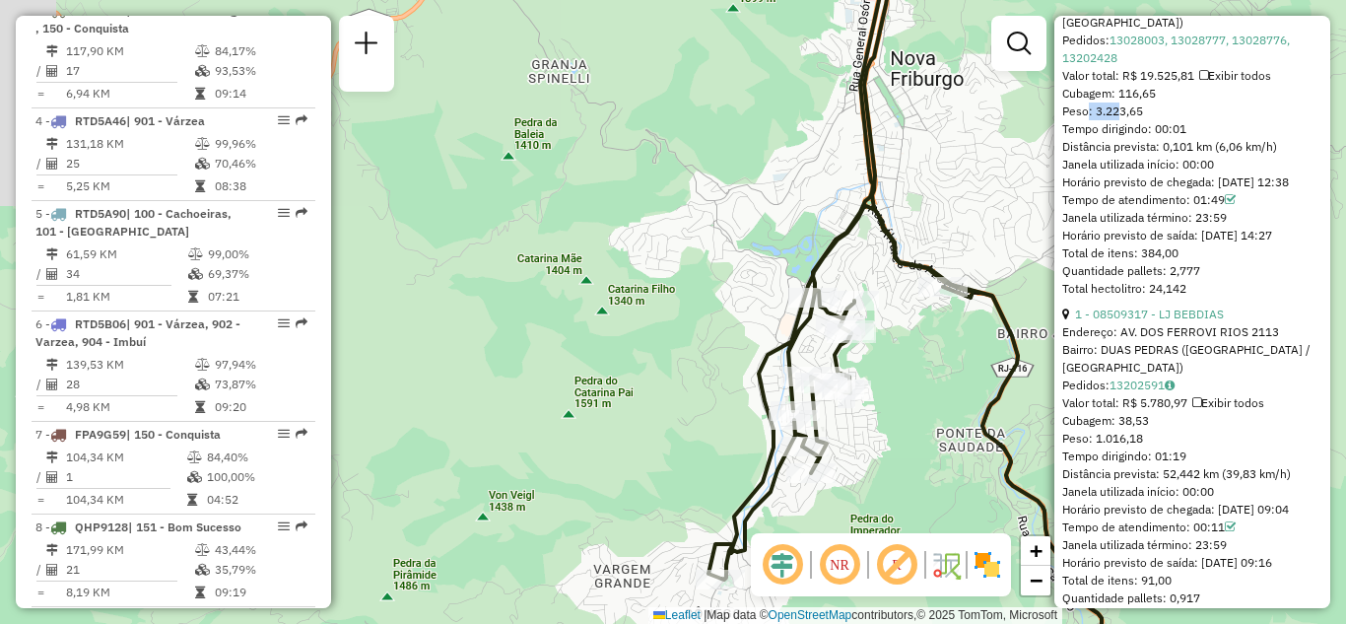
drag, startPoint x: 887, startPoint y: 563, endPoint x: 887, endPoint y: 594, distance: 30.5
click at [887, 594] on hb-router-mapa "Informações da Sessão 1229309 - [DATE] Criação: [DATE] 20:46 Depósito: CDI Maca…" at bounding box center [673, 312] width 1346 height 624
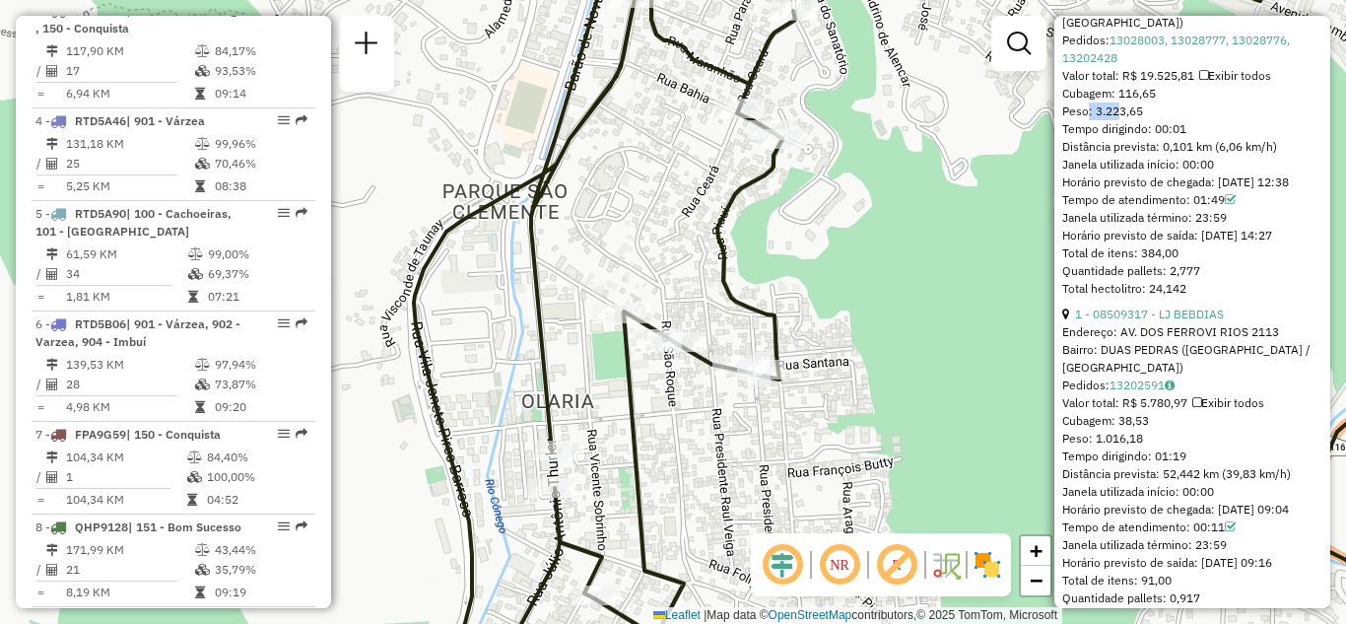
click at [800, 334] on div "Janela de atendimento Grade de atendimento Capacidade Transportadoras Veículos …" at bounding box center [673, 312] width 1346 height 624
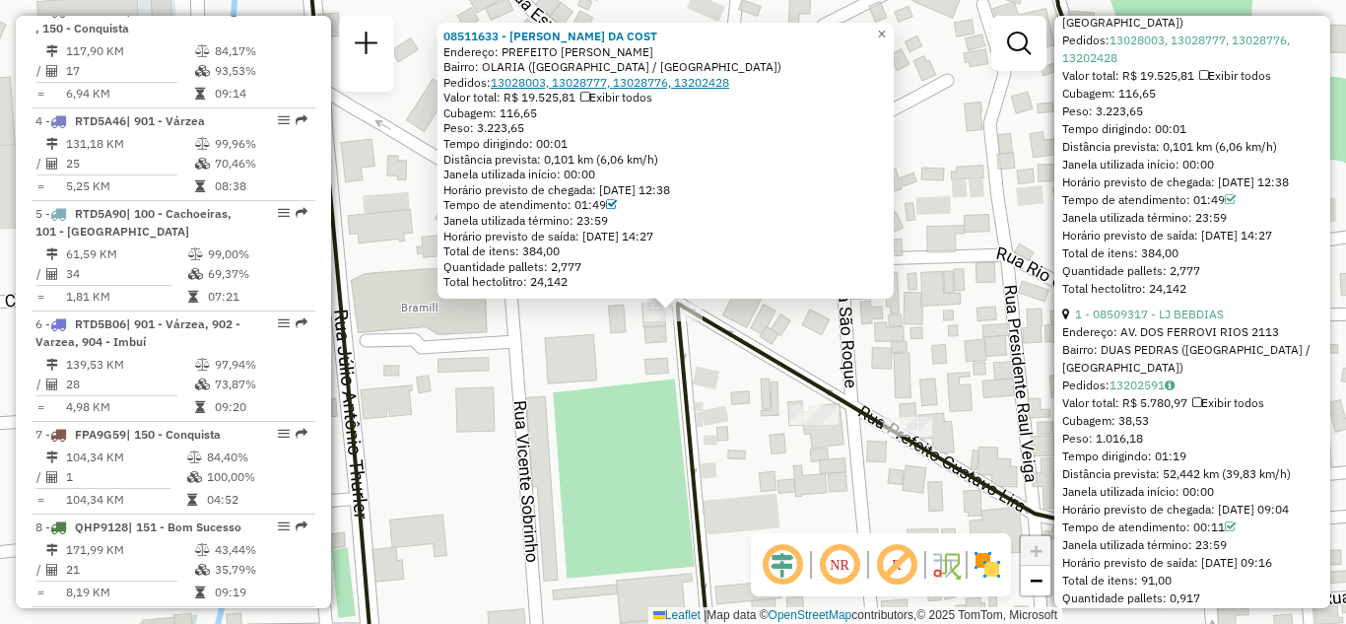
click at [537, 85] on link "13028003, 13028777, 13028776, 13202428" at bounding box center [610, 82] width 238 height 15
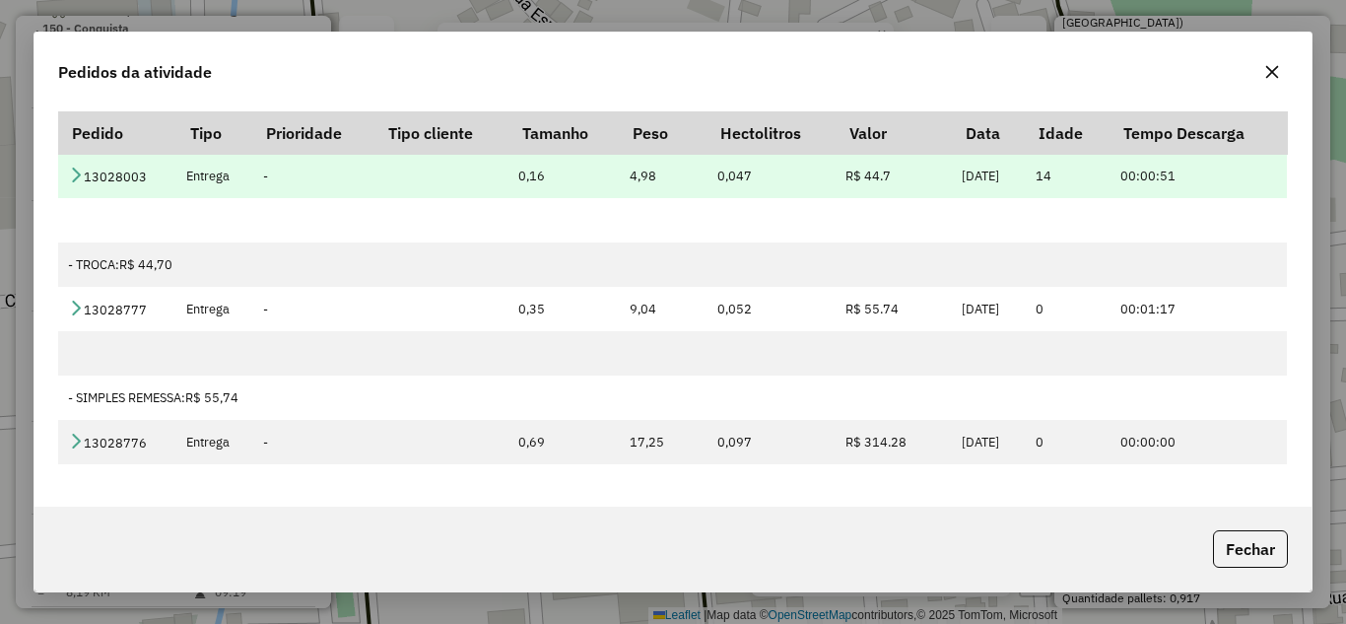
click at [66, 171] on td "13028003" at bounding box center [117, 176] width 118 height 44
click at [75, 182] on link at bounding box center [76, 176] width 16 height 17
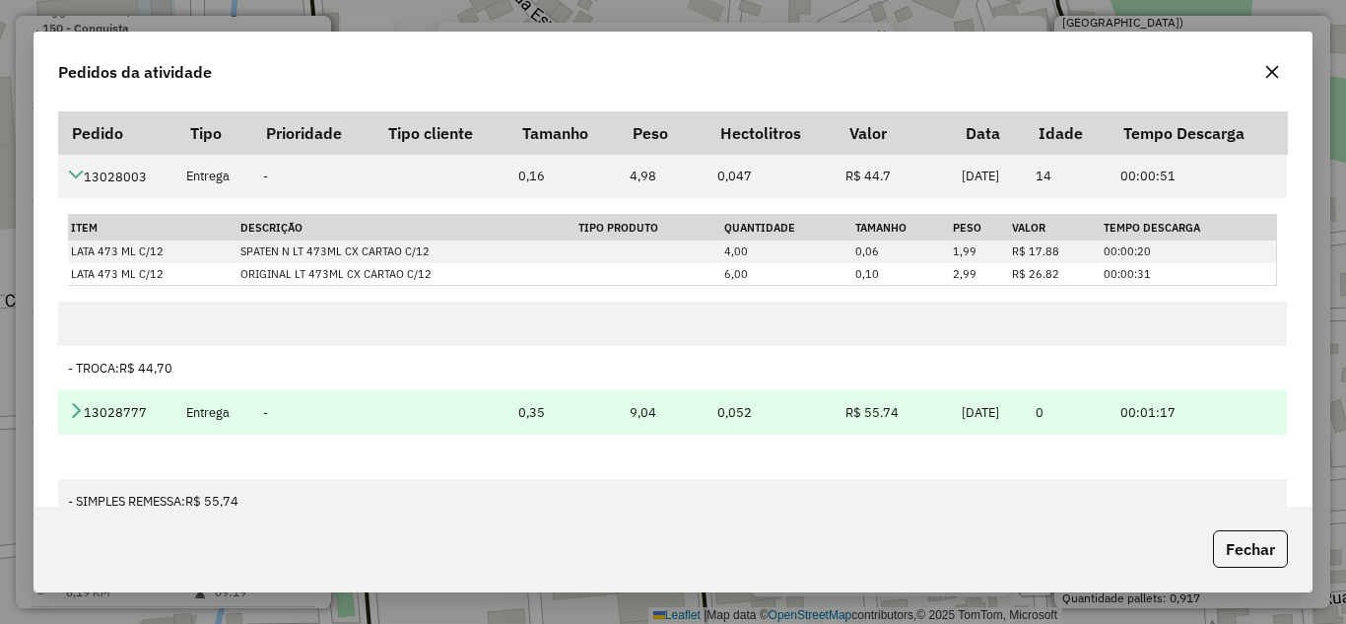
click at [79, 410] on icon at bounding box center [76, 410] width 16 height 16
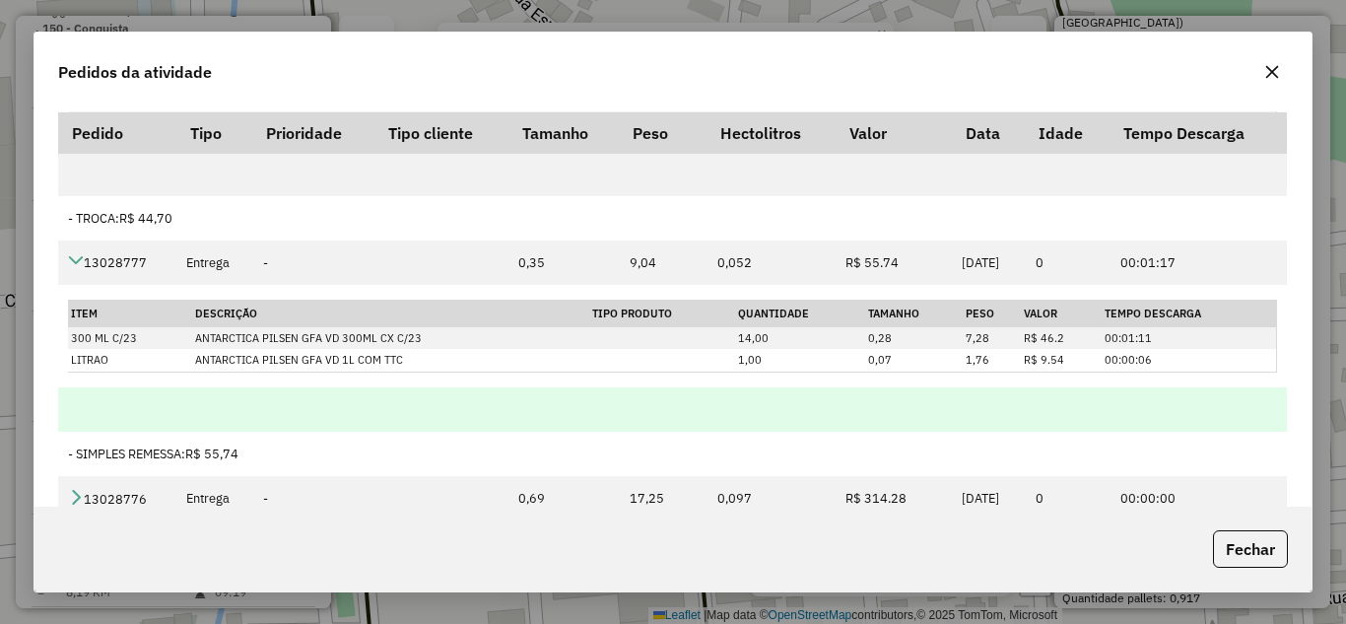
scroll to position [197, 0]
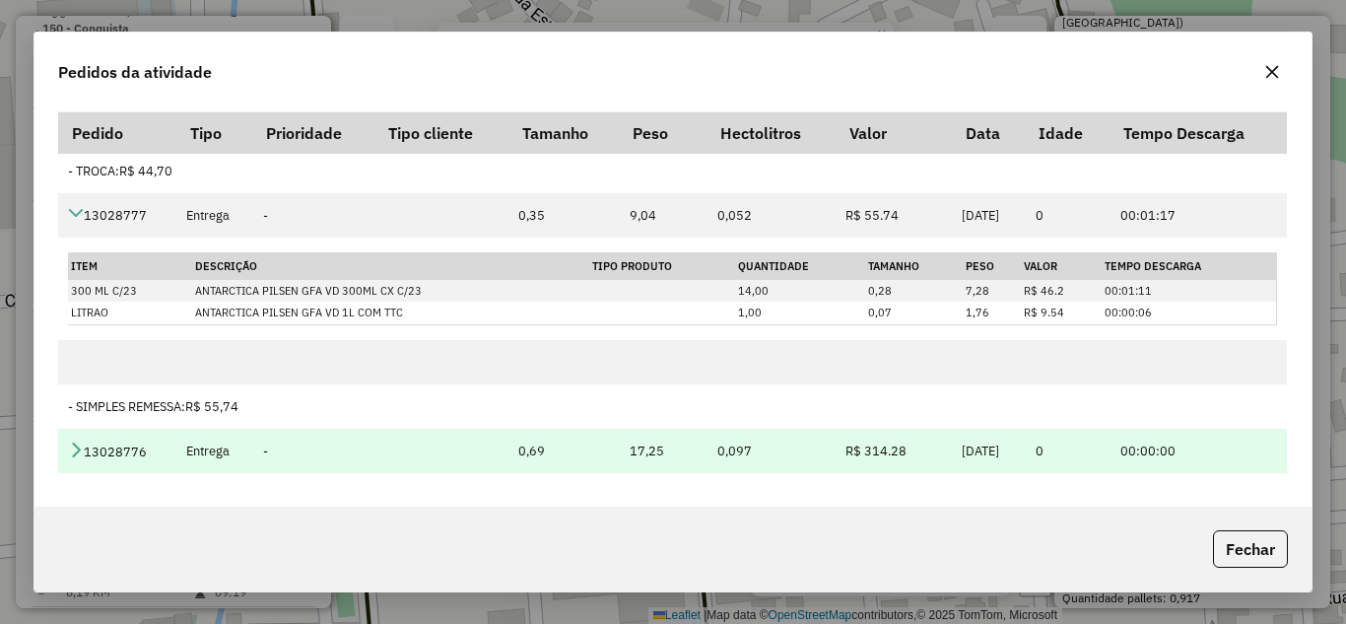
click at [77, 450] on icon at bounding box center [76, 449] width 16 height 16
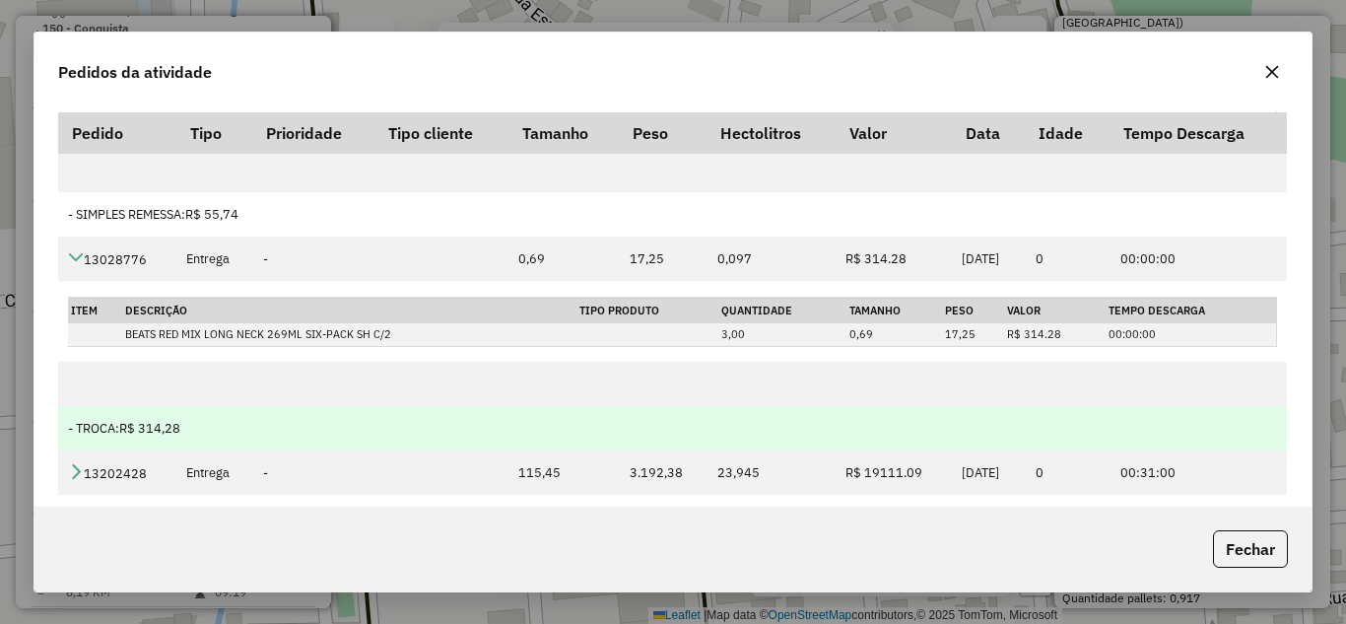
scroll to position [100, 0]
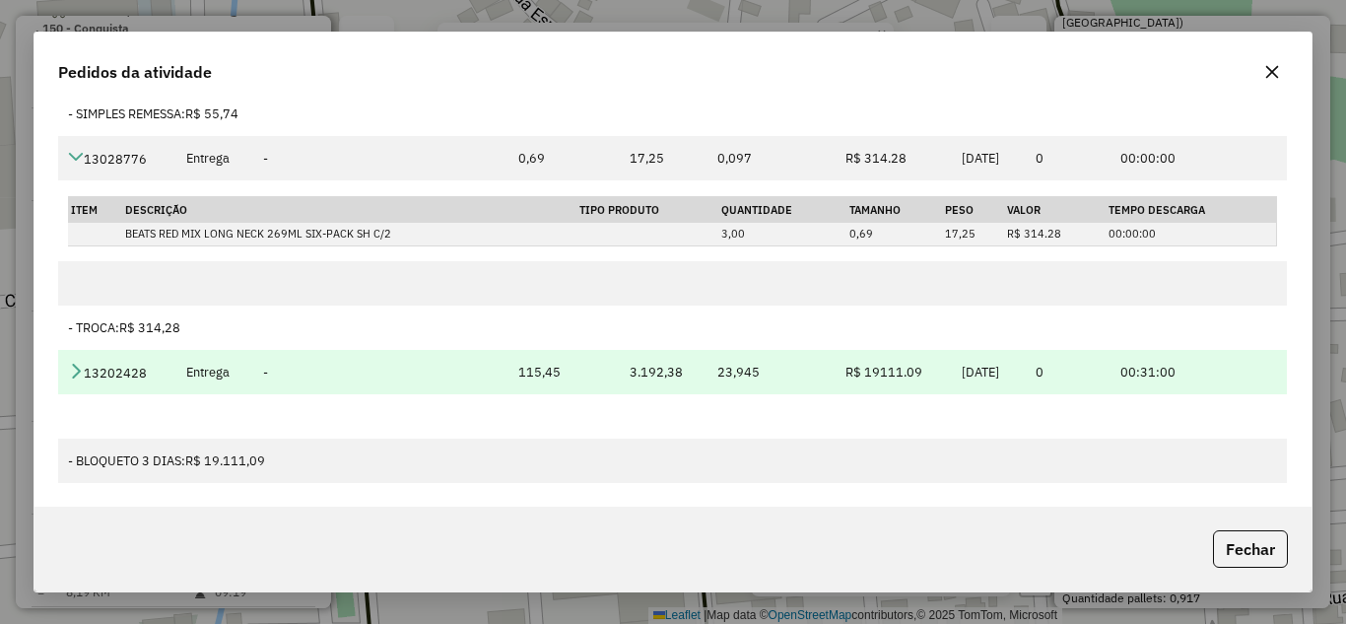
click at [76, 365] on icon at bounding box center [76, 370] width 16 height 16
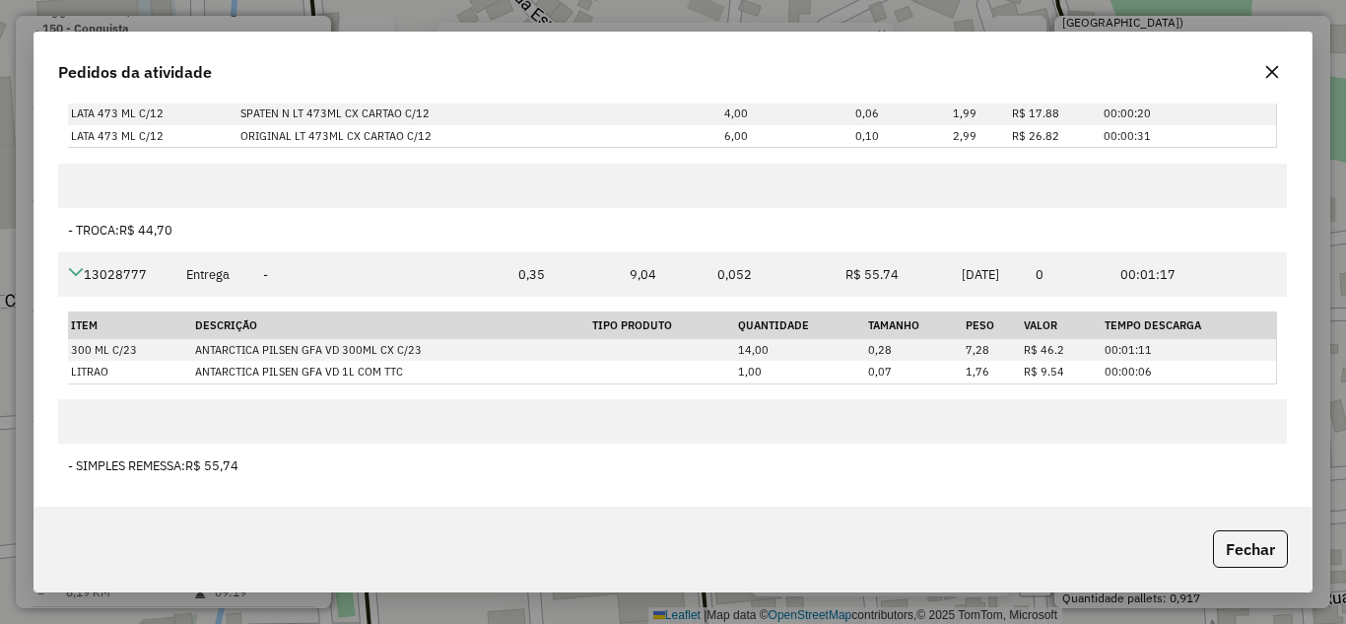
scroll to position [0, 0]
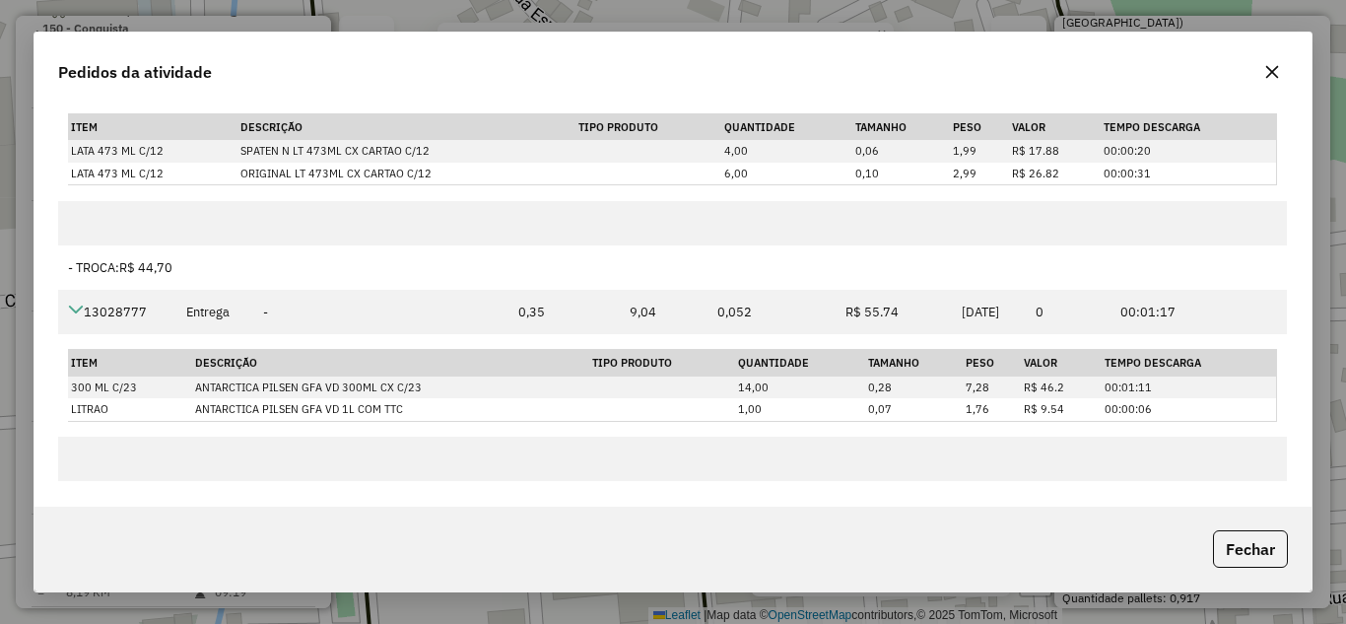
click at [1276, 75] on icon "button" at bounding box center [1272, 71] width 13 height 13
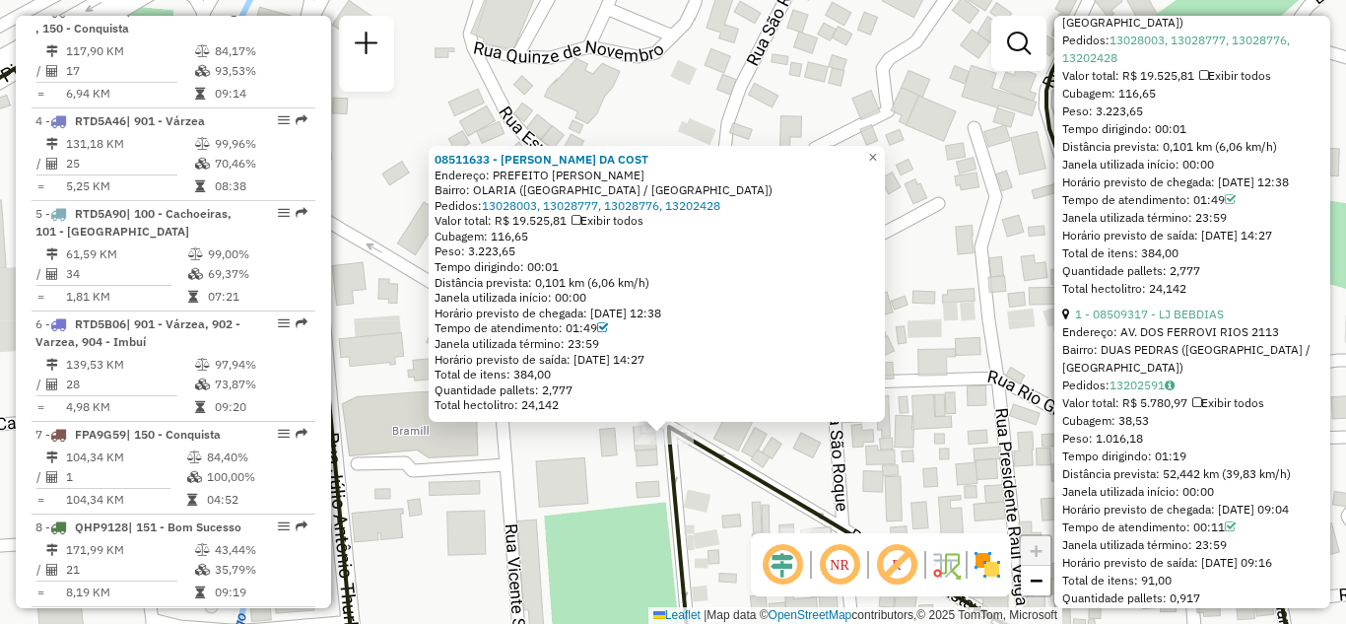
drag, startPoint x: 960, startPoint y: 249, endPoint x: 931, endPoint y: 327, distance: 83.2
click at [951, 343] on div "08511633 - [PERSON_NAME] DA COST Endereço: PREFEITO [PERSON_NAME]: OLARIA ([GEO…" at bounding box center [673, 312] width 1346 height 624
click at [876, 156] on span "×" at bounding box center [871, 158] width 9 height 17
